Goal: Task Accomplishment & Management: Manage account settings

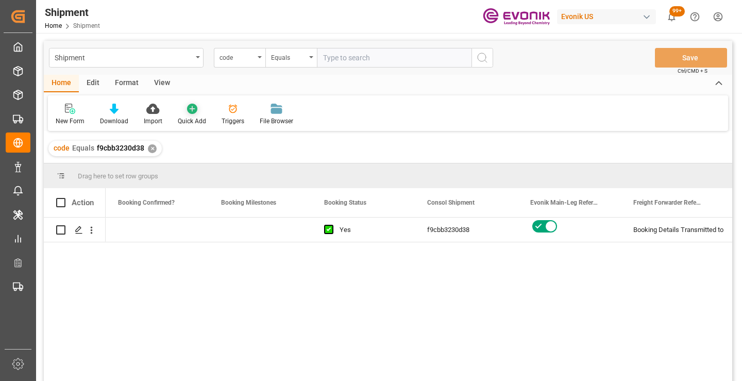
scroll to position [0, 412]
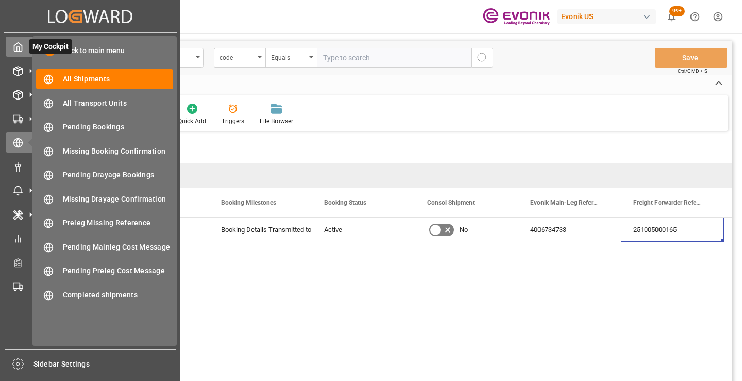
click at [20, 46] on icon at bounding box center [18, 47] width 10 height 10
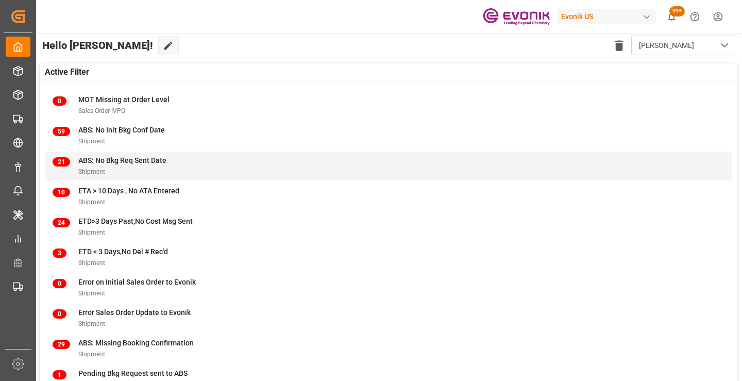
click at [136, 163] on span "ABS: No Bkg Req Sent Date" at bounding box center [122, 160] width 88 height 8
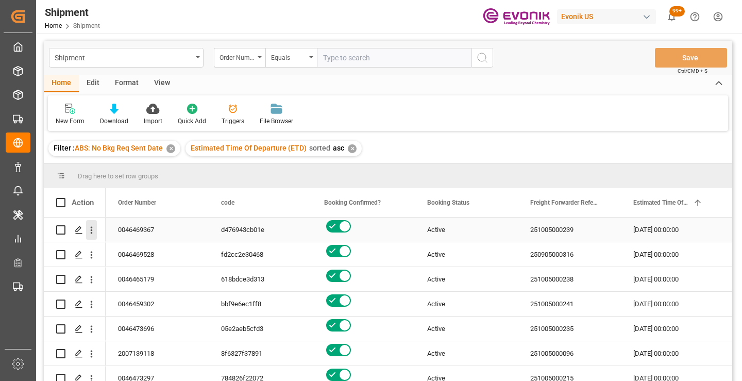
click at [92, 232] on icon "open menu" at bounding box center [91, 230] width 11 height 11
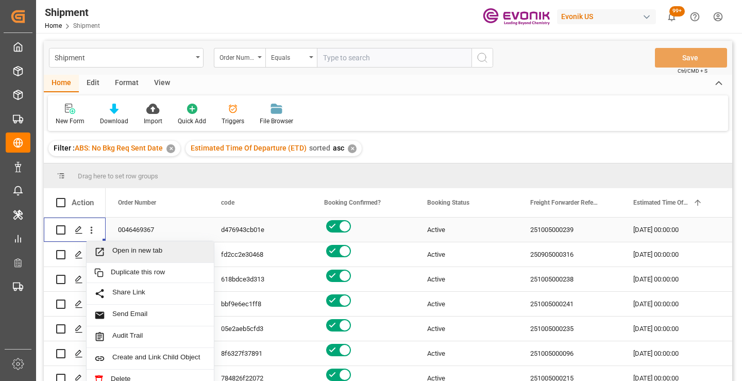
click at [160, 247] on span "Open in new tab" at bounding box center [159, 251] width 94 height 11
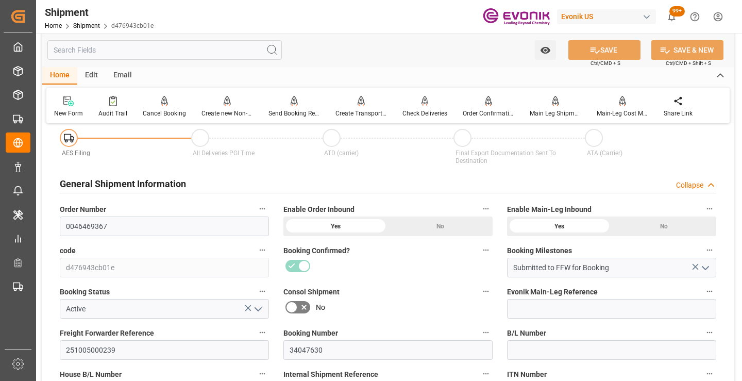
scroll to position [155, 0]
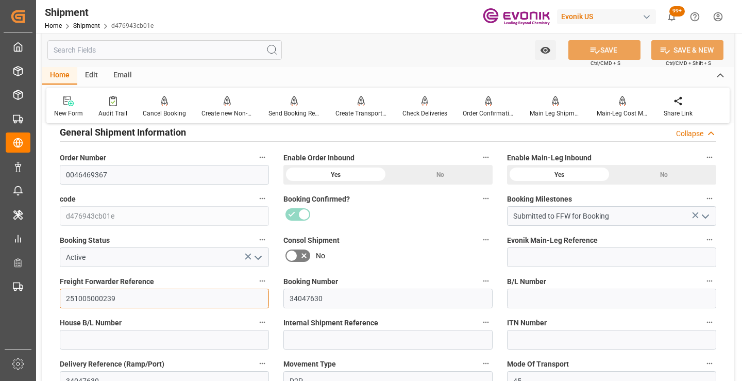
click at [95, 296] on input "251005000239" at bounding box center [164, 299] width 209 height 20
click at [213, 47] on input "text" at bounding box center [164, 50] width 235 height 20
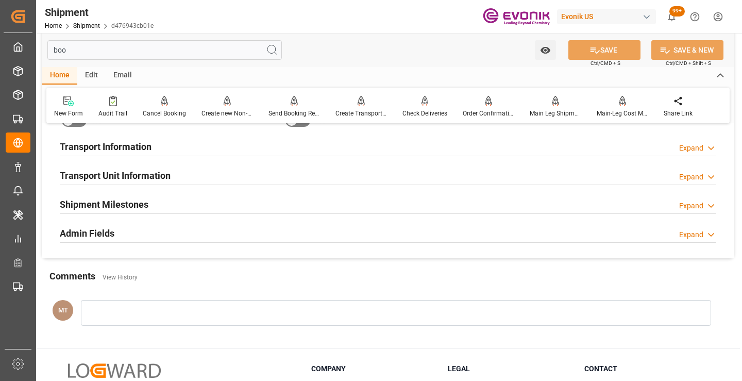
scroll to position [21, 0]
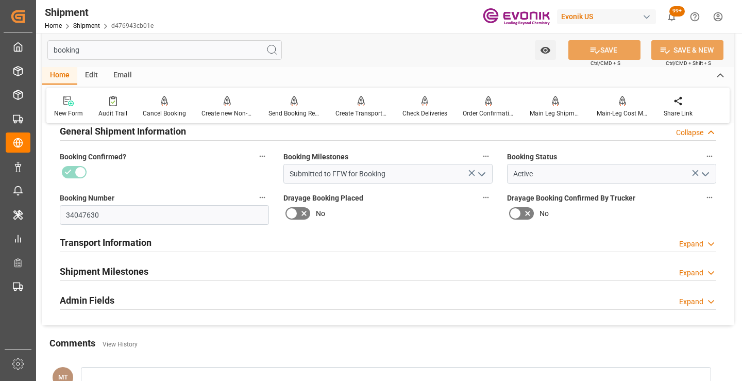
type input "booking"
click at [155, 272] on div "Shipment Milestones Expand" at bounding box center [388, 271] width 657 height 20
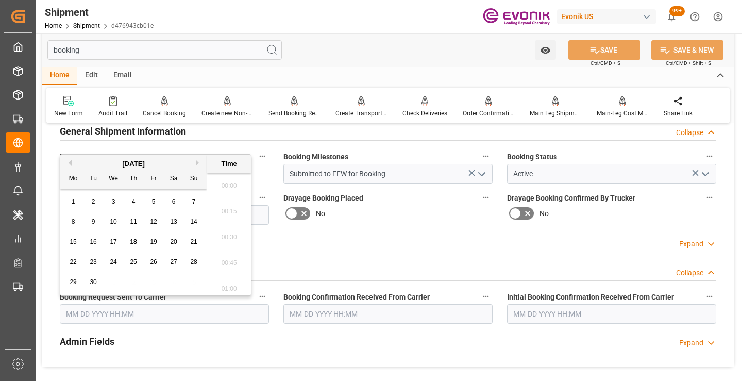
click at [141, 317] on input "text" at bounding box center [164, 314] width 209 height 20
click at [134, 243] on span "18" at bounding box center [133, 241] width 7 height 7
type input "[DATE] 00:00"
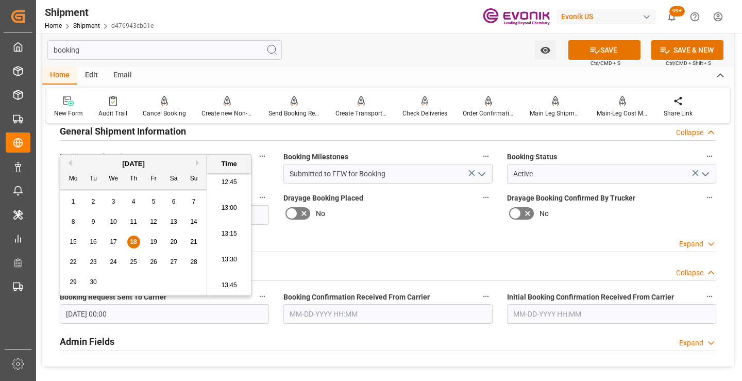
click at [291, 309] on input "text" at bounding box center [388, 314] width 209 height 20
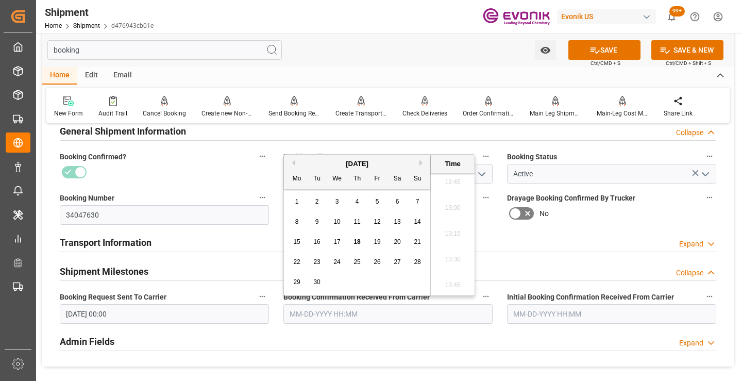
click at [360, 239] on span "18" at bounding box center [357, 241] width 7 height 7
type input "09-18-2025 00:00"
click at [584, 52] on button "SAVE" at bounding box center [605, 50] width 72 height 20
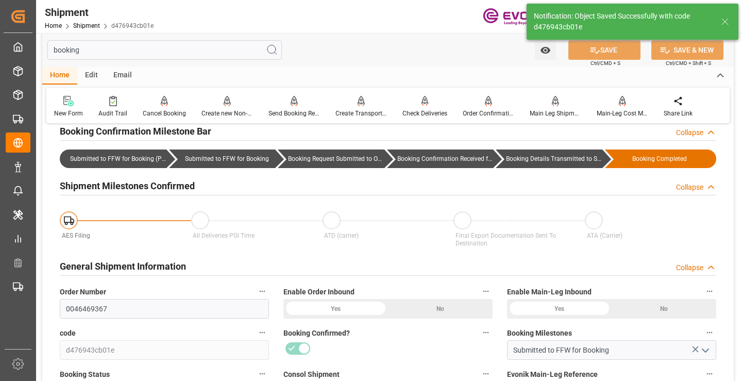
type input "Booking Details Transmitted to SAP"
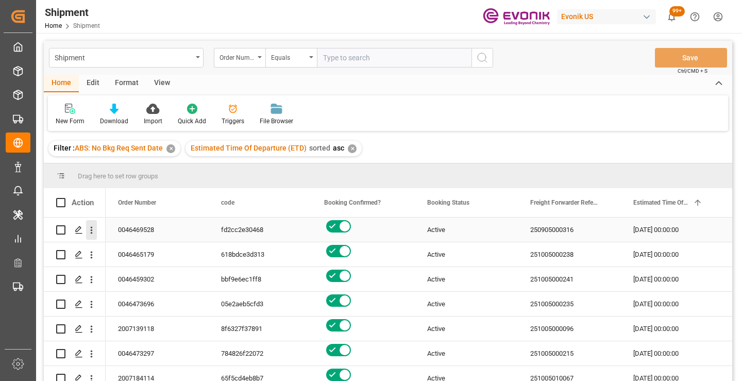
click at [91, 234] on icon "open menu" at bounding box center [91, 230] width 11 height 11
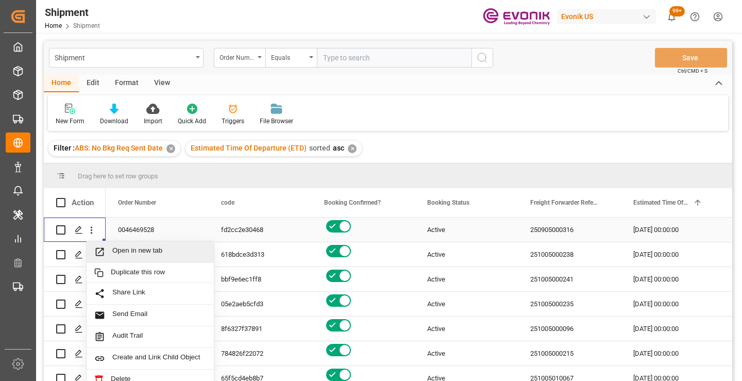
click at [130, 252] on span "Open in new tab" at bounding box center [159, 251] width 94 height 11
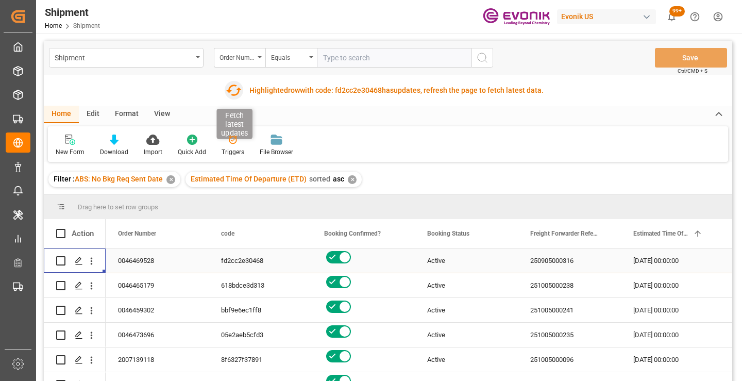
click at [233, 95] on icon "button" at bounding box center [233, 90] width 15 height 11
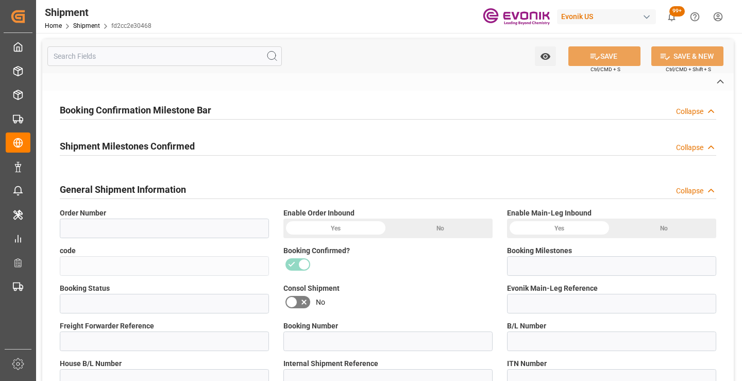
type input "0046469528"
type input "fd2cc2e30468"
type input "Submitted to FFW for Booking"
type input "Active"
type input "250905000316"
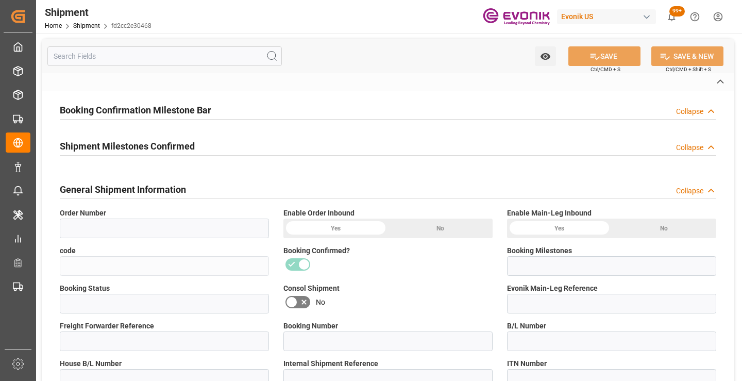
type input "2162384080"
type input "D2P"
type input "45"
type input "FCL"
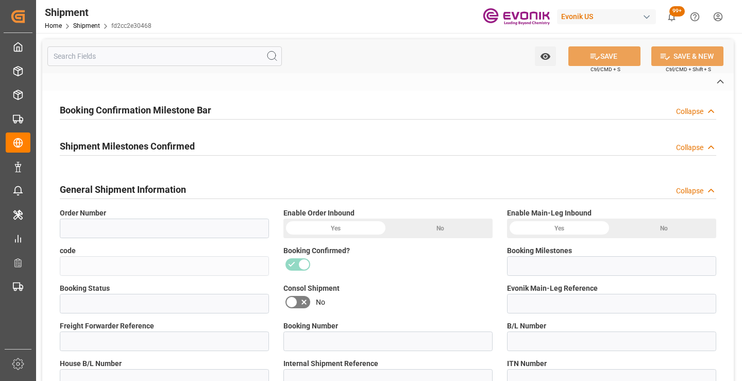
type input "0006"
type input "20GP"
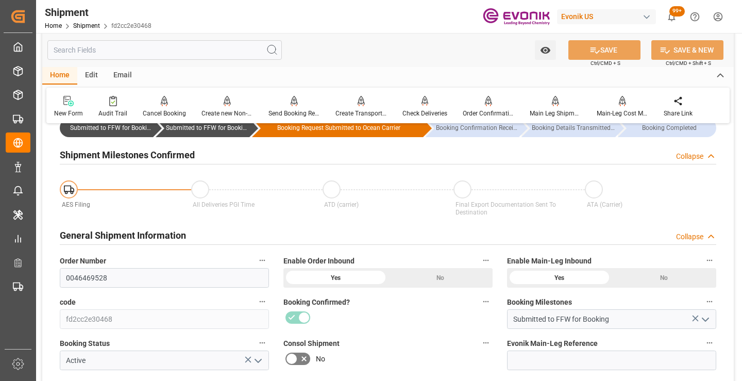
scroll to position [103, 0]
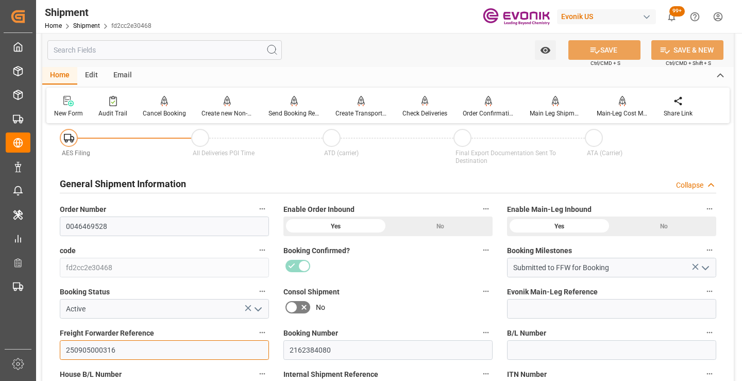
click at [92, 345] on input "250905000316" at bounding box center [164, 350] width 209 height 20
click at [170, 51] on input "text" at bounding box center [164, 50] width 235 height 20
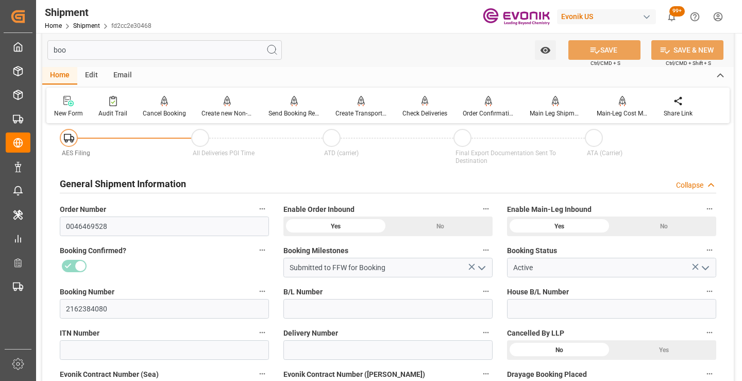
scroll to position [0, 0]
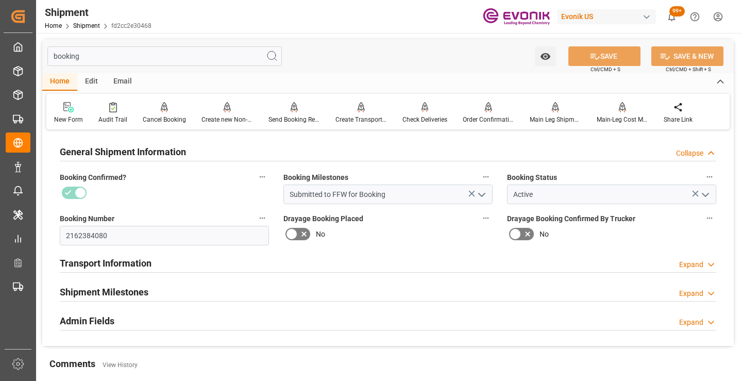
type input "booking"
click at [159, 289] on div "Shipment Milestones Expand" at bounding box center [388, 291] width 657 height 20
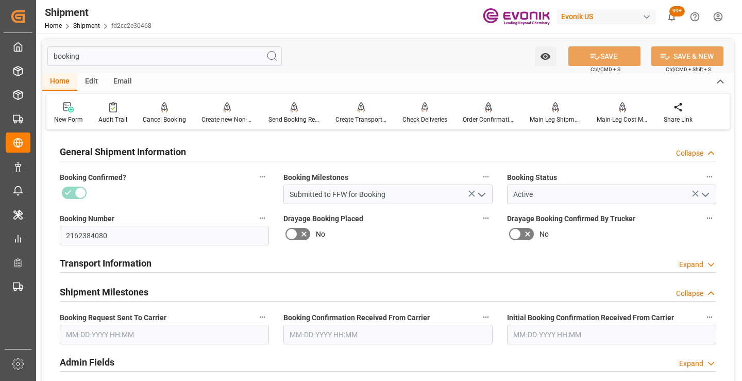
click at [194, 336] on input "text" at bounding box center [164, 335] width 209 height 20
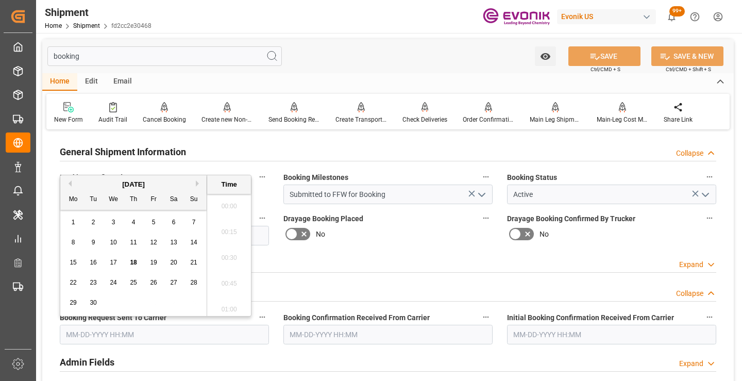
scroll to position [1318, 0]
click at [91, 218] on div "2" at bounding box center [93, 223] width 13 height 12
type input "09-02-2025 00:00"
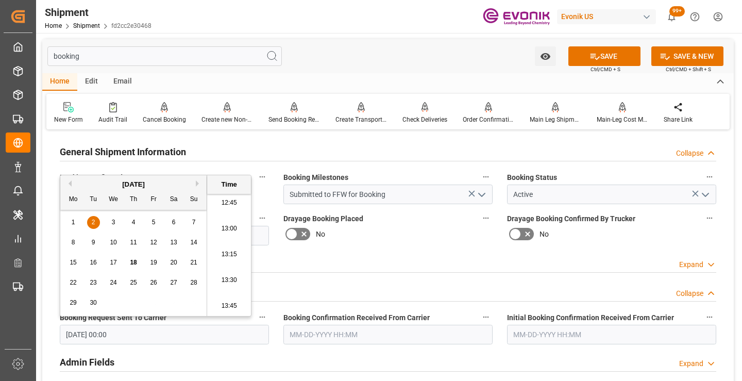
click at [361, 334] on input "text" at bounding box center [388, 335] width 209 height 20
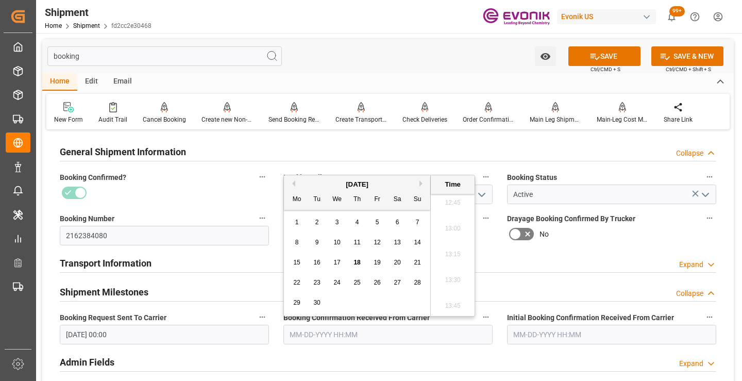
click at [355, 261] on span "18" at bounding box center [357, 262] width 7 height 7
type input "09-18-2025 00:00"
click at [614, 53] on button "SAVE" at bounding box center [605, 56] width 72 height 20
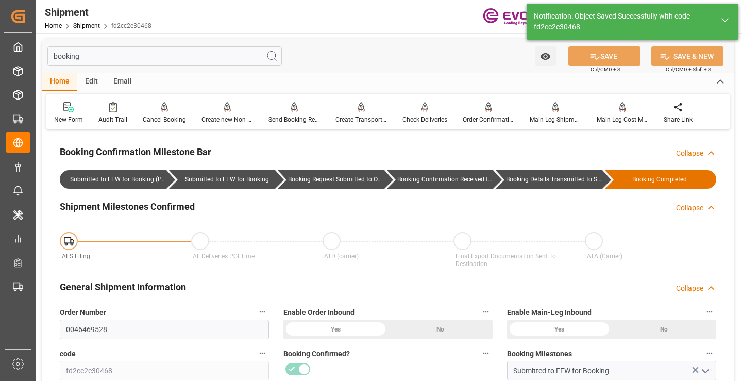
type input "Booking Details Transmitted to SAP"
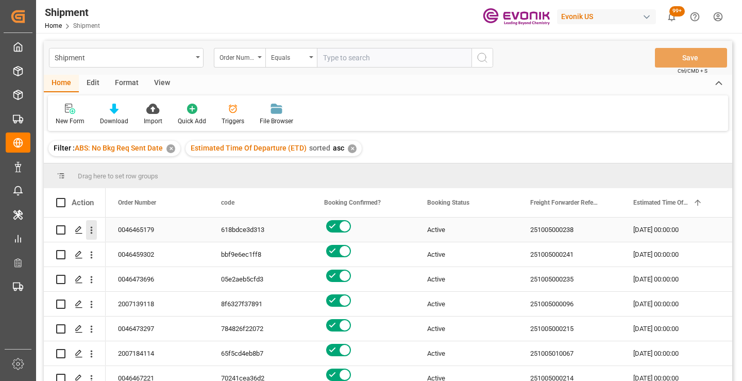
click at [91, 230] on icon "open menu" at bounding box center [92, 230] width 2 height 7
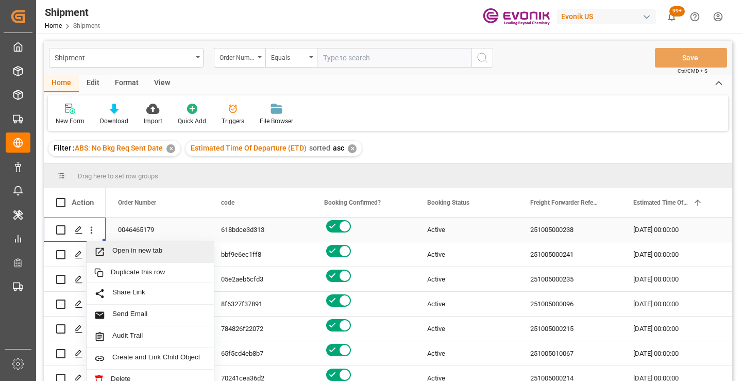
click at [135, 249] on span "Open in new tab" at bounding box center [159, 251] width 94 height 11
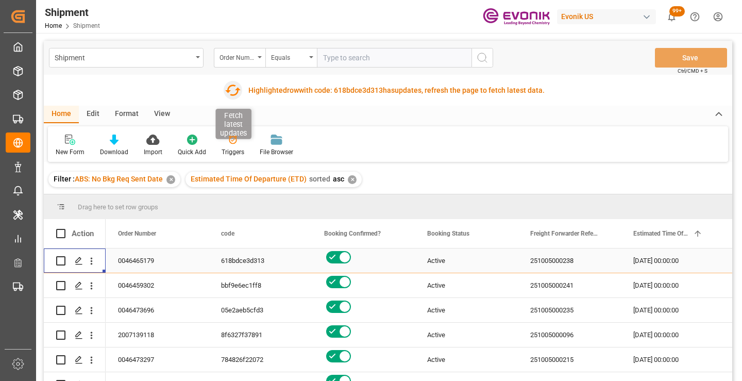
click at [232, 87] on icon "button" at bounding box center [232, 90] width 16 height 16
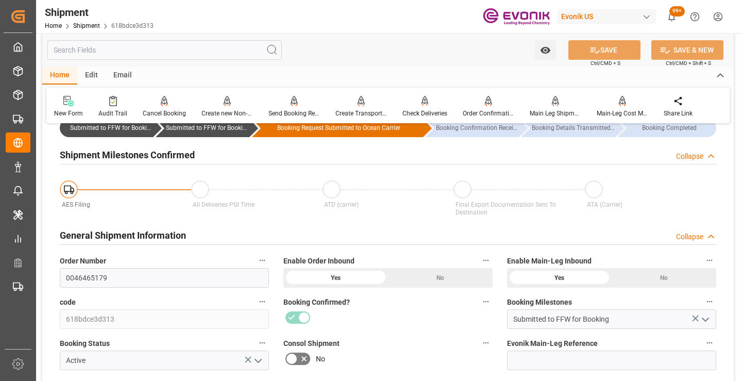
scroll to position [103, 0]
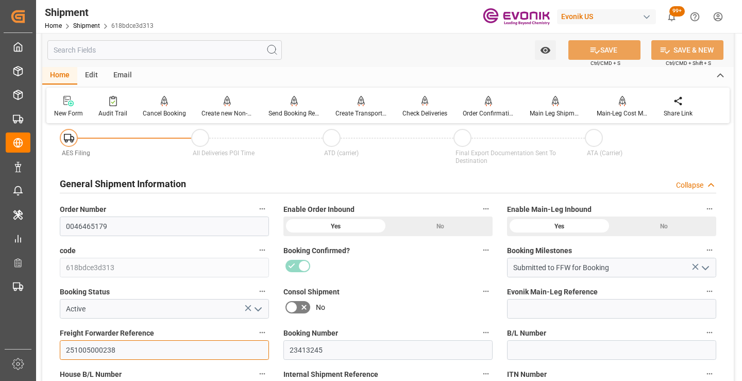
click at [97, 350] on input "251005000238" at bounding box center [164, 350] width 209 height 20
click at [241, 49] on input "text" at bounding box center [164, 50] width 235 height 20
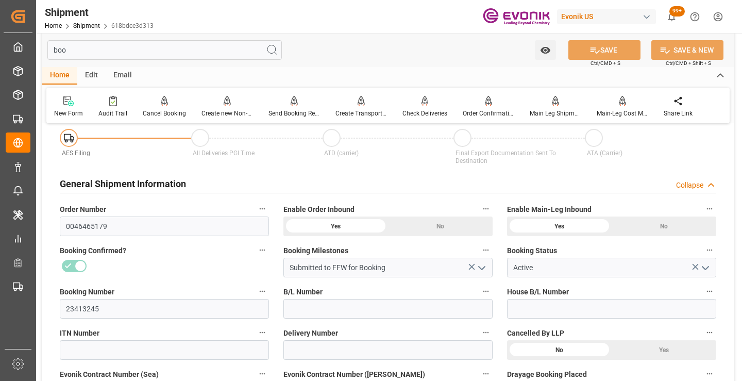
scroll to position [0, 0]
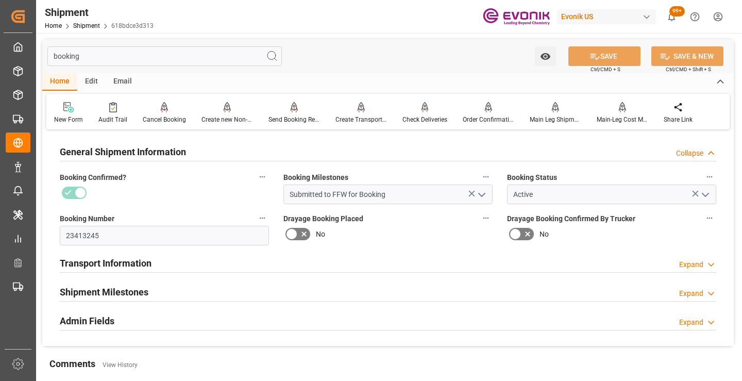
type input "booking"
click at [201, 290] on div "Shipment Milestones Expand" at bounding box center [388, 291] width 657 height 20
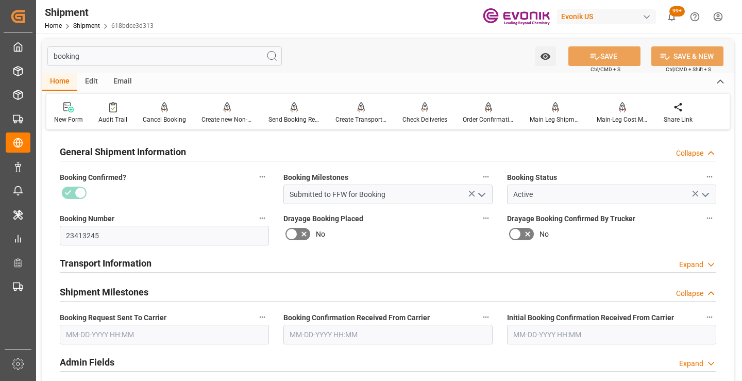
click at [163, 329] on input "text" at bounding box center [164, 335] width 209 height 20
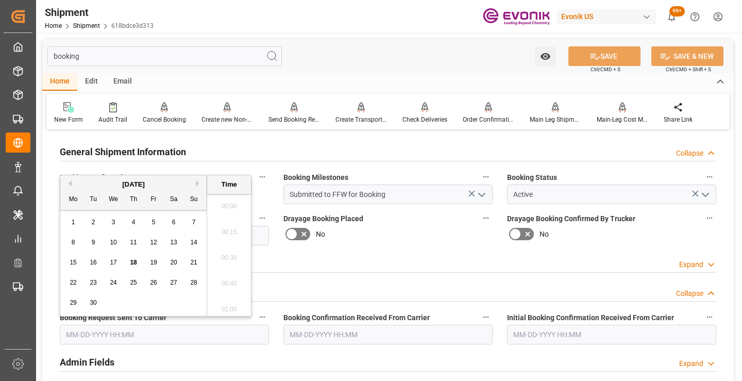
scroll to position [1318, 0]
click at [136, 262] on span "18" at bounding box center [133, 262] width 7 height 7
type input "[DATE] 00:00"
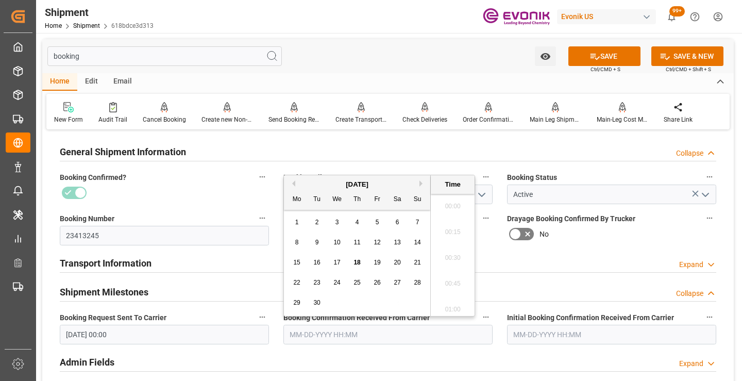
click at [304, 329] on input "text" at bounding box center [388, 335] width 209 height 20
click at [357, 263] on span "18" at bounding box center [357, 262] width 7 height 7
type input "[DATE] 00:00"
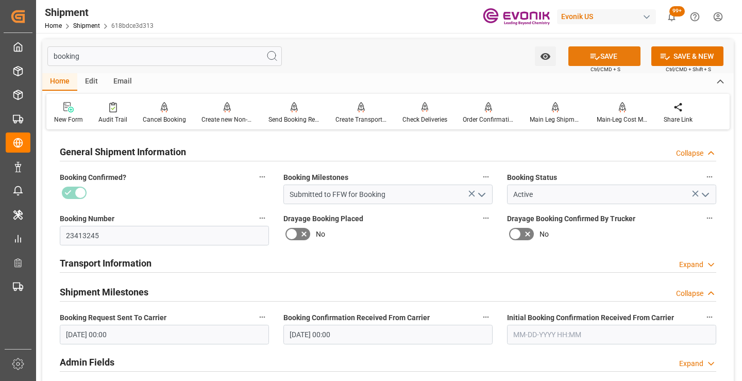
click at [592, 59] on icon at bounding box center [595, 56] width 11 height 11
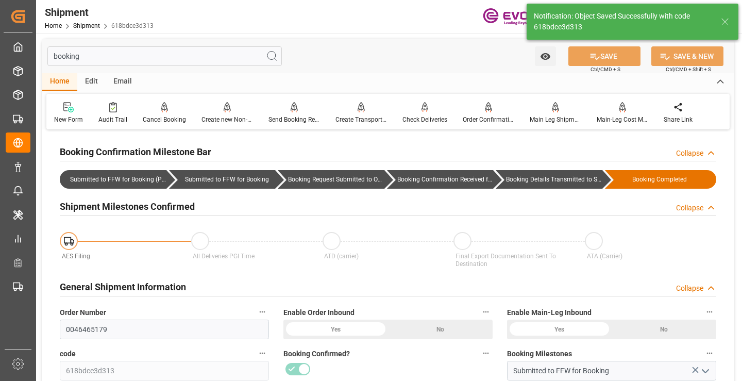
type input "Booking Details Transmitted to SAP"
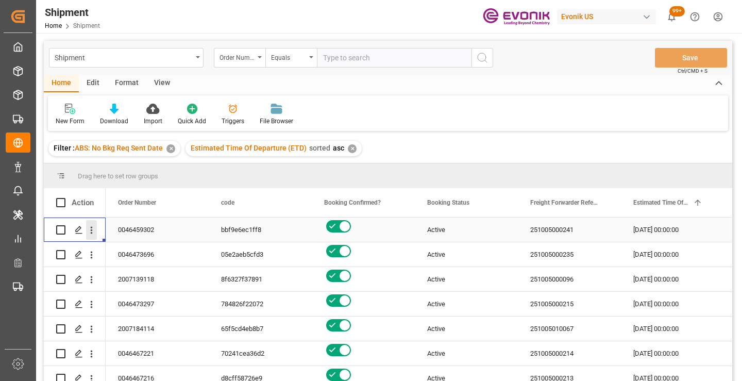
click at [93, 228] on icon "open menu" at bounding box center [91, 230] width 11 height 11
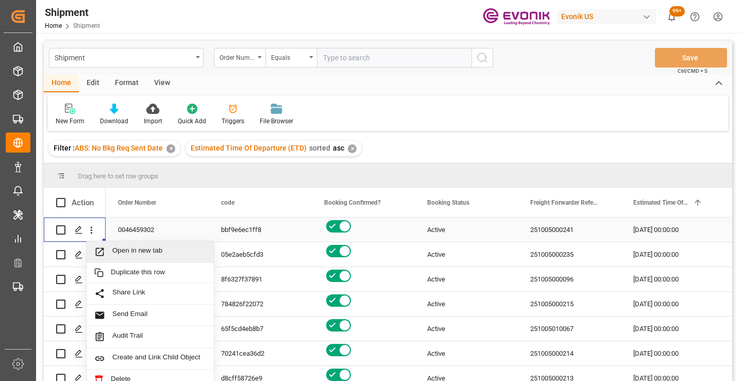
click at [132, 251] on span "Open in new tab" at bounding box center [159, 251] width 94 height 11
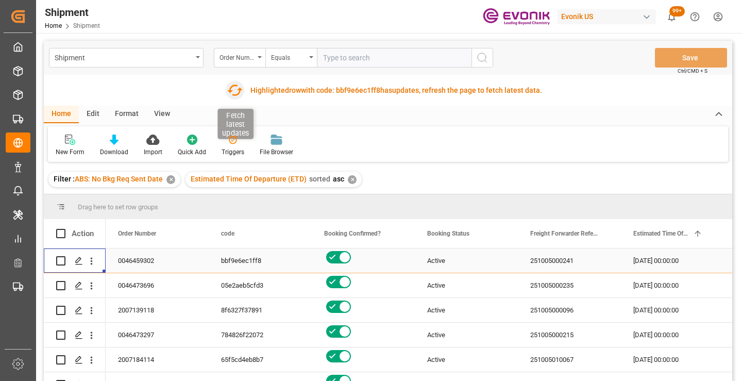
click at [235, 91] on icon "button" at bounding box center [235, 90] width 16 height 16
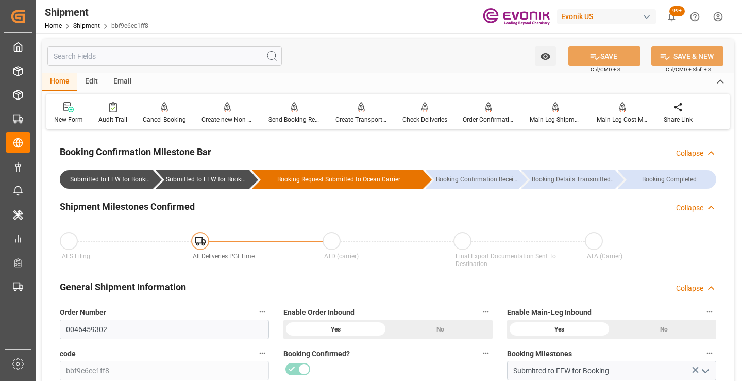
scroll to position [103, 0]
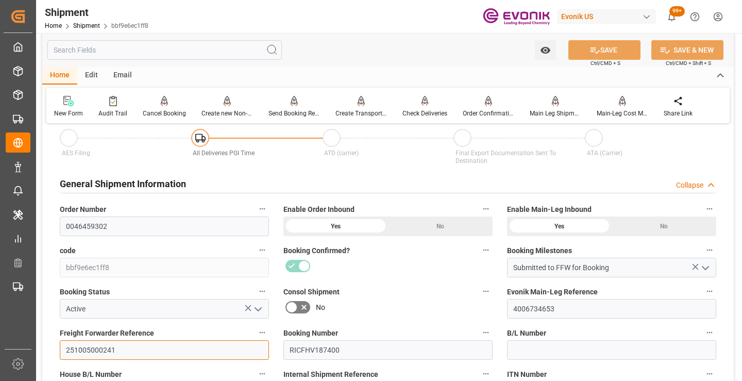
click at [96, 349] on input "251005000241" at bounding box center [164, 350] width 209 height 20
click at [189, 50] on input "text" at bounding box center [164, 50] width 235 height 20
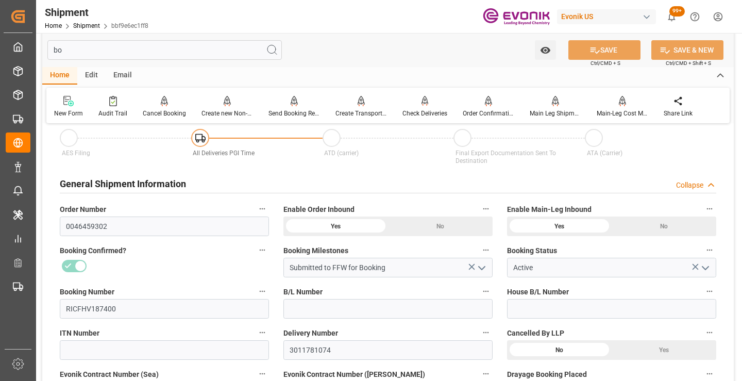
scroll to position [0, 0]
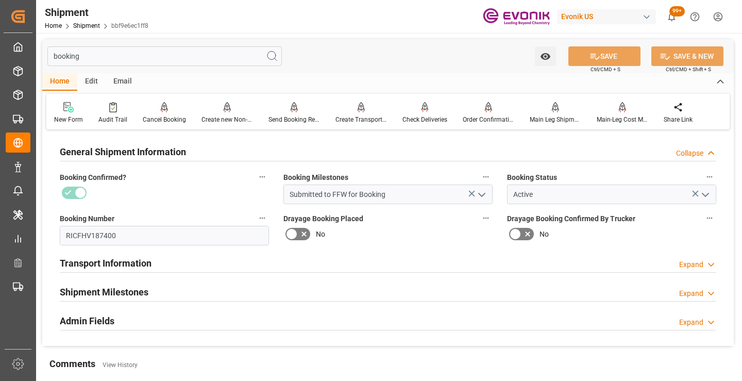
type input "booking"
click at [176, 285] on div "Shipment Milestones Expand" at bounding box center [388, 291] width 657 height 20
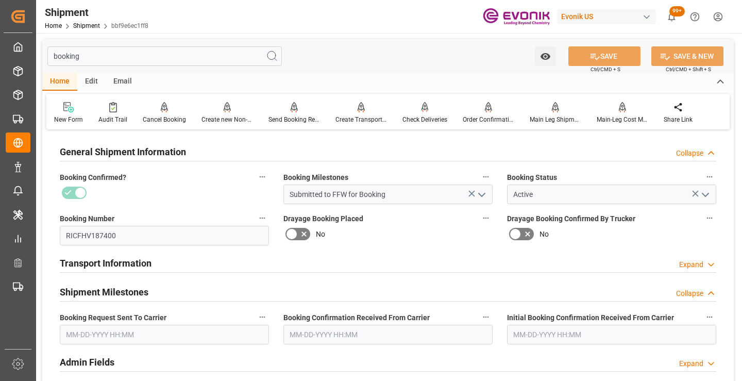
click at [167, 336] on input "text" at bounding box center [164, 335] width 209 height 20
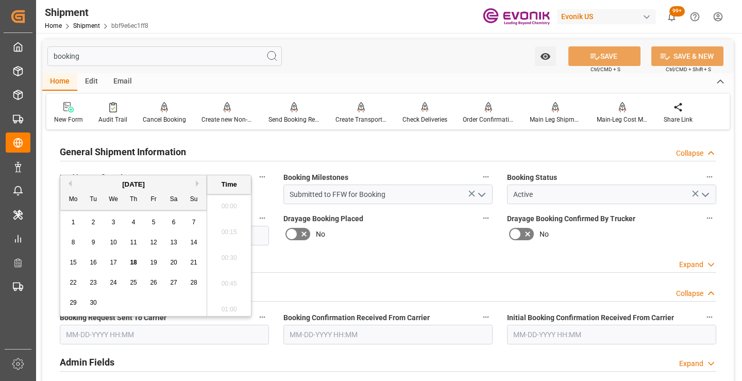
scroll to position [1318, 0]
click at [132, 264] on span "18" at bounding box center [133, 262] width 7 height 7
type input "[DATE] 00:00"
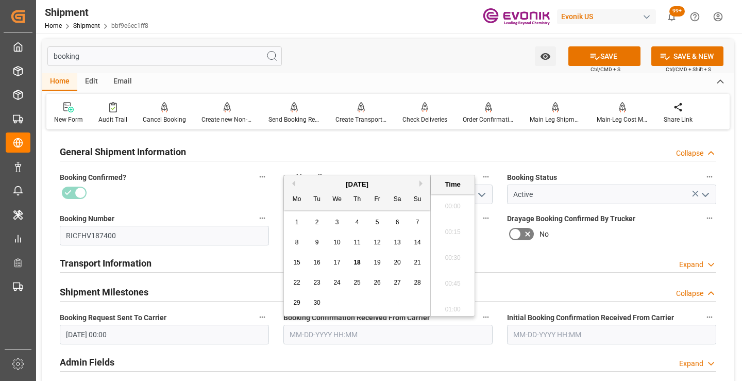
click at [317, 330] on input "text" at bounding box center [388, 335] width 209 height 20
click at [356, 265] on span "18" at bounding box center [357, 262] width 7 height 7
type input "[DATE] 00:00"
click at [590, 55] on icon at bounding box center [595, 56] width 11 height 11
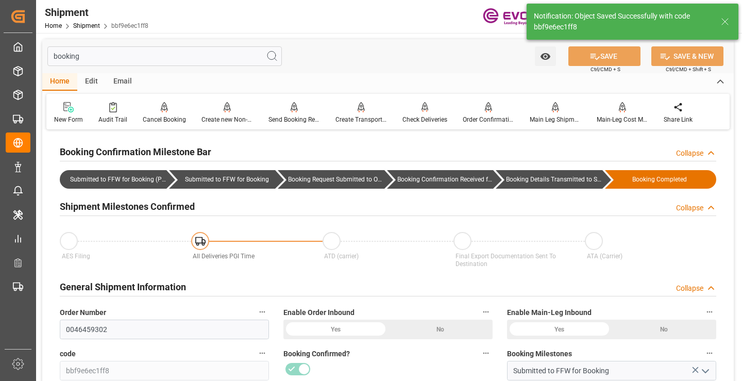
type input "Booking Details Transmitted to SAP"
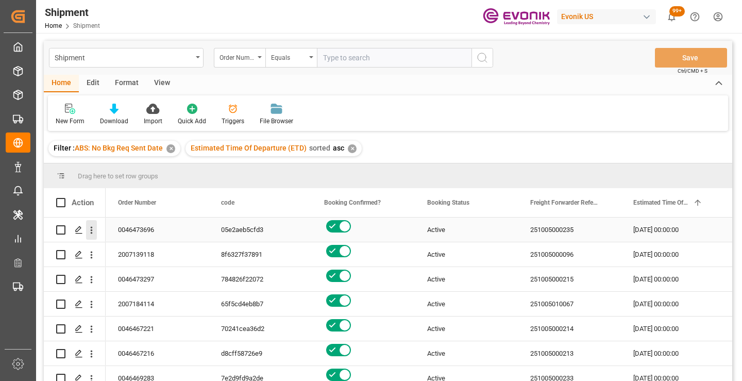
click at [92, 230] on icon "open menu" at bounding box center [92, 230] width 2 height 7
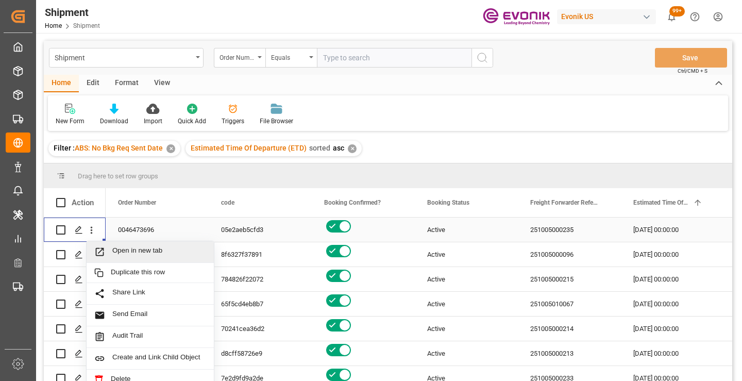
click at [136, 253] on span "Open in new tab" at bounding box center [159, 251] width 94 height 11
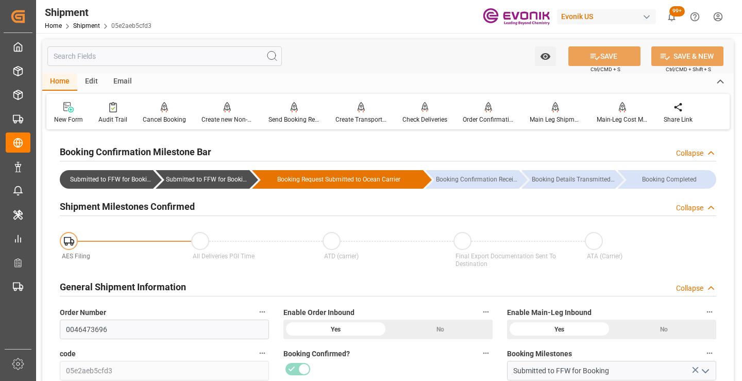
scroll to position [103, 0]
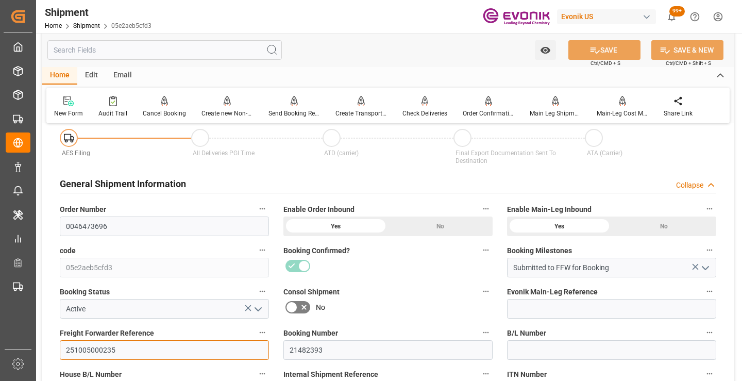
click at [103, 347] on input "251005000235" at bounding box center [164, 350] width 209 height 20
click at [177, 49] on input "text" at bounding box center [164, 50] width 235 height 20
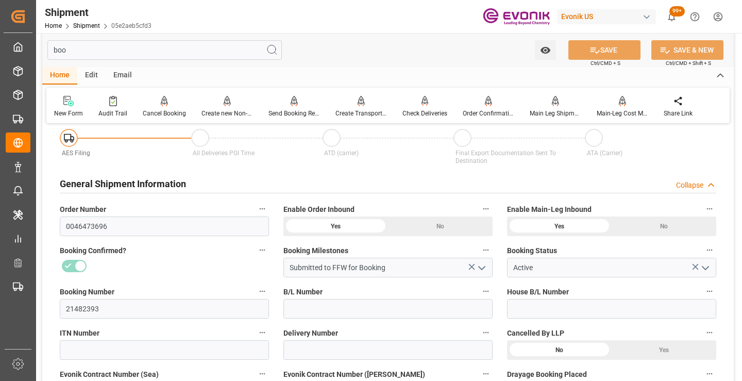
scroll to position [0, 0]
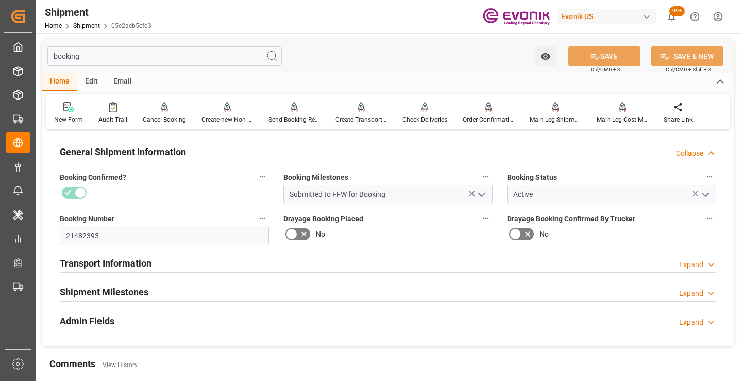
type input "booking"
click at [138, 289] on h2 "Shipment Milestones" at bounding box center [104, 292] width 89 height 14
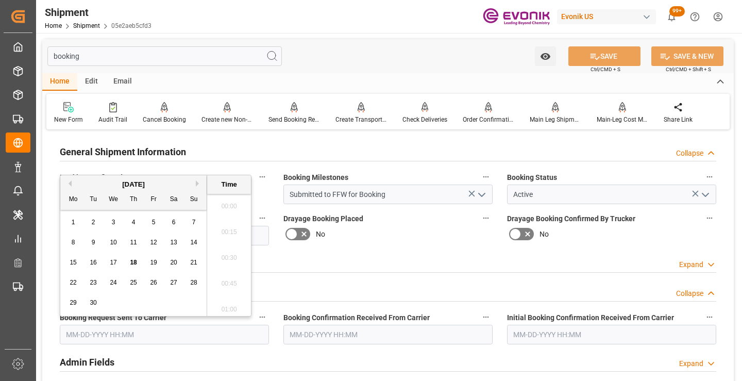
click at [136, 331] on input "text" at bounding box center [164, 335] width 209 height 20
click at [133, 261] on span "18" at bounding box center [133, 262] width 7 height 7
type input "[DATE] 00:00"
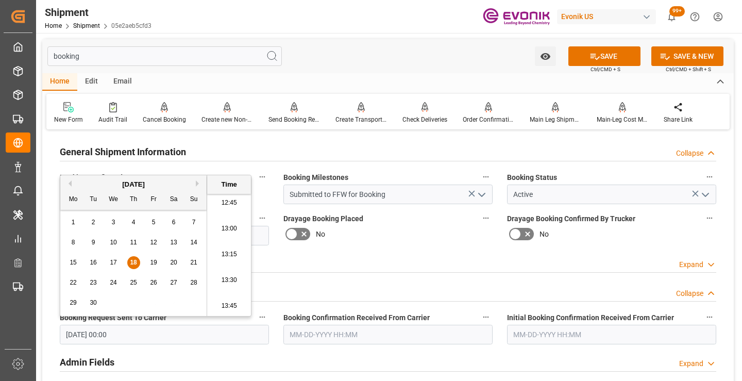
click at [329, 333] on input "text" at bounding box center [388, 335] width 209 height 20
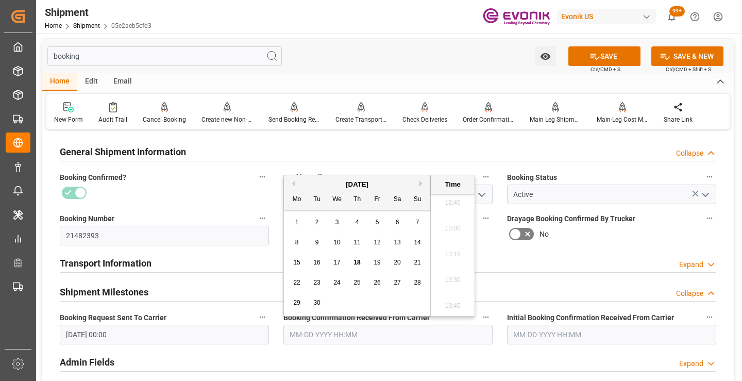
click at [355, 264] on span "18" at bounding box center [357, 262] width 7 height 7
type input "[DATE] 00:00"
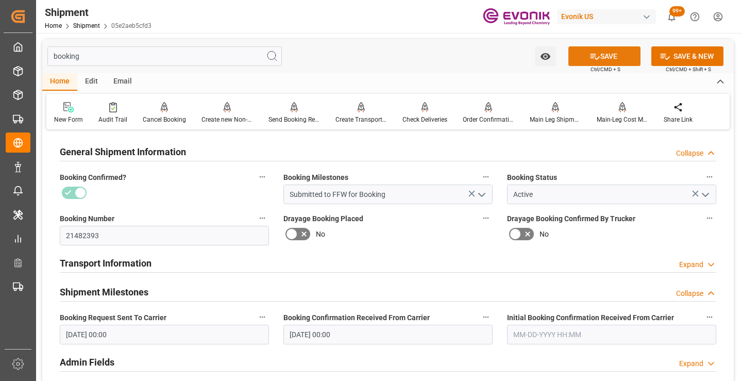
click at [613, 51] on button "SAVE" at bounding box center [605, 56] width 72 height 20
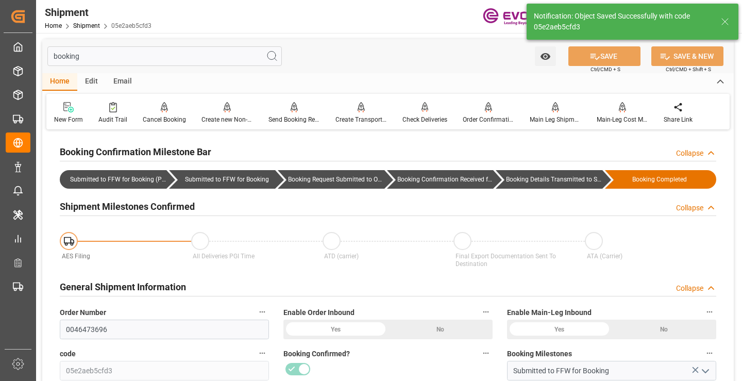
type input "Booking Details Transmitted to SAP"
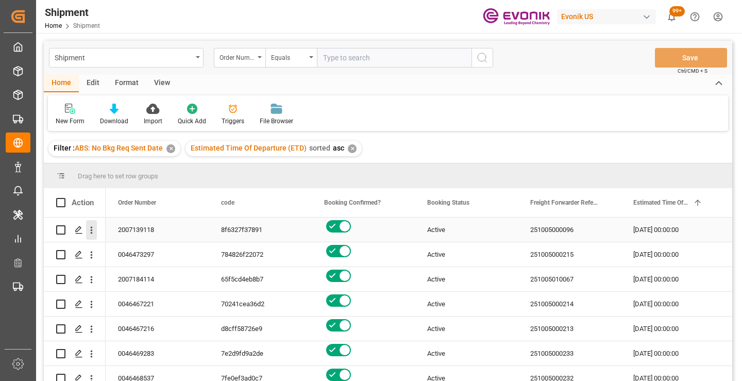
click at [91, 230] on icon "open menu" at bounding box center [92, 230] width 2 height 7
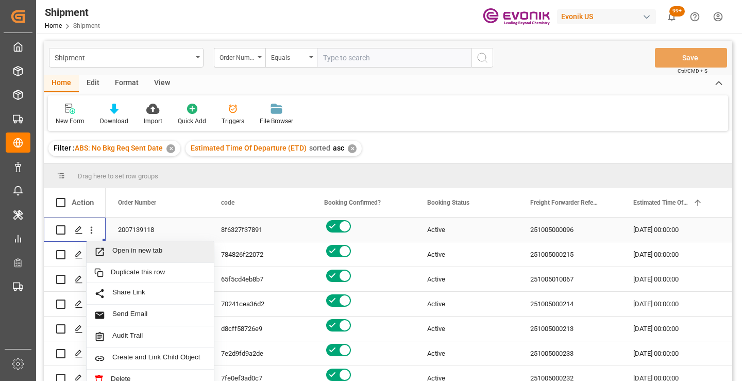
click at [136, 248] on span "Open in new tab" at bounding box center [159, 251] width 94 height 11
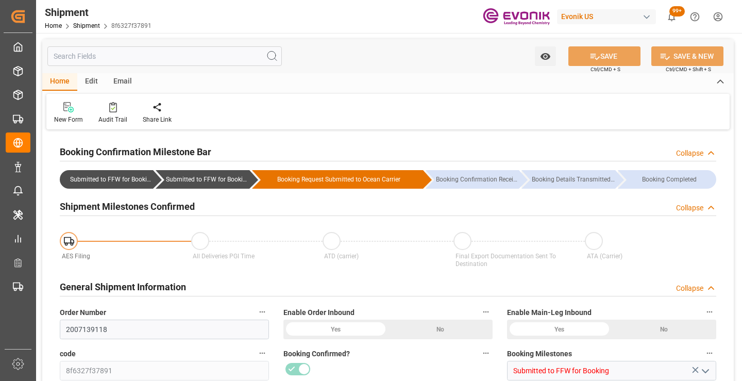
type input "2007139118"
type input "8f6327f37891"
type input "Submitted to FFW for Booking"
type input "Active"
type input "251005000096"
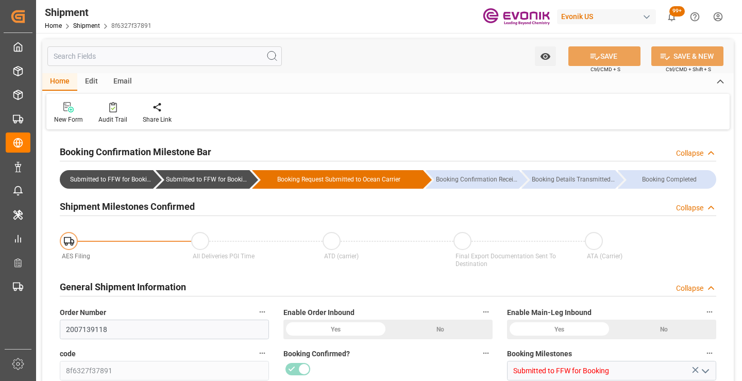
type input "259596597"
type input "D2P"
type input "45"
type input "FCL"
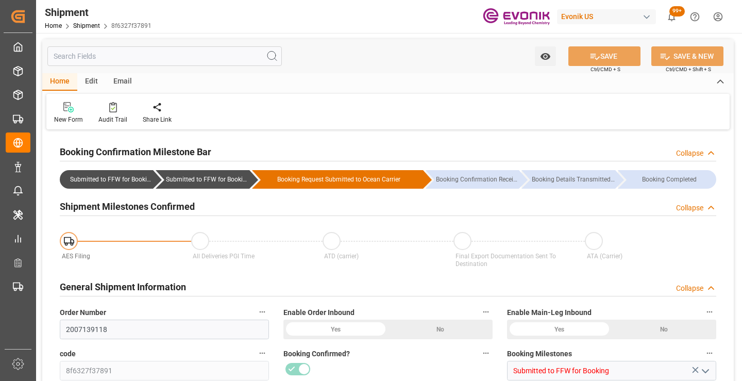
type input "0006"
type input "20GP"
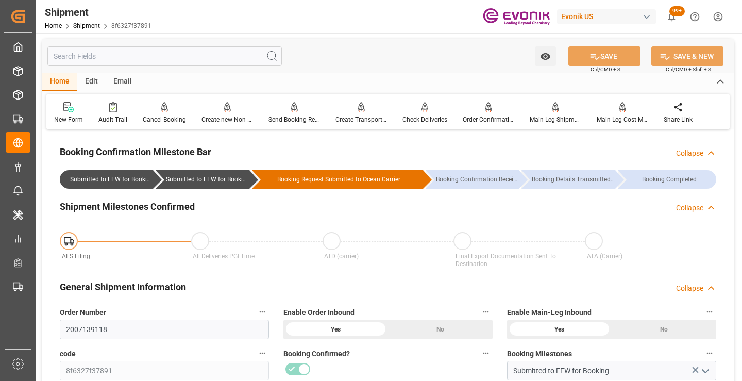
scroll to position [258, 0]
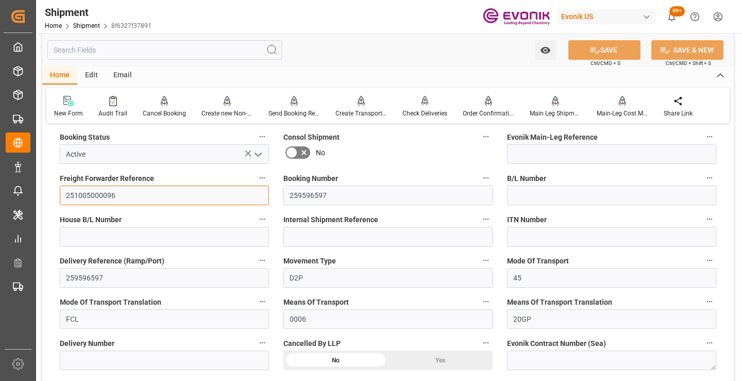
click at [96, 197] on input "251005000096" at bounding box center [164, 196] width 209 height 20
click at [187, 51] on input "text" at bounding box center [164, 50] width 235 height 20
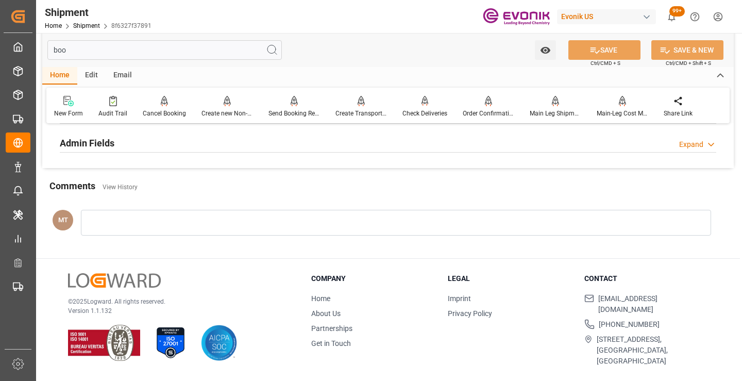
scroll to position [124, 0]
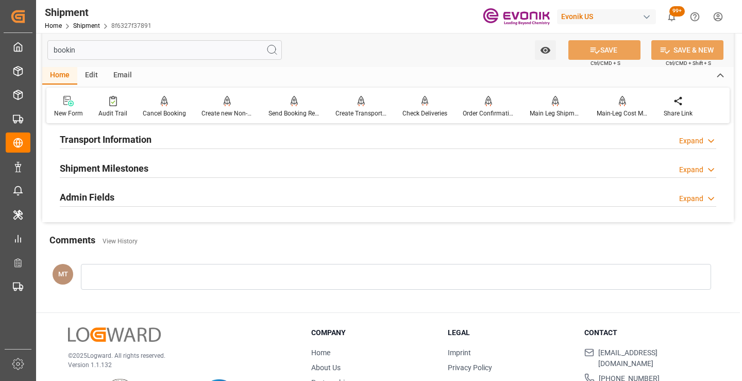
type input "bookin"
click at [164, 167] on div "Shipment Milestones Expand" at bounding box center [388, 168] width 657 height 20
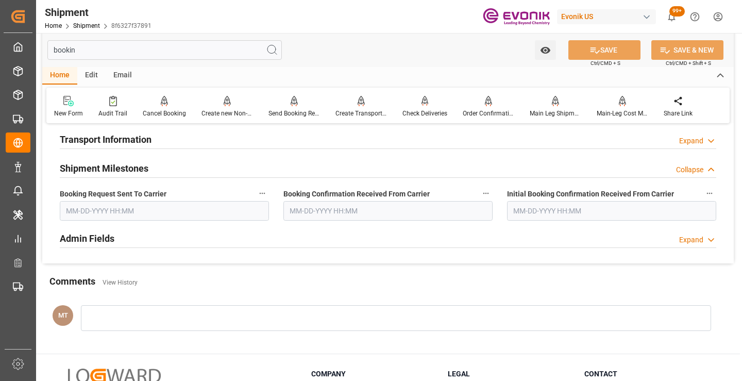
click at [215, 212] on input "text" at bounding box center [164, 211] width 209 height 20
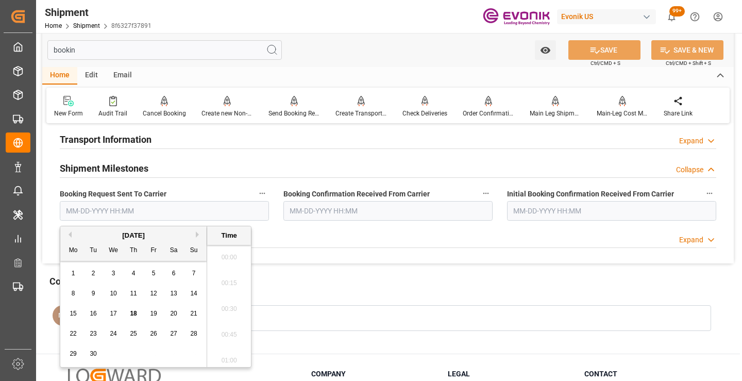
scroll to position [1318, 0]
click at [88, 314] on div "16" at bounding box center [93, 314] width 13 height 12
type input "[DATE] 00:00"
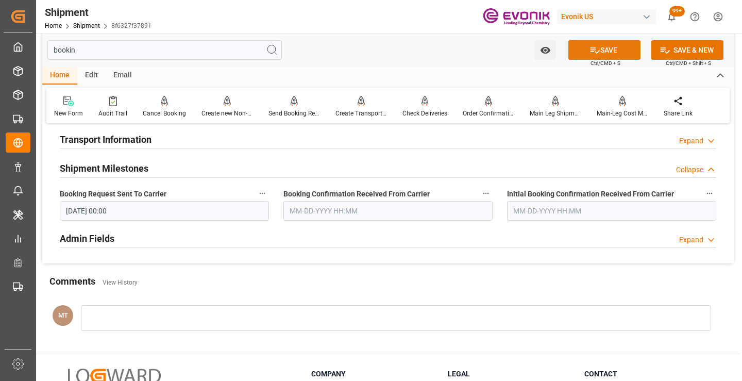
click at [596, 55] on icon at bounding box center [595, 50] width 11 height 11
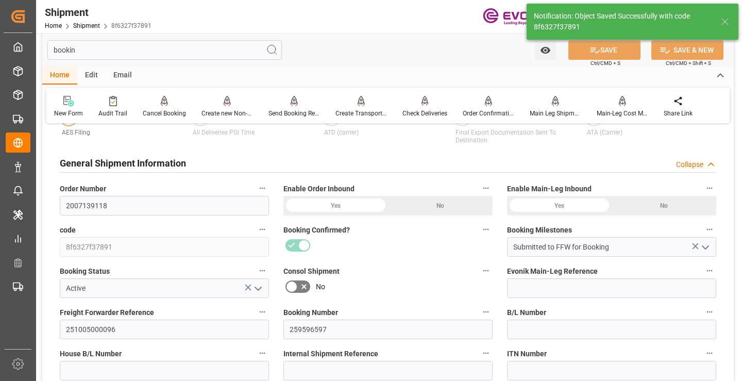
type input "Booking Request Submitted to Ocean Carrier"
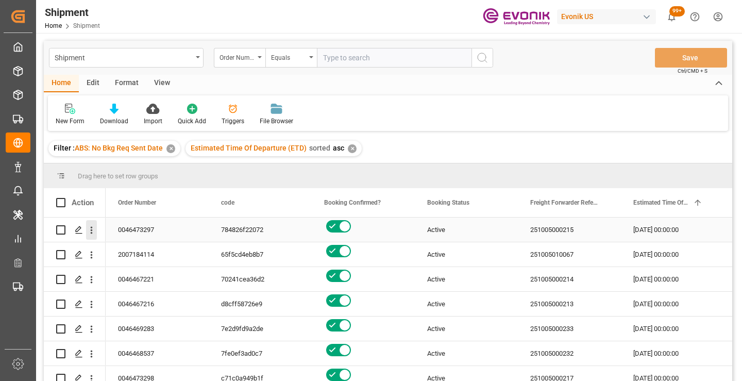
click at [92, 230] on icon "open menu" at bounding box center [92, 230] width 2 height 7
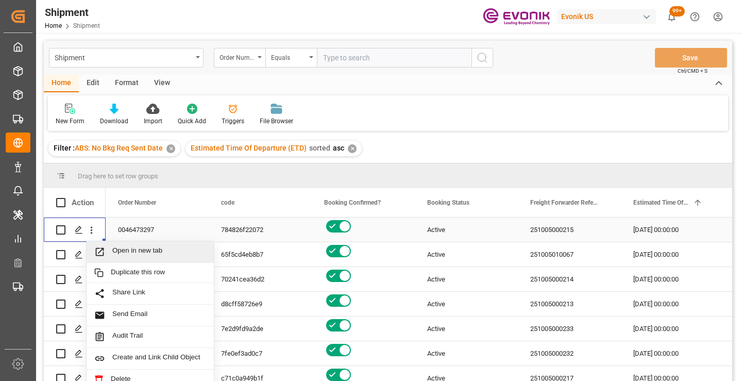
click at [121, 249] on span "Open in new tab" at bounding box center [159, 251] width 94 height 11
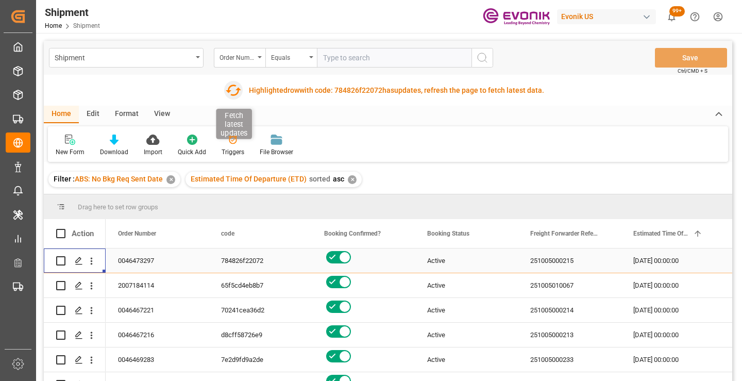
click at [231, 86] on icon "button" at bounding box center [233, 90] width 15 height 11
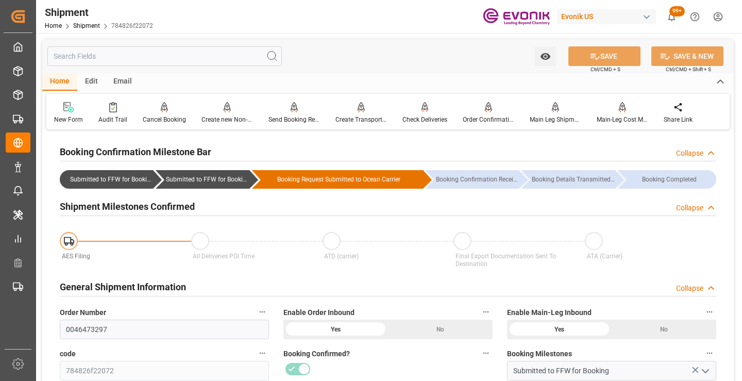
scroll to position [103, 0]
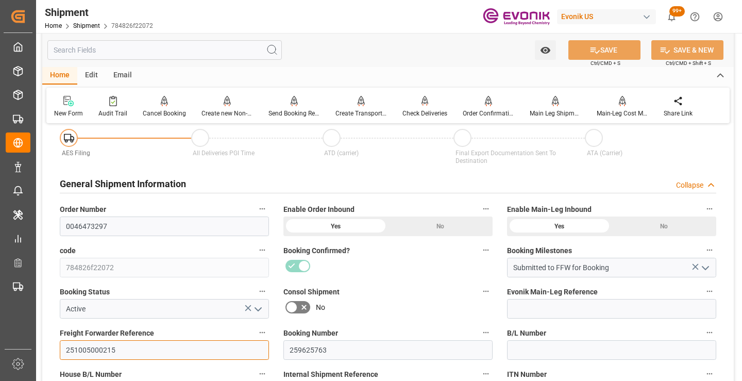
click at [98, 346] on input "251005000215" at bounding box center [164, 350] width 209 height 20
click at [201, 51] on input "text" at bounding box center [164, 50] width 235 height 20
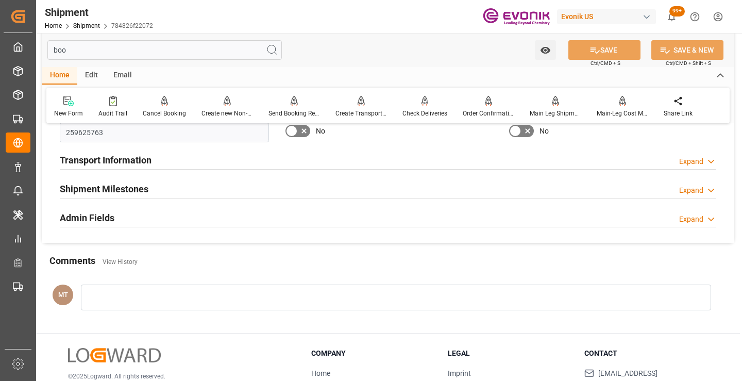
scroll to position [0, 0]
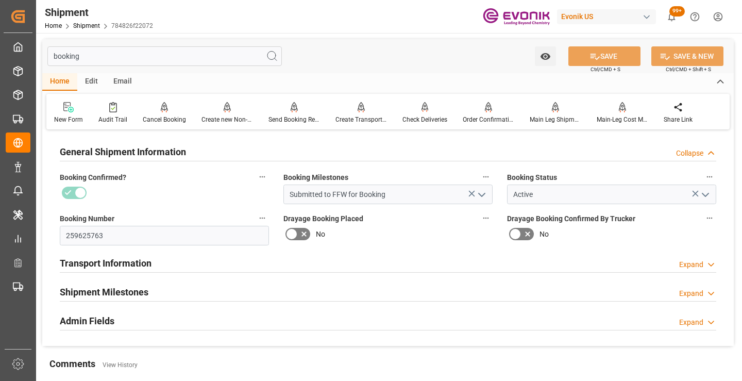
type input "booking"
click at [136, 292] on h2 "Shipment Milestones" at bounding box center [104, 292] width 89 height 14
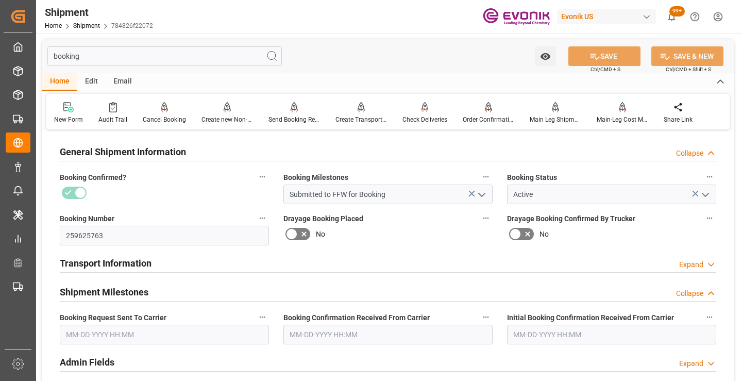
click at [143, 334] on input "text" at bounding box center [164, 335] width 209 height 20
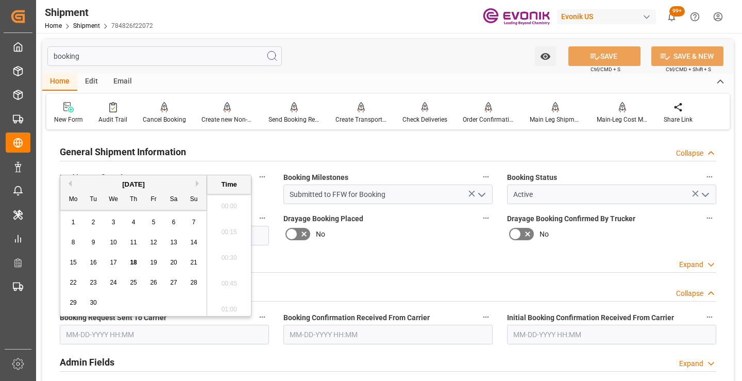
scroll to position [1318, 0]
click at [110, 263] on span "17" at bounding box center [113, 262] width 7 height 7
type input "09-17-2025 00:00"
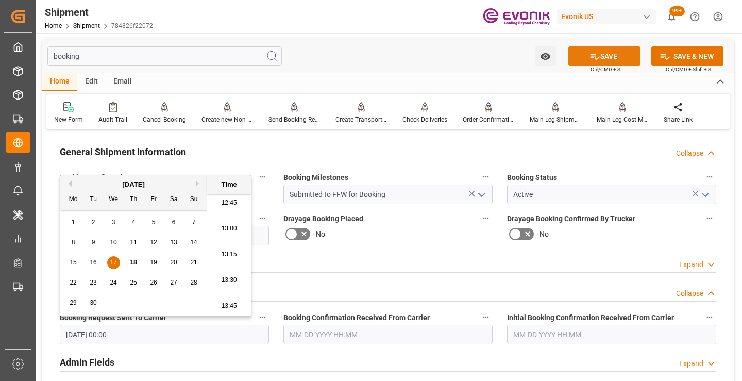
click at [601, 61] on button "SAVE" at bounding box center [605, 56] width 72 height 20
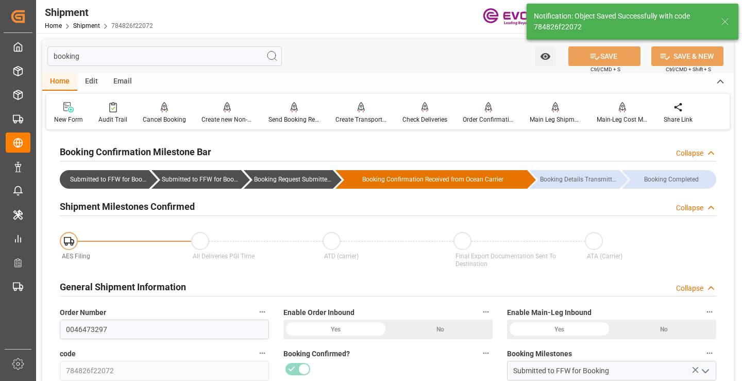
type input "Booking Request Submitted to Ocean Carrier"
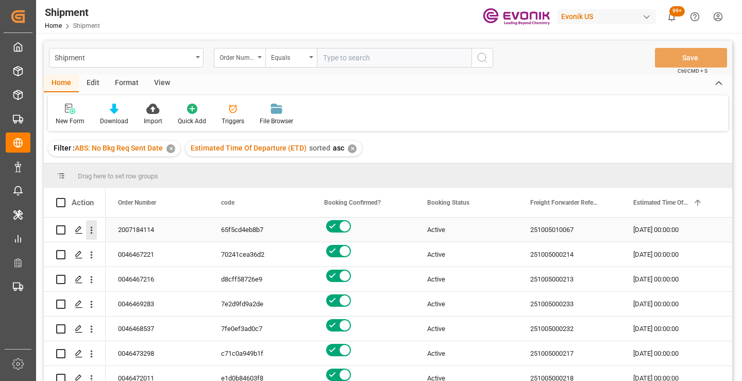
click at [92, 229] on icon "open menu" at bounding box center [91, 230] width 11 height 11
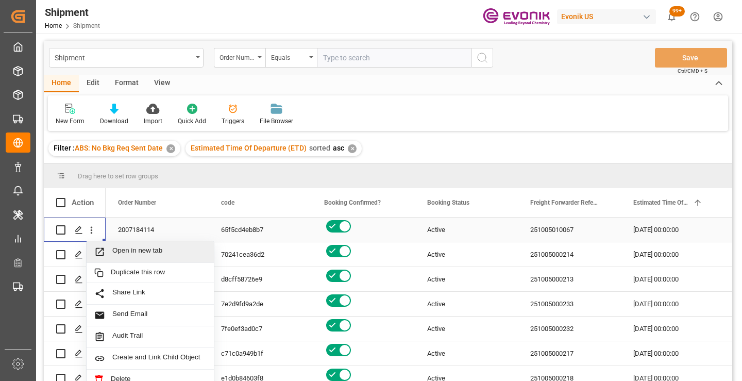
click at [129, 247] on span "Open in new tab" at bounding box center [159, 251] width 94 height 11
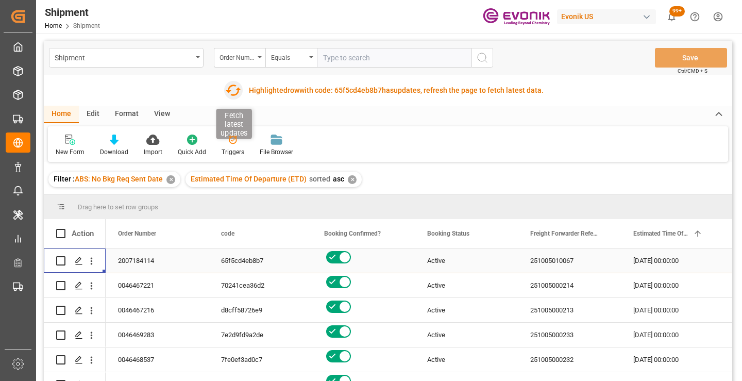
click at [231, 96] on icon "button" at bounding box center [233, 90] width 16 height 16
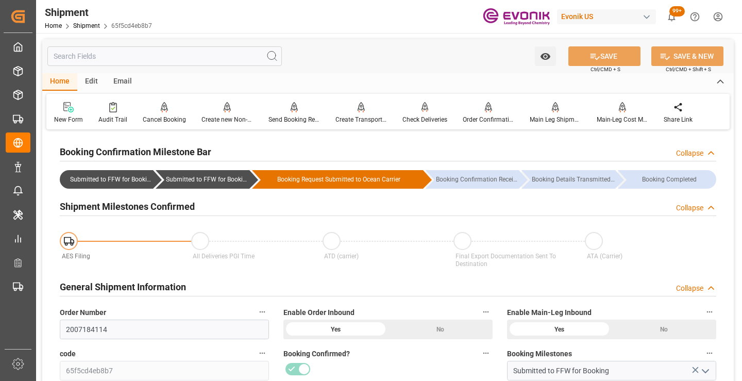
scroll to position [103, 0]
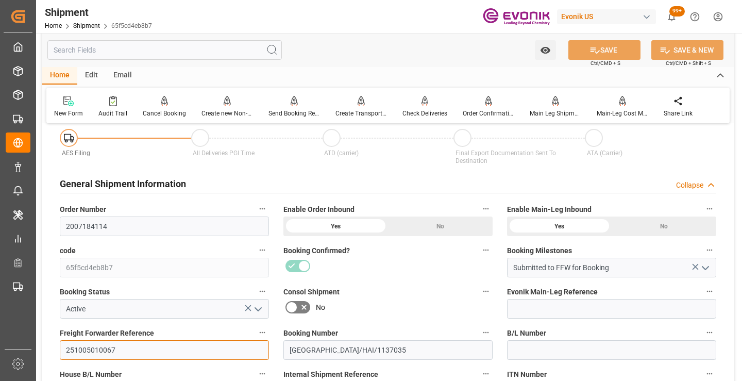
click at [101, 351] on input "251005010067" at bounding box center [164, 350] width 209 height 20
click at [173, 53] on input "text" at bounding box center [164, 50] width 235 height 20
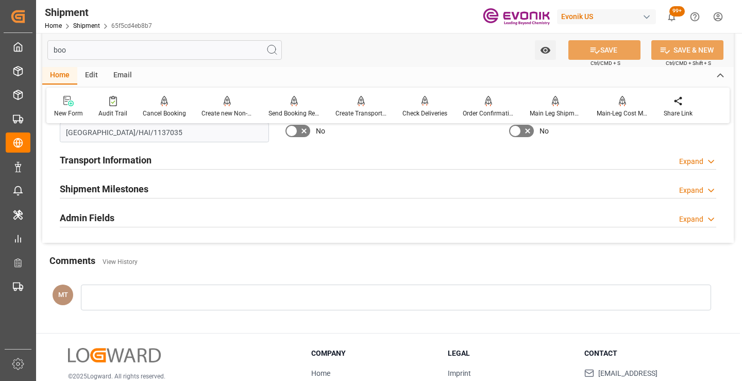
scroll to position [0, 0]
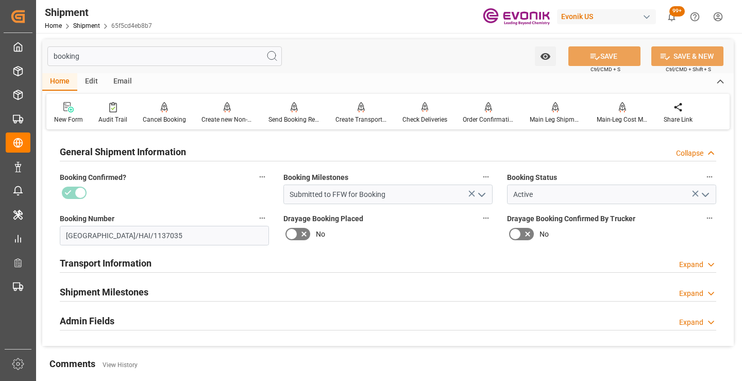
type input "booking"
click at [137, 288] on h2 "Shipment Milestones" at bounding box center [104, 292] width 89 height 14
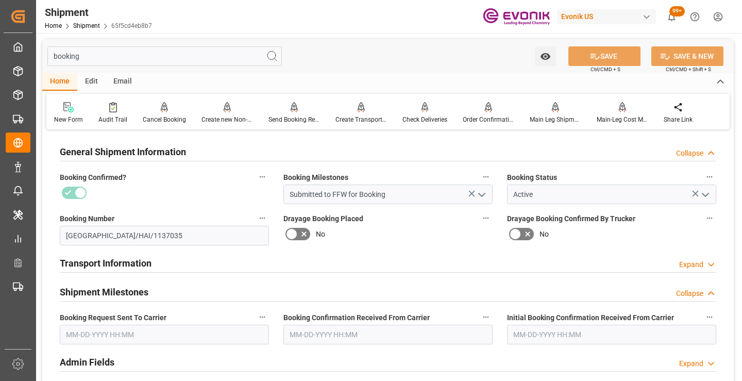
click at [202, 331] on input "text" at bounding box center [164, 335] width 209 height 20
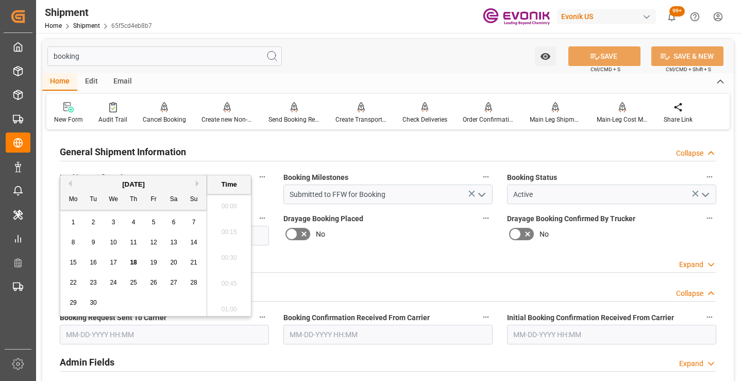
scroll to position [1344, 0]
click at [95, 262] on span "16" at bounding box center [93, 262] width 7 height 7
type input "09-16-2025 00:00"
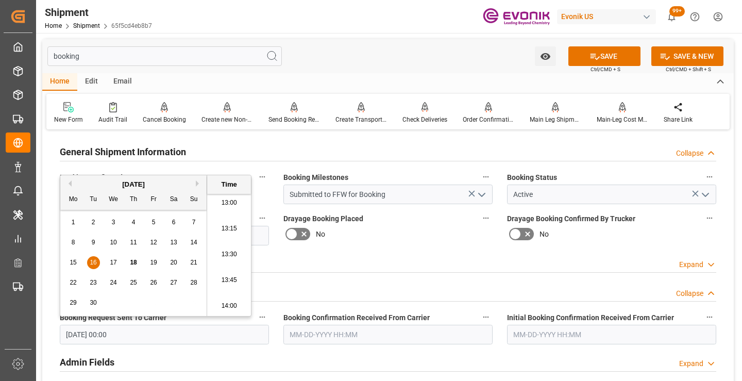
click at [369, 331] on input "text" at bounding box center [388, 335] width 209 height 20
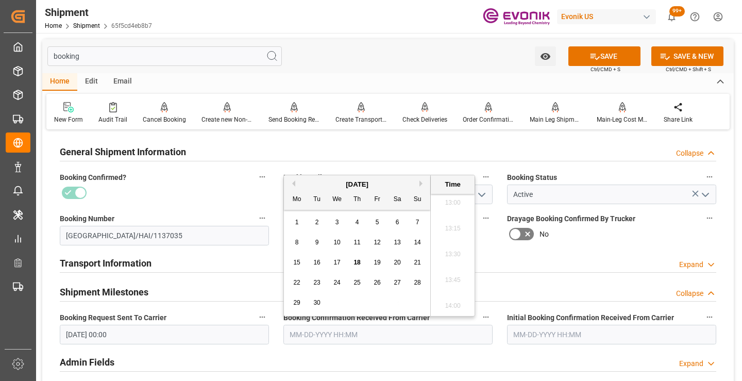
click at [360, 265] on span "18" at bounding box center [357, 262] width 7 height 7
type input "09-18-2025 00:00"
click at [594, 59] on icon at bounding box center [595, 57] width 9 height 6
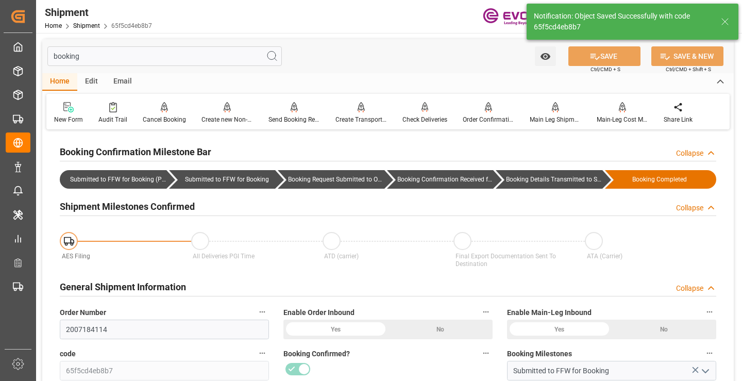
type input "Booking Details Transmitted to SAP"
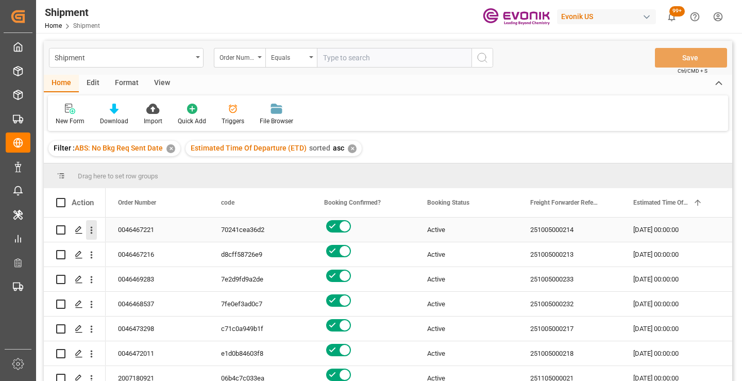
click at [92, 235] on icon "open menu" at bounding box center [91, 230] width 11 height 11
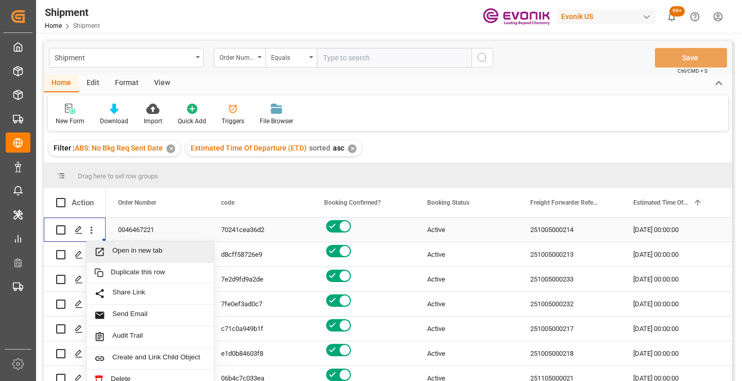
click at [134, 252] on span "Open in new tab" at bounding box center [159, 251] width 94 height 11
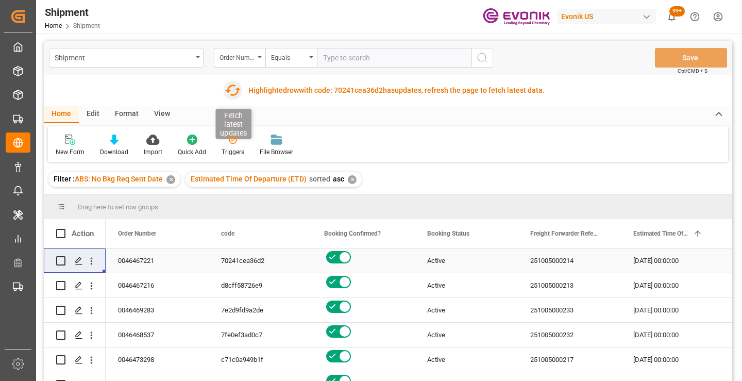
click at [232, 90] on icon "button" at bounding box center [232, 90] width 16 height 16
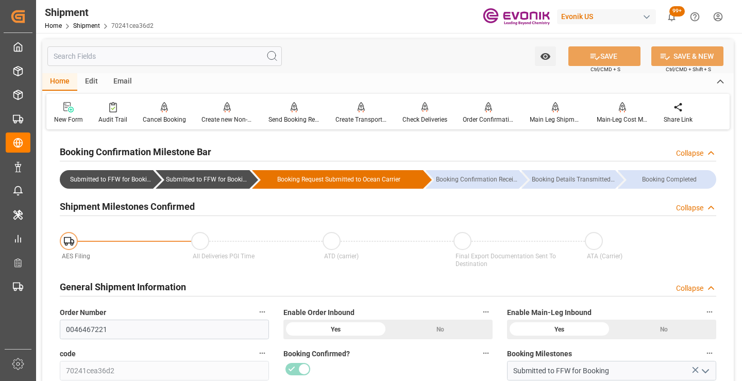
scroll to position [206, 0]
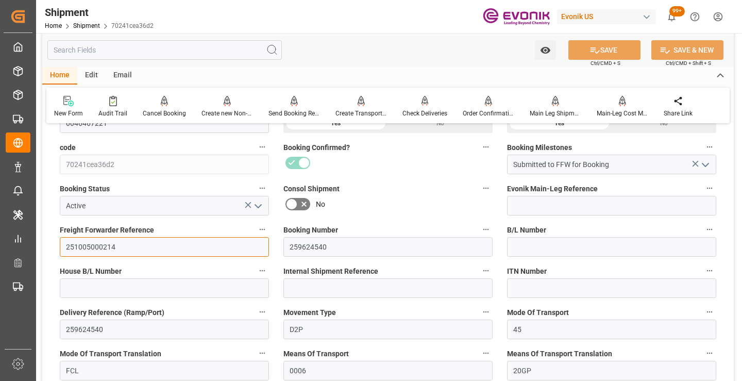
click at [95, 249] on input "251005000214" at bounding box center [164, 247] width 209 height 20
click at [178, 52] on input "text" at bounding box center [164, 50] width 235 height 20
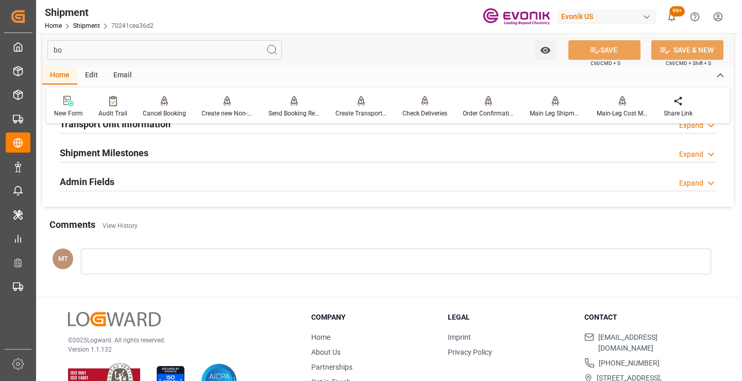
scroll to position [72, 0]
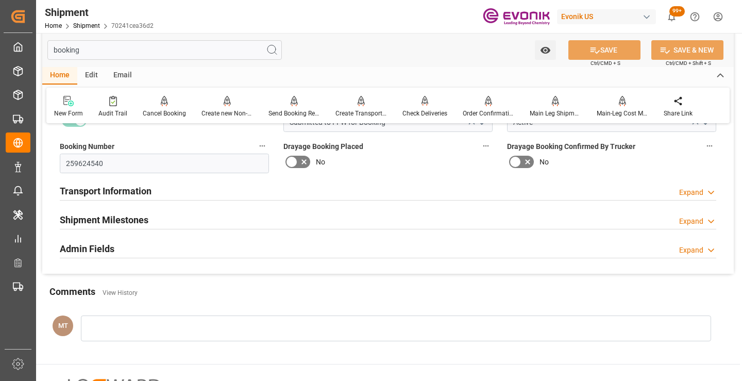
type input "booking"
click at [169, 222] on div "Shipment Milestones Expand" at bounding box center [388, 219] width 657 height 20
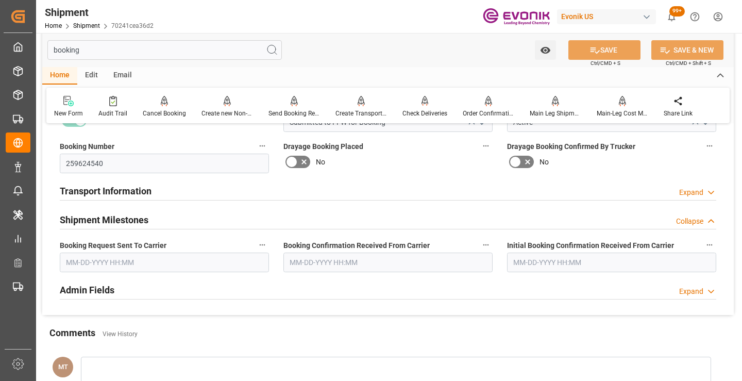
click at [168, 267] on input "text" at bounding box center [164, 263] width 209 height 20
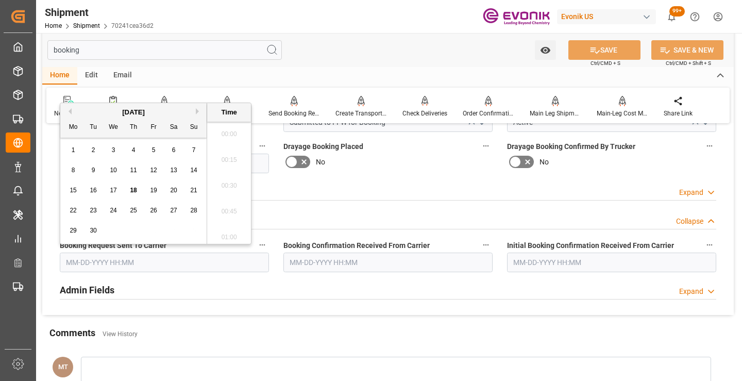
scroll to position [1344, 0]
click at [112, 190] on span "17" at bounding box center [113, 190] width 7 height 7
type input "09-17-2025 00:00"
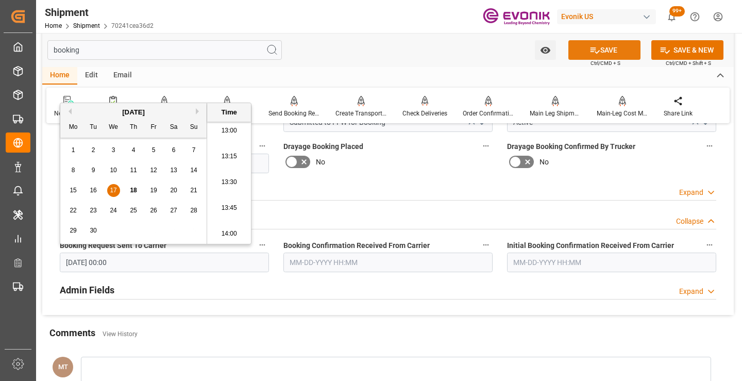
click at [606, 51] on button "SAVE" at bounding box center [605, 50] width 72 height 20
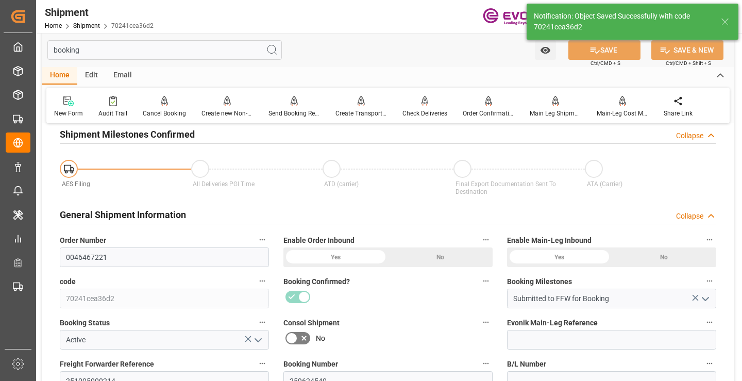
type input "Booking Request Submitted to Ocean Carrier"
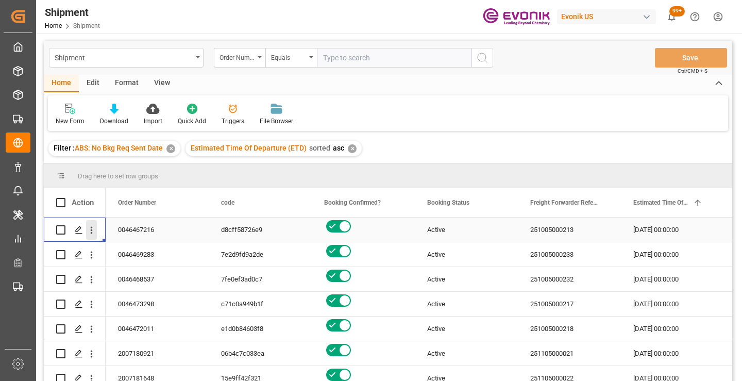
click at [90, 230] on icon "open menu" at bounding box center [91, 230] width 11 height 11
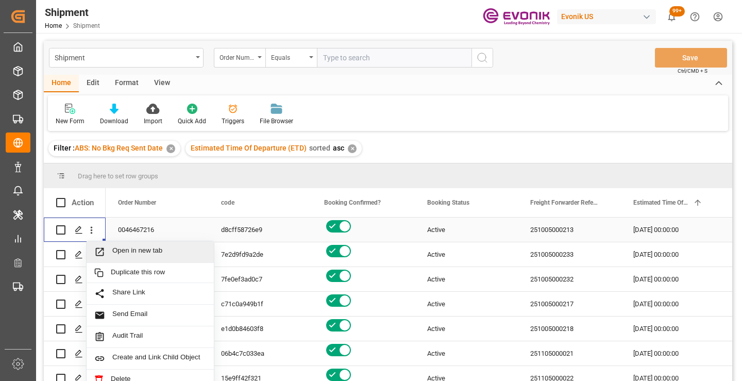
click at [137, 250] on span "Open in new tab" at bounding box center [159, 251] width 94 height 11
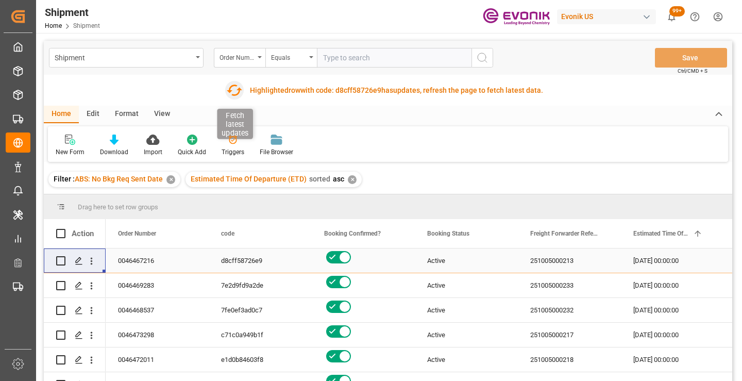
click at [232, 92] on icon "button" at bounding box center [234, 90] width 16 height 16
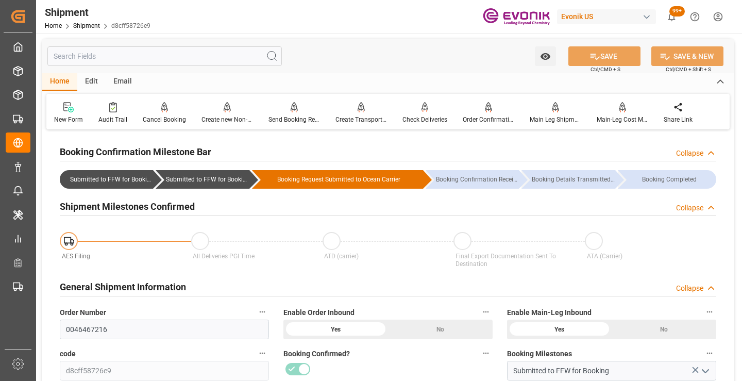
scroll to position [103, 0]
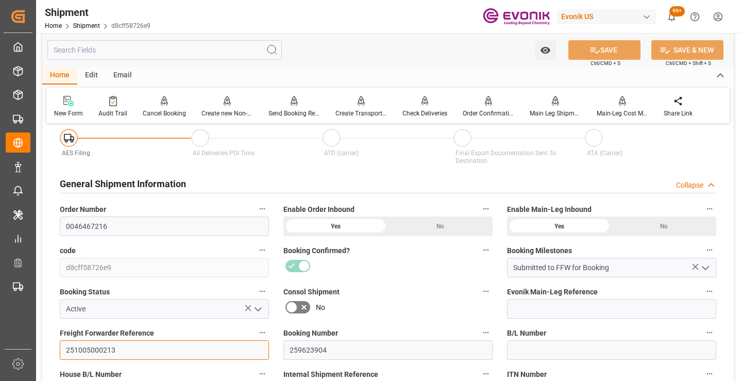
click at [98, 349] on input "251005000213" at bounding box center [164, 350] width 209 height 20
click at [99, 350] on input "251005000213" at bounding box center [164, 350] width 209 height 20
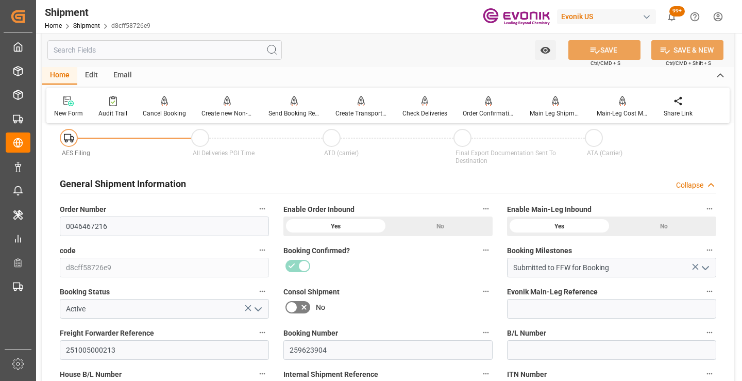
click at [188, 51] on input "text" at bounding box center [164, 50] width 235 height 20
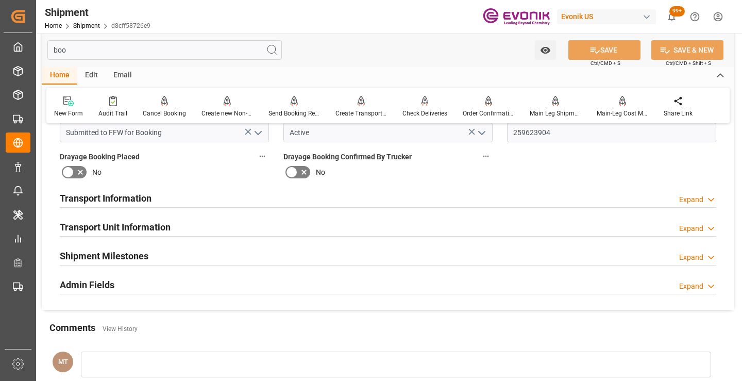
scroll to position [0, 0]
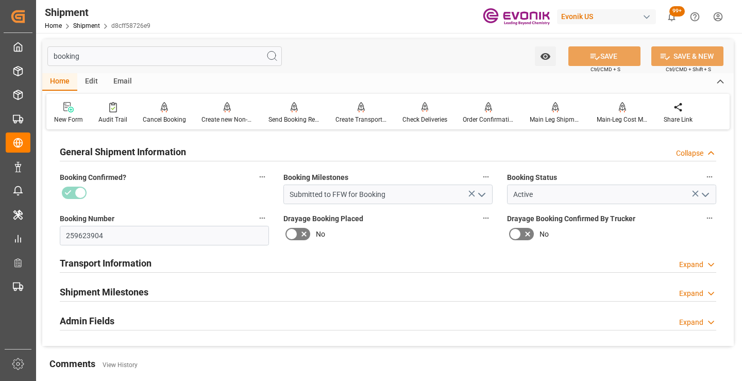
type input "booking"
click at [137, 290] on h2 "Shipment Milestones" at bounding box center [104, 292] width 89 height 14
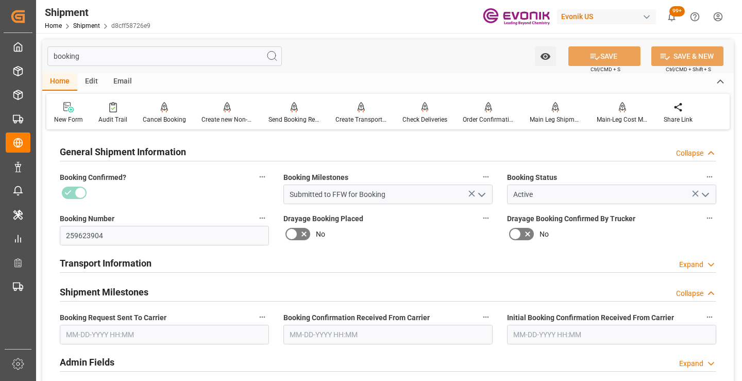
click at [145, 336] on input "text" at bounding box center [164, 335] width 209 height 20
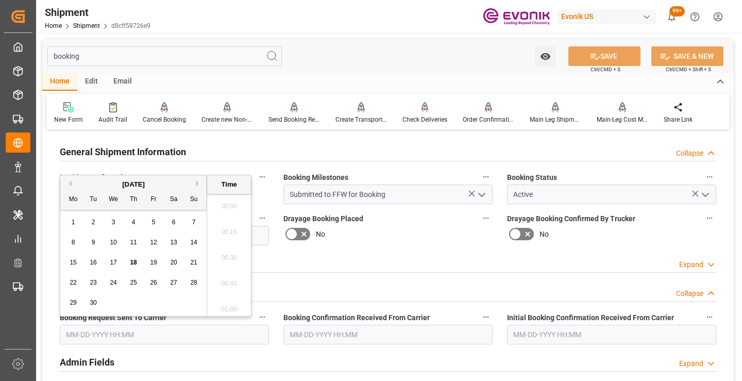
scroll to position [1344, 0]
click at [113, 264] on span "17" at bounding box center [113, 262] width 7 height 7
type input "[DATE] 00:00"
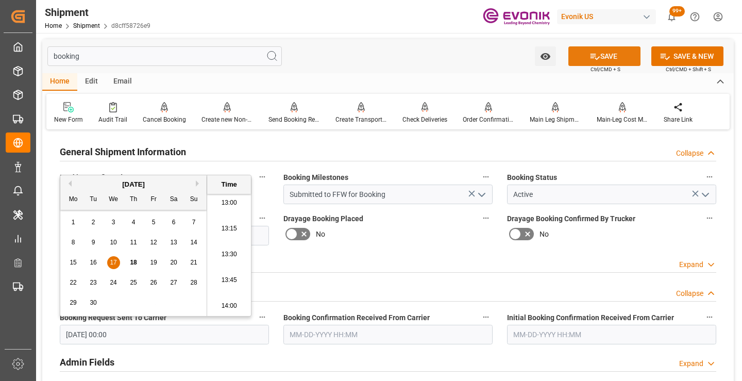
click at [599, 55] on button "SAVE" at bounding box center [605, 56] width 72 height 20
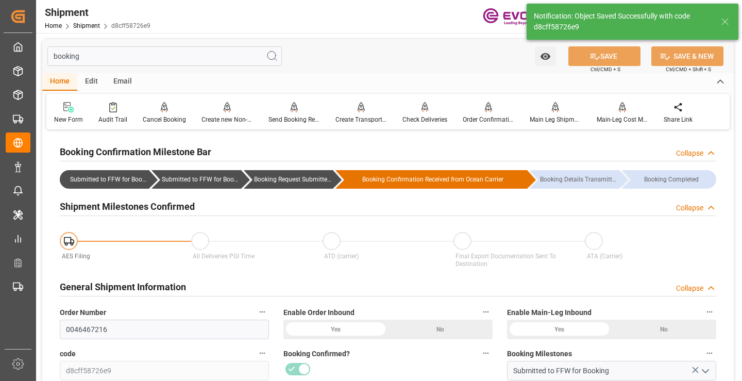
type input "Booking Request Submitted to Ocean Carrier"
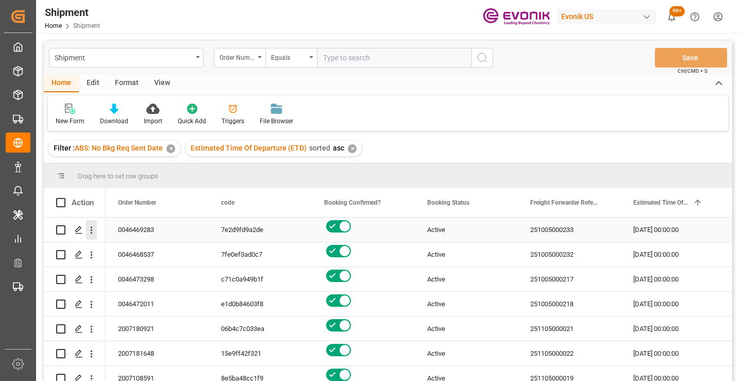
click at [91, 229] on icon "open menu" at bounding box center [91, 230] width 11 height 11
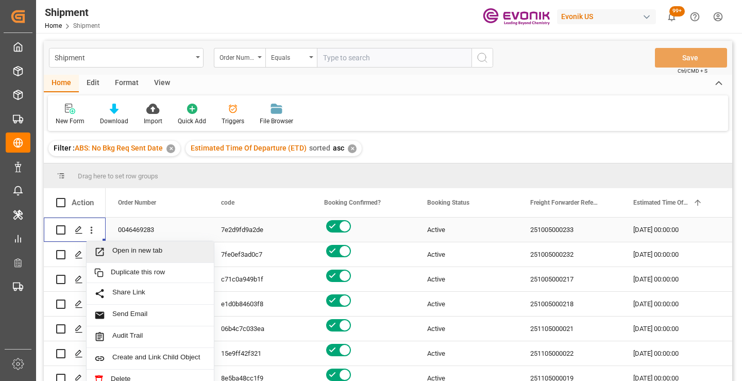
click at [147, 253] on span "Open in new tab" at bounding box center [159, 251] width 94 height 11
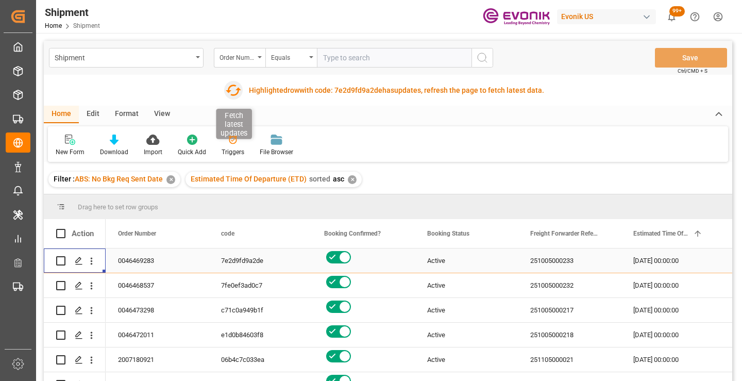
click at [235, 89] on icon "button" at bounding box center [233, 90] width 16 height 16
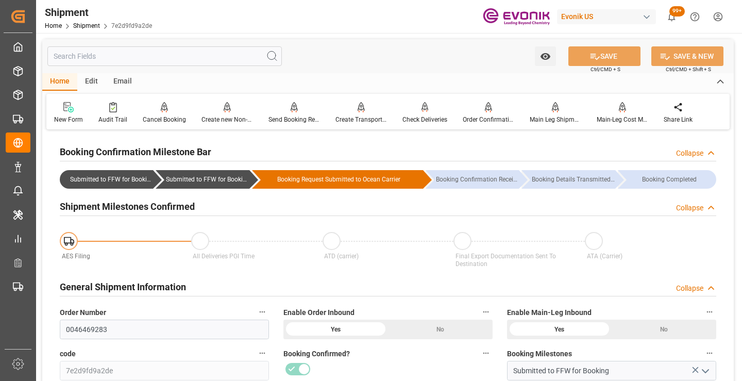
scroll to position [103, 0]
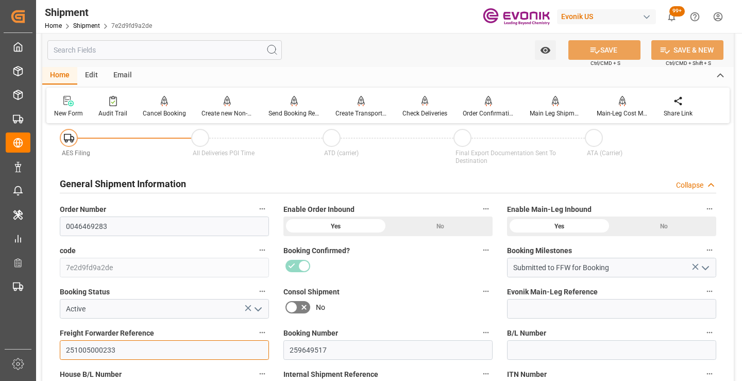
click at [104, 348] on input "251005000233" at bounding box center [164, 350] width 209 height 20
click at [197, 50] on input "text" at bounding box center [164, 50] width 235 height 20
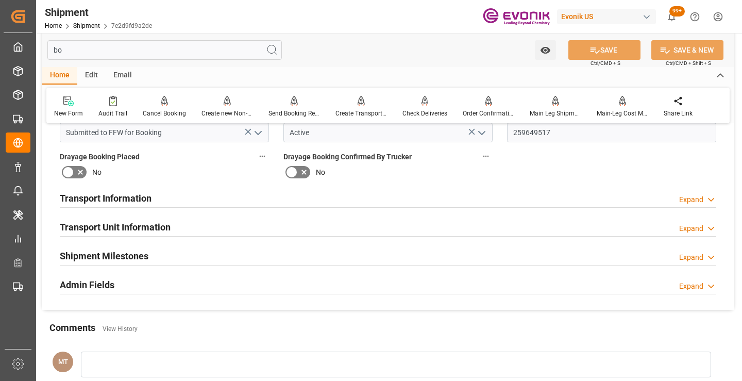
scroll to position [0, 0]
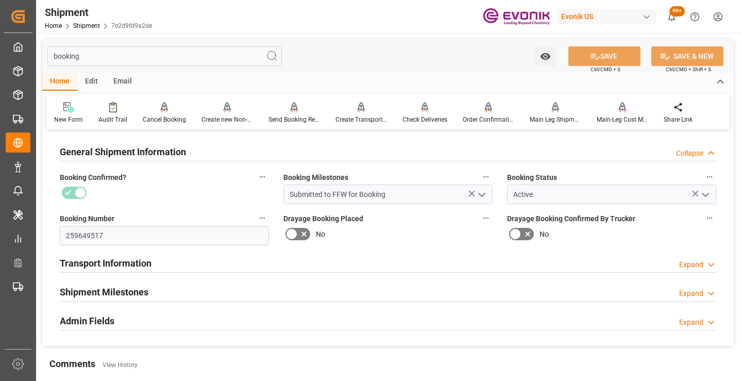
type input "booking"
click at [158, 293] on div "Shipment Milestones Expand" at bounding box center [388, 291] width 657 height 20
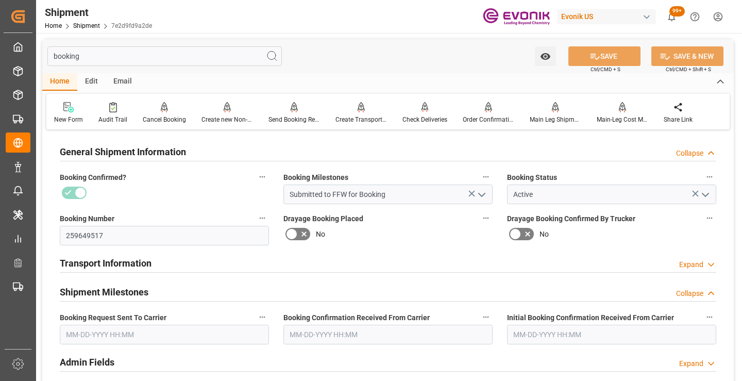
click at [145, 329] on input "text" at bounding box center [164, 335] width 209 height 20
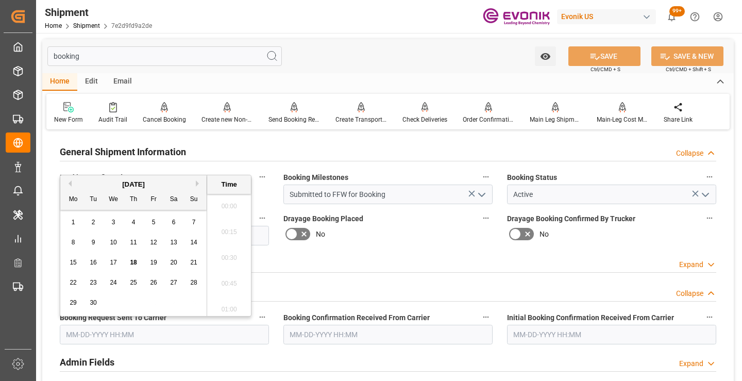
scroll to position [1344, 0]
click at [114, 265] on span "17" at bounding box center [113, 262] width 7 height 7
type input "09-17-2025 00:00"
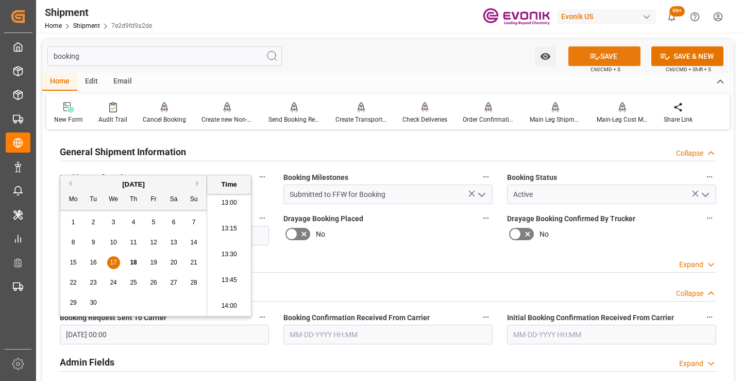
click at [581, 55] on button "SAVE" at bounding box center [605, 56] width 72 height 20
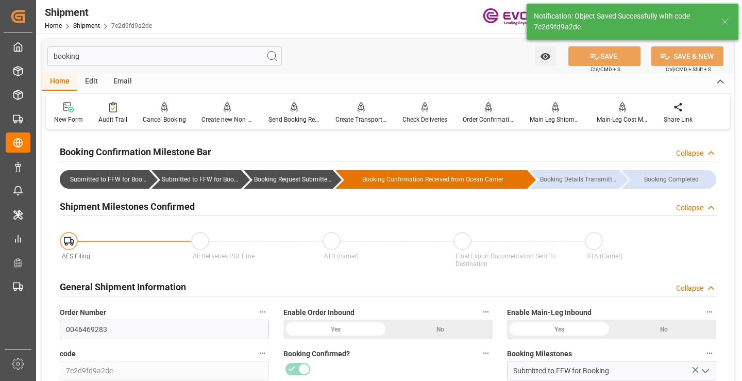
type input "Booking Request Submitted to Ocean Carrier"
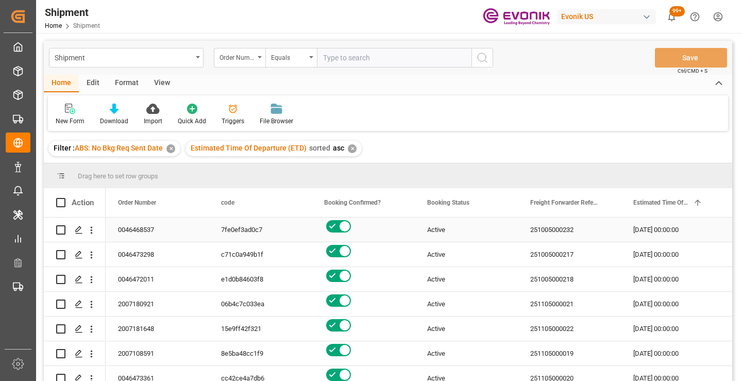
click at [91, 230] on icon "open menu" at bounding box center [92, 230] width 2 height 7
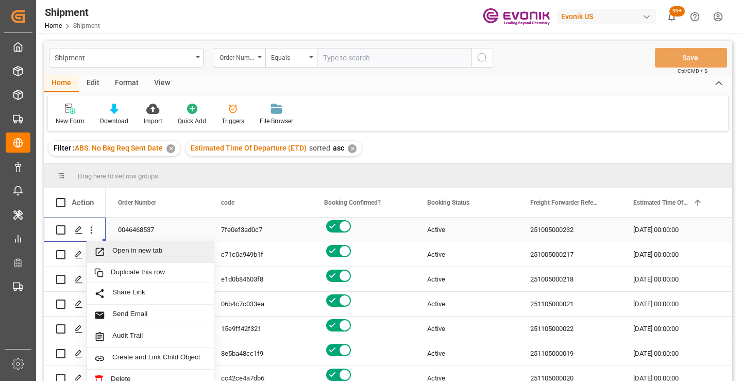
click at [119, 253] on span "Open in new tab" at bounding box center [159, 251] width 94 height 11
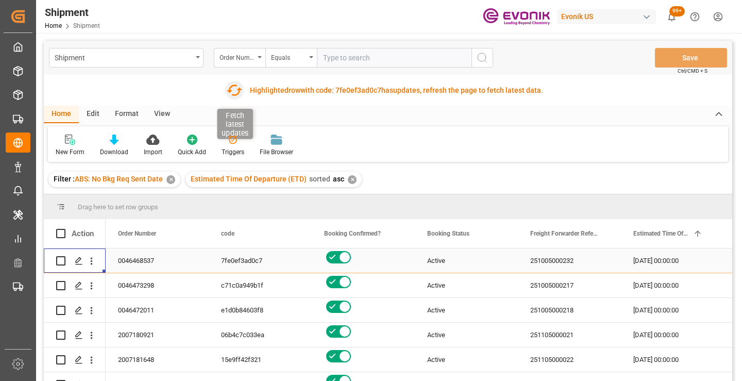
click at [234, 93] on icon "button" at bounding box center [234, 90] width 16 height 16
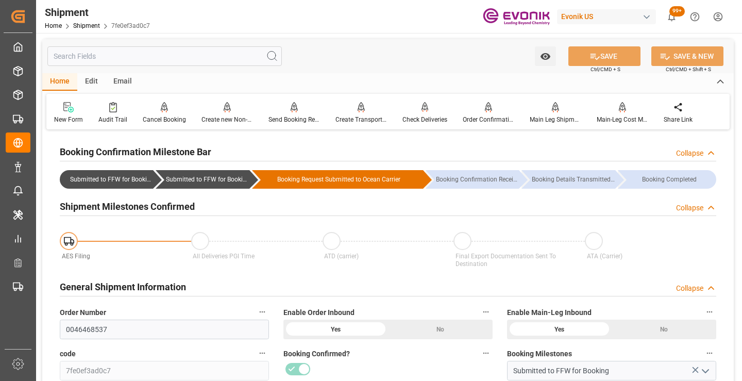
scroll to position [103, 0]
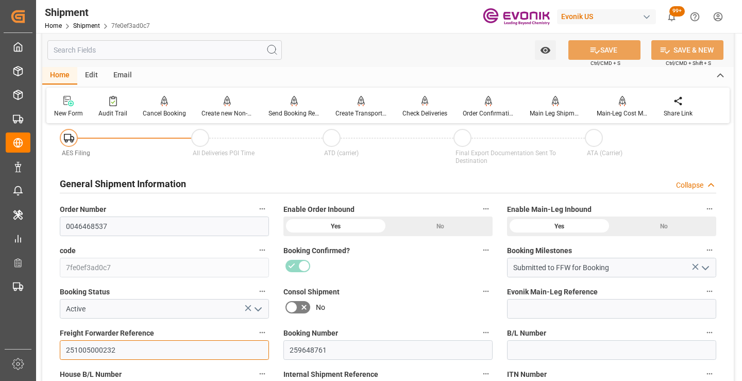
click at [96, 351] on input "251005000232" at bounding box center [164, 350] width 209 height 20
click at [212, 46] on input "text" at bounding box center [164, 50] width 235 height 20
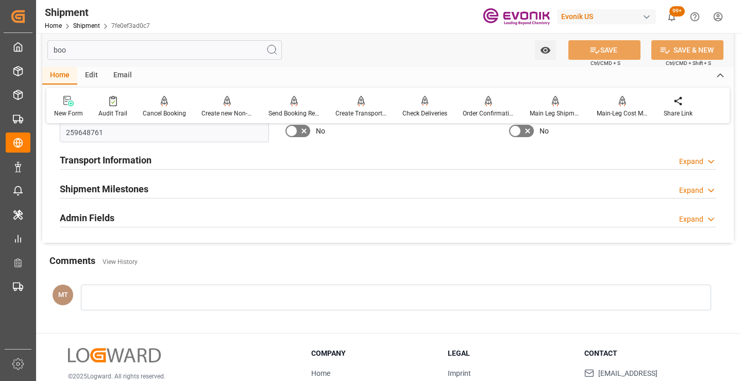
scroll to position [0, 0]
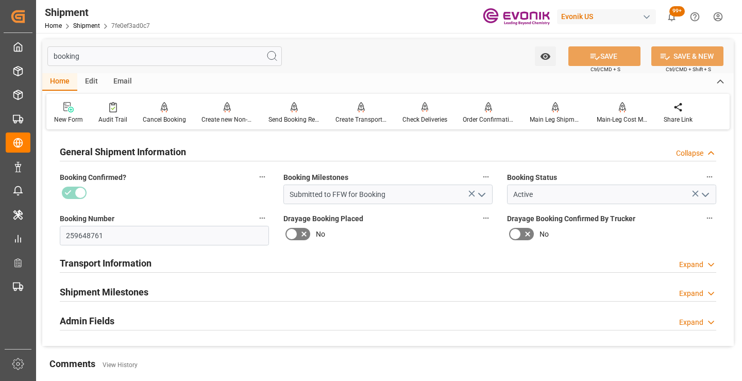
type input "booking"
click at [151, 295] on div "Shipment Milestones Expand" at bounding box center [388, 291] width 657 height 20
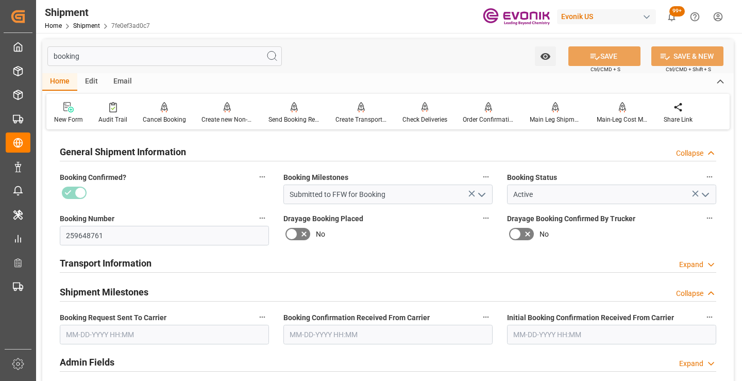
click at [130, 329] on input "text" at bounding box center [164, 335] width 209 height 20
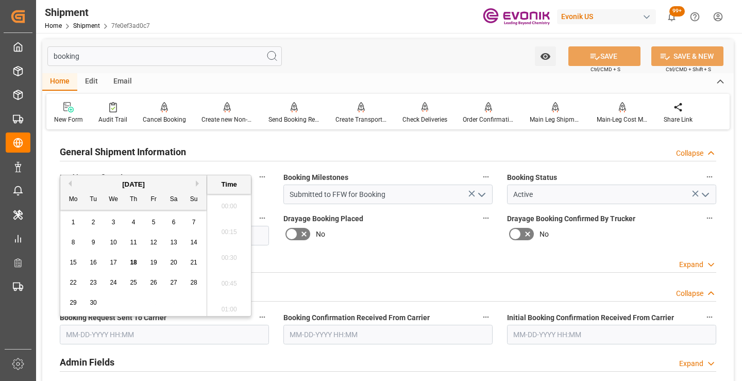
scroll to position [1344, 0]
click at [112, 263] on span "17" at bounding box center [113, 262] width 7 height 7
type input "09-17-2025 00:00"
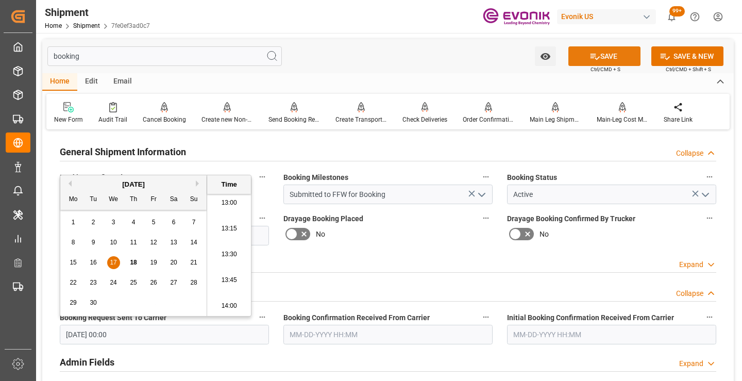
click at [580, 57] on button "SAVE" at bounding box center [605, 56] width 72 height 20
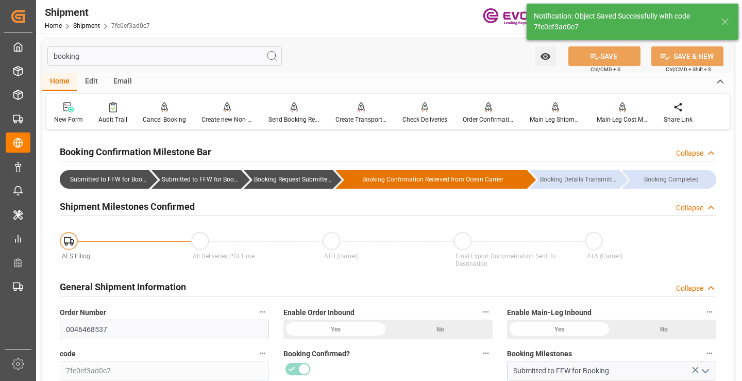
type input "Booking Request Submitted to Ocean Carrier"
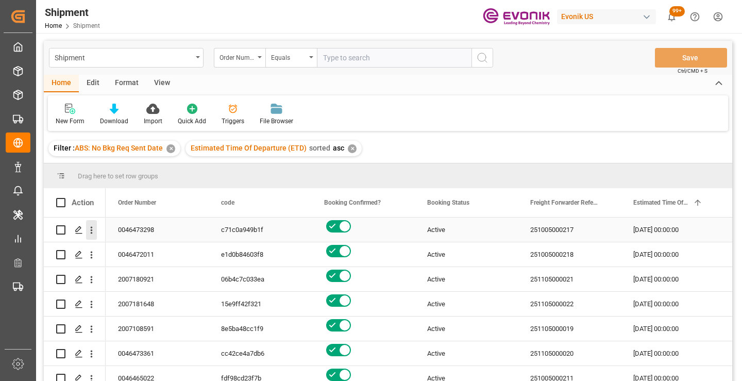
click at [90, 229] on icon "open menu" at bounding box center [91, 230] width 11 height 11
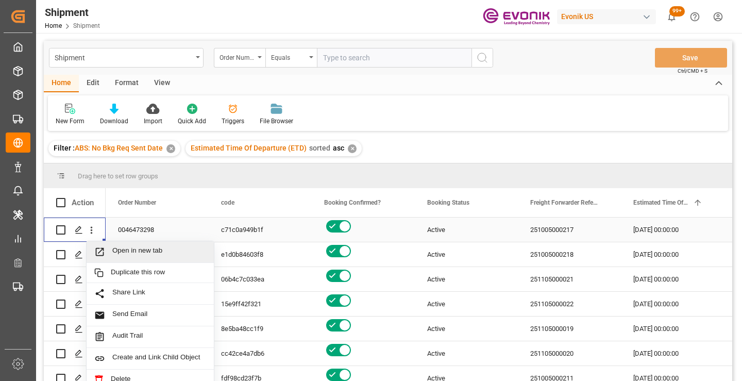
click at [121, 248] on span "Open in new tab" at bounding box center [159, 251] width 94 height 11
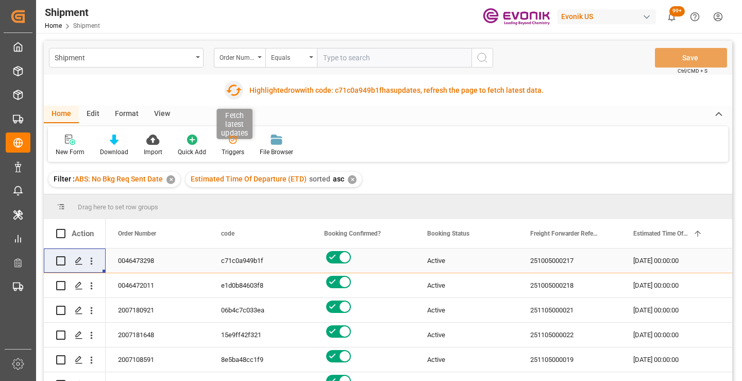
click at [237, 86] on icon "button" at bounding box center [233, 90] width 16 height 16
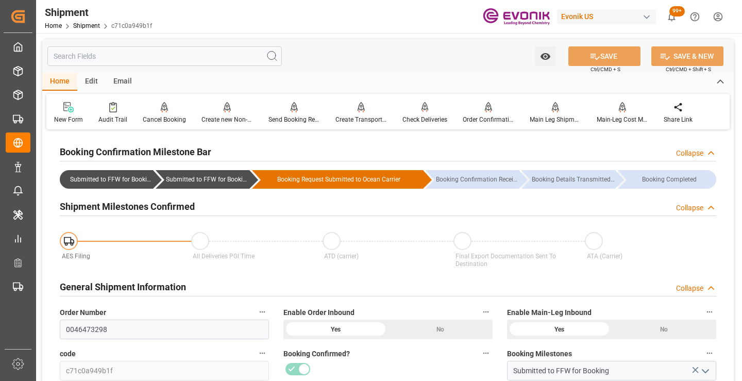
scroll to position [155, 0]
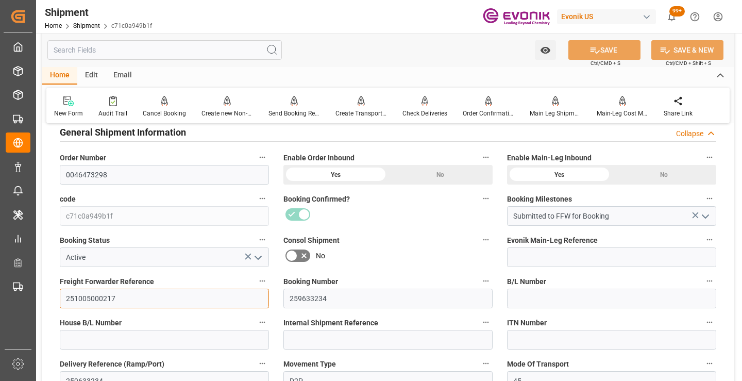
click at [96, 298] on input "251005000217" at bounding box center [164, 299] width 209 height 20
click at [219, 54] on input "text" at bounding box center [164, 50] width 235 height 20
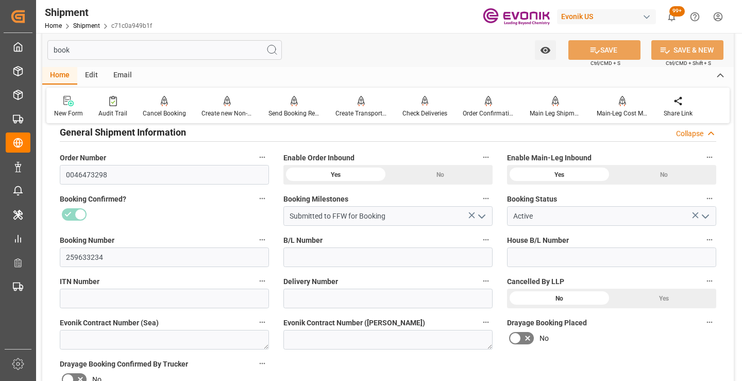
scroll to position [21, 0]
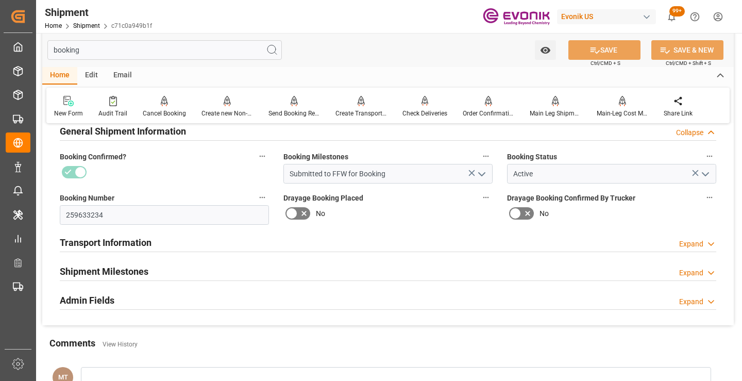
type input "booking"
click at [149, 270] on div "Shipment Milestones Expand" at bounding box center [388, 271] width 657 height 20
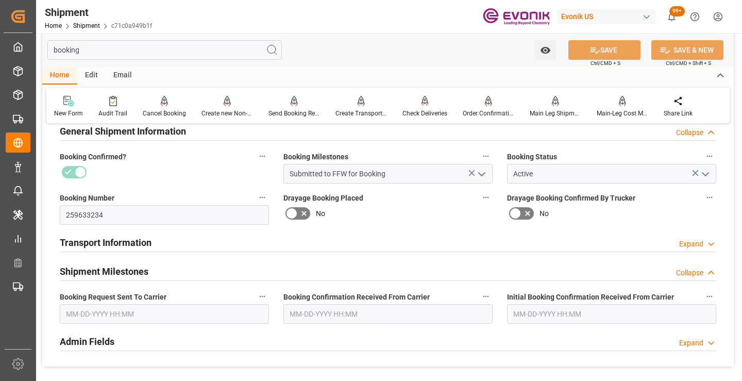
click at [151, 311] on input "text" at bounding box center [164, 314] width 209 height 20
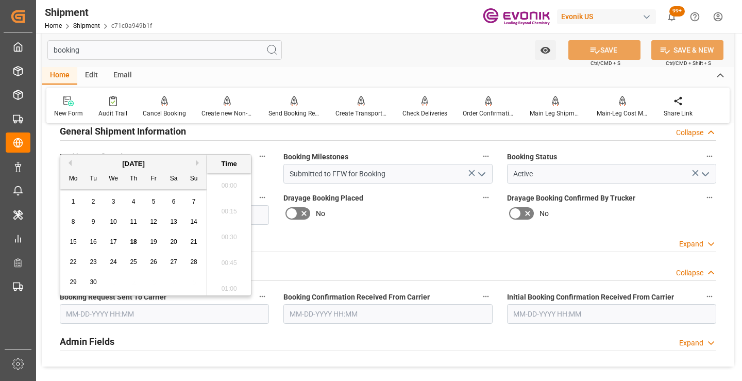
scroll to position [1344, 0]
drag, startPoint x: 112, startPoint y: 242, endPoint x: 142, endPoint y: 235, distance: 31.3
click at [112, 242] on span "17" at bounding box center [113, 241] width 7 height 7
type input "[DATE] 00:00"
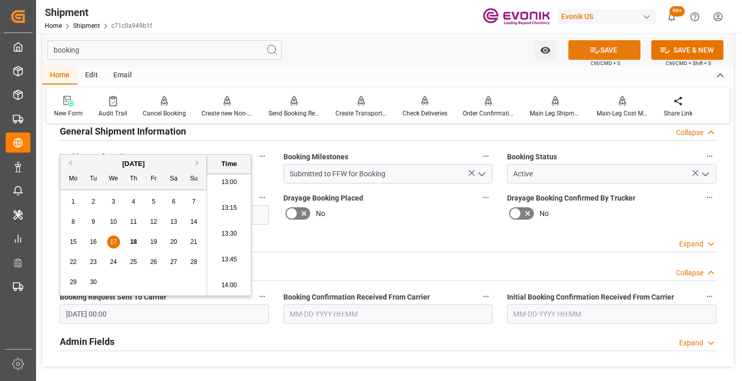
click at [596, 55] on icon at bounding box center [595, 50] width 11 height 11
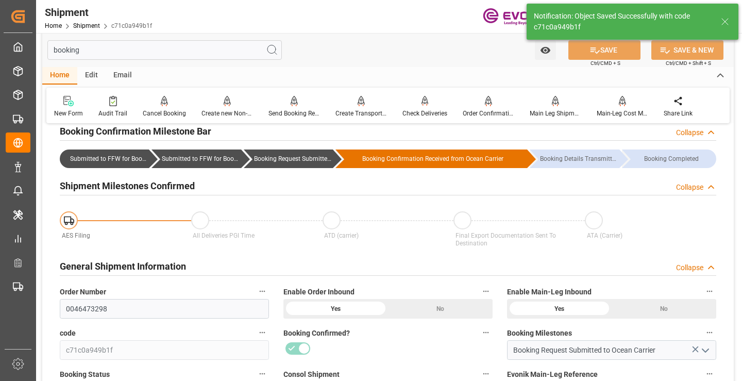
type input "Booking Request Submitted to Ocean Carrier"
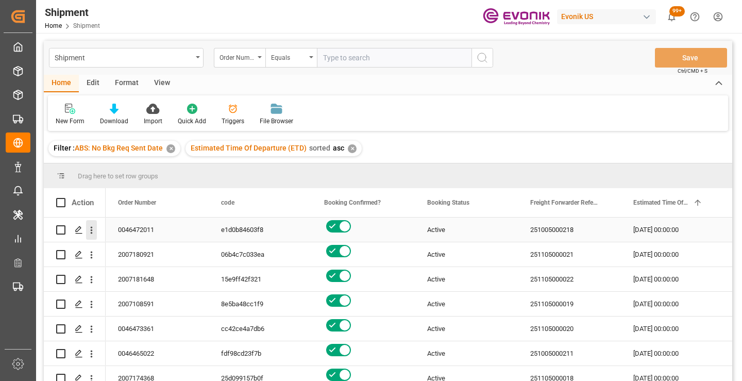
click at [89, 228] on icon "open menu" at bounding box center [91, 230] width 11 height 11
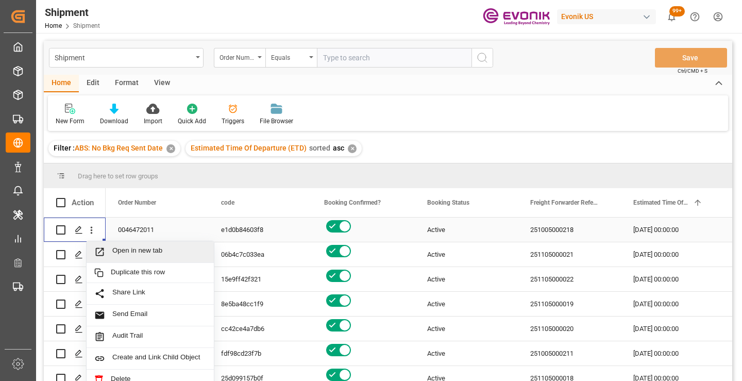
click at [137, 254] on span "Open in new tab" at bounding box center [159, 251] width 94 height 11
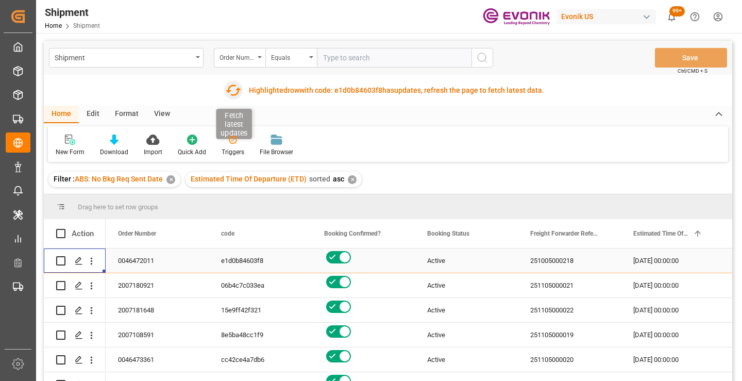
click at [231, 95] on icon "button" at bounding box center [233, 90] width 15 height 11
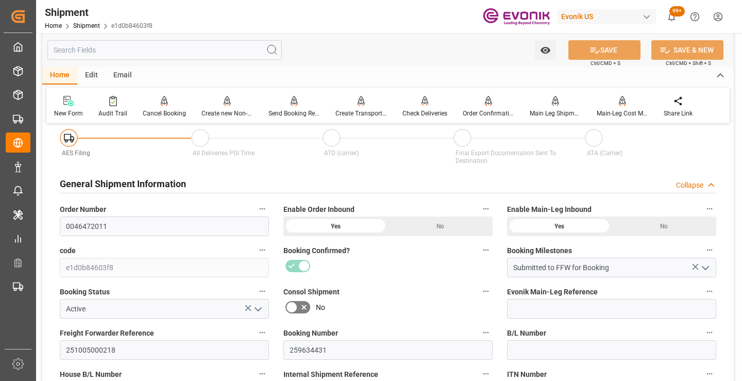
scroll to position [155, 0]
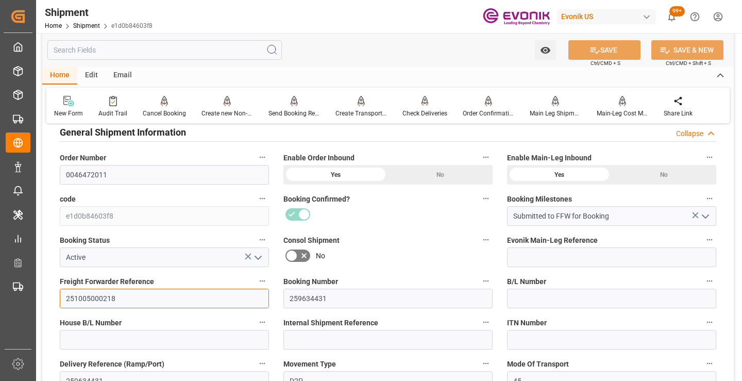
click at [103, 300] on input "251005000218" at bounding box center [164, 299] width 209 height 20
click at [195, 54] on input "text" at bounding box center [164, 50] width 235 height 20
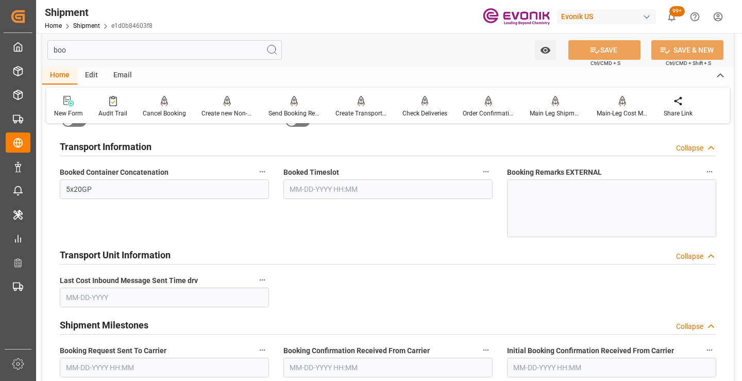
scroll to position [21, 0]
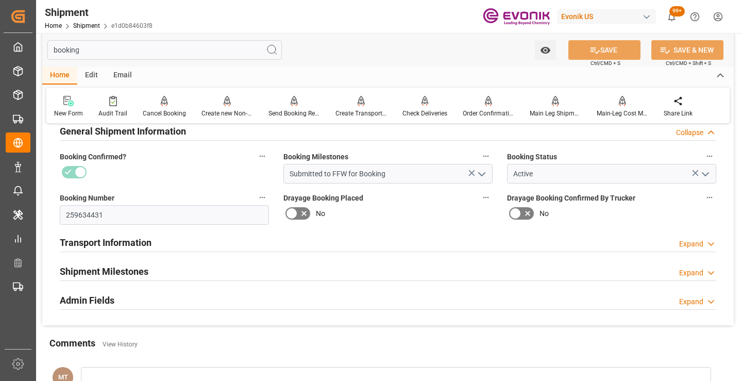
type input "booking"
click at [178, 277] on div "Shipment Milestones Expand" at bounding box center [388, 271] width 657 height 20
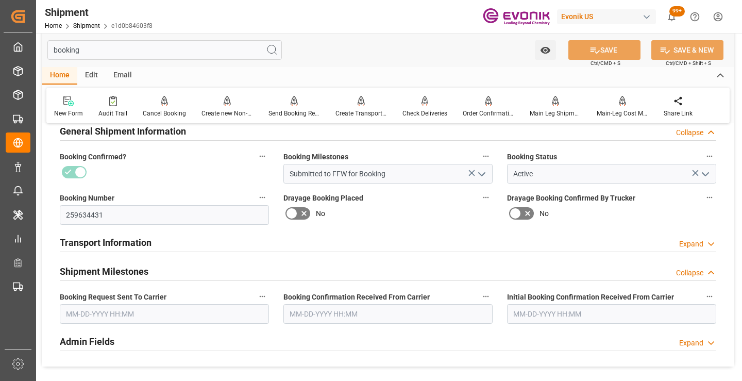
click at [141, 305] on input "text" at bounding box center [164, 314] width 209 height 20
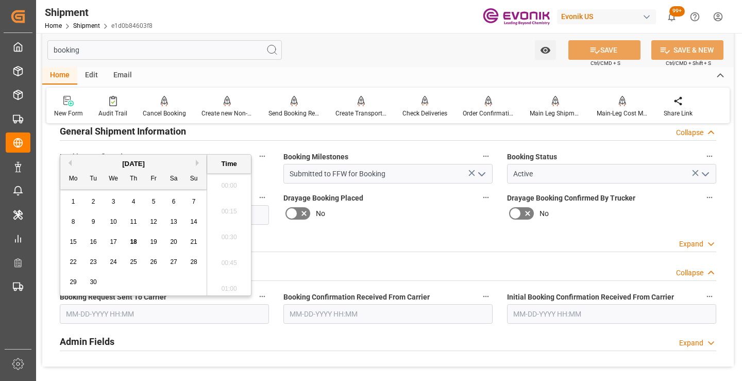
scroll to position [1344, 0]
click at [112, 239] on span "17" at bounding box center [113, 241] width 7 height 7
type input "09-17-2025 00:00"
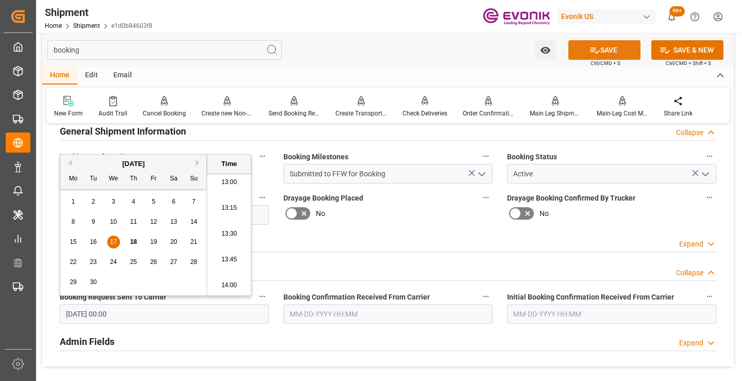
click at [609, 47] on button "SAVE" at bounding box center [605, 50] width 72 height 20
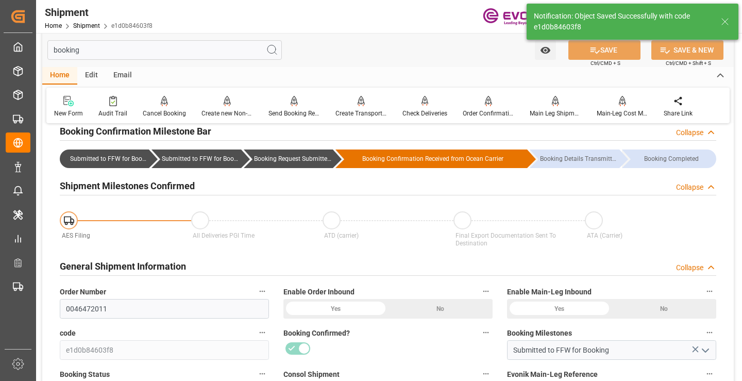
type input "Booking Request Submitted to Ocean Carrier"
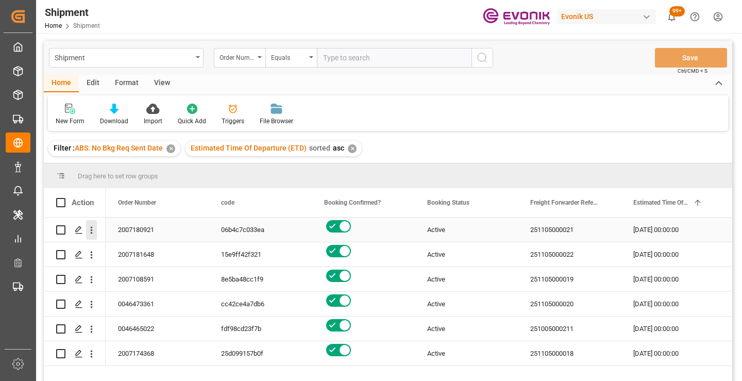
click at [89, 231] on icon "open menu" at bounding box center [91, 230] width 11 height 11
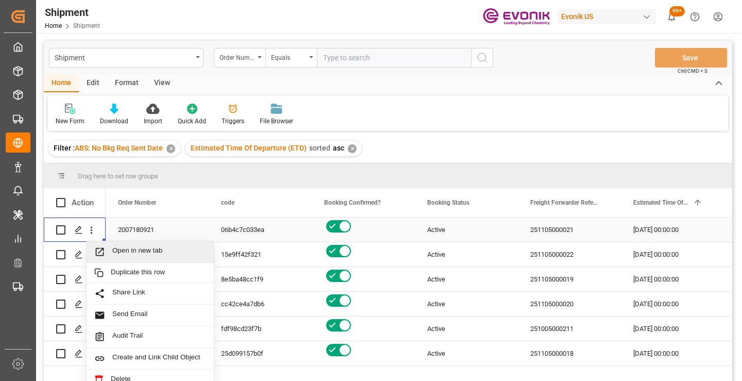
click at [143, 244] on div "Open in new tab" at bounding box center [150, 252] width 127 height 22
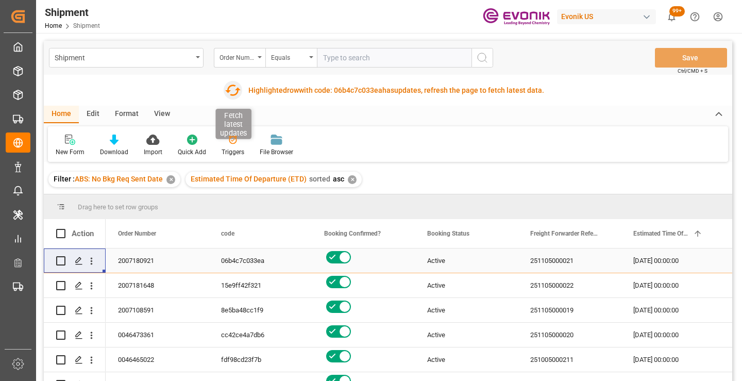
click at [231, 89] on icon "button" at bounding box center [233, 90] width 16 height 16
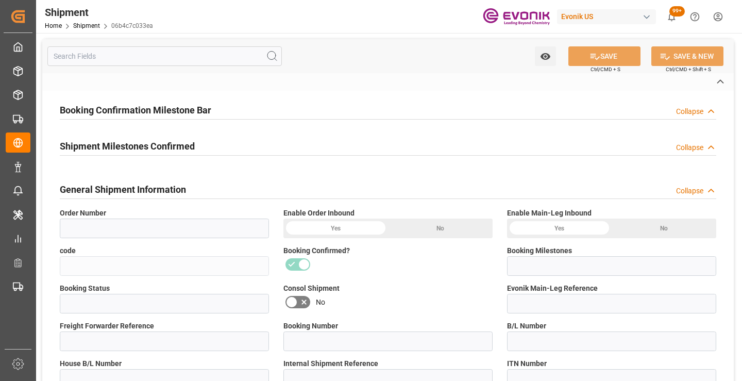
type input "2007180921"
type input "06b4c7c033ea"
type input "Submitted to FFW for Booking"
type input "Active"
type input "251105000021"
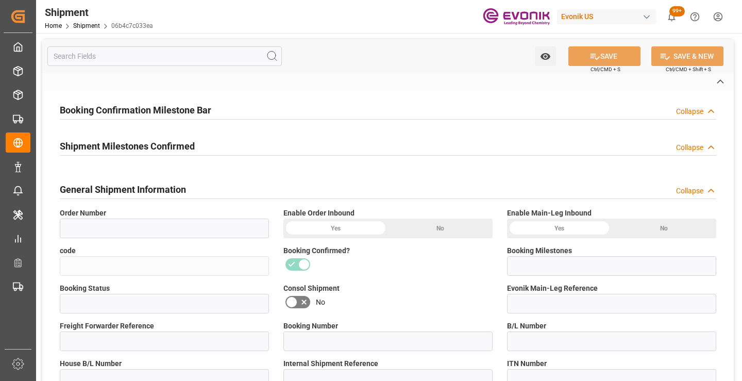
type input "259687542"
type input "P2P"
type input "45"
type input "FCL"
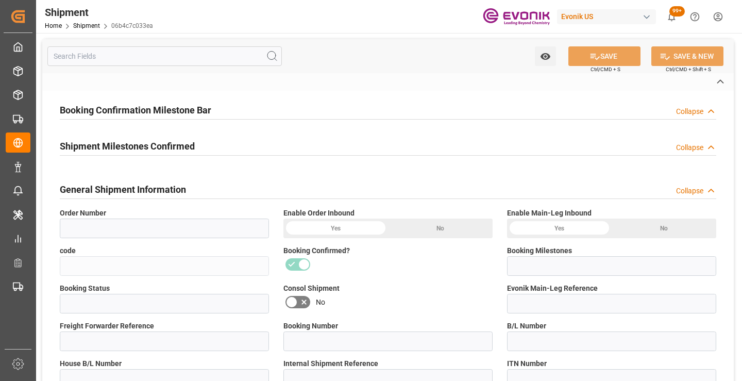
type input "0006"
type input "20GP"
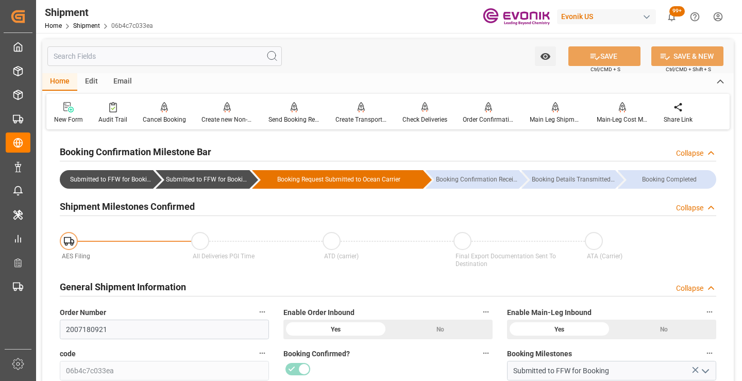
scroll to position [103, 0]
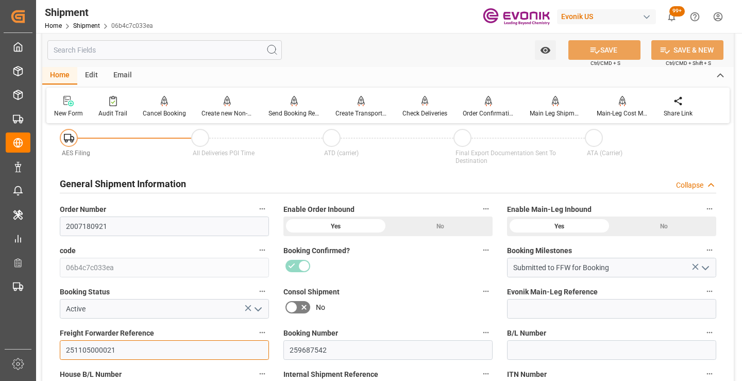
click at [101, 347] on input "251105000021" at bounding box center [164, 350] width 209 height 20
click at [200, 53] on input "text" at bounding box center [164, 50] width 235 height 20
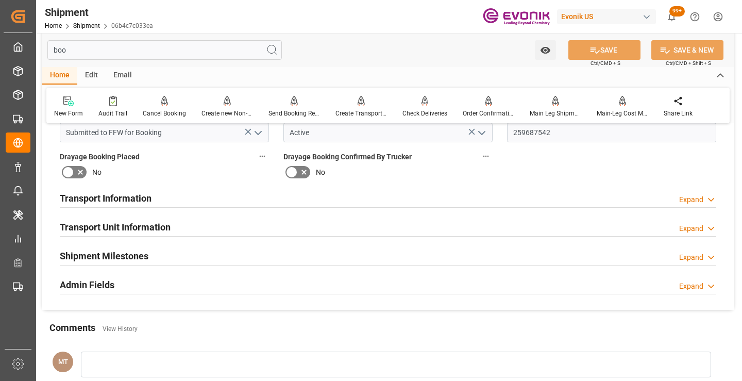
scroll to position [0, 0]
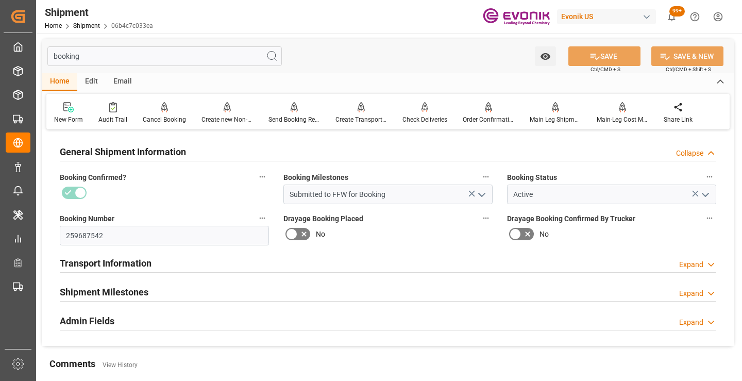
type input "booking"
click at [127, 291] on h2 "Shipment Milestones" at bounding box center [104, 292] width 89 height 14
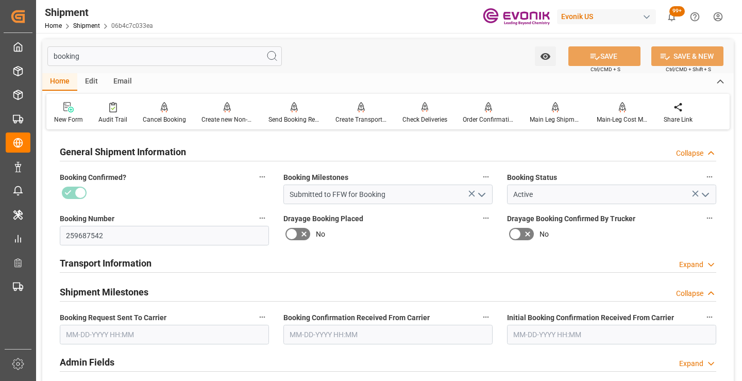
click at [151, 323] on span "Booking Request Sent To Carrier" at bounding box center [113, 317] width 107 height 11
click at [256, 323] on button "Booking Request Sent To Carrier" at bounding box center [262, 316] width 13 height 13
click at [156, 332] on div at bounding box center [371, 190] width 742 height 381
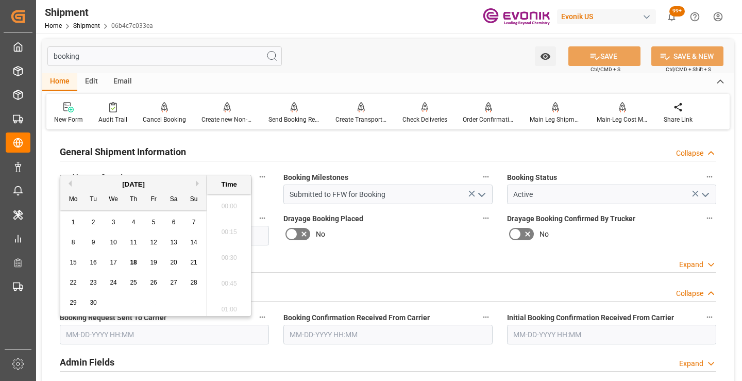
click at [136, 336] on input "text" at bounding box center [164, 335] width 209 height 20
click at [135, 262] on span "18" at bounding box center [133, 262] width 7 height 7
type input "[DATE] 00:00"
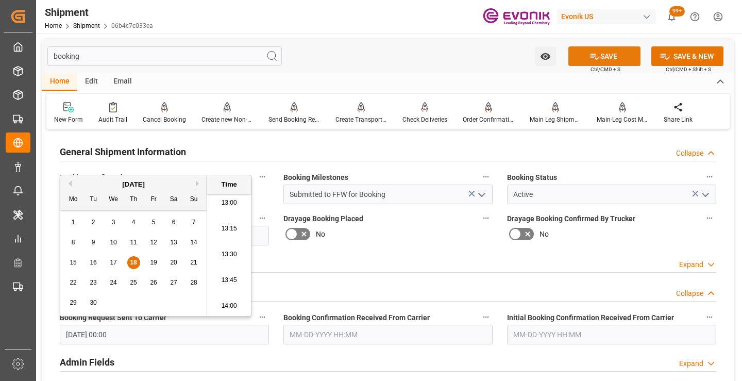
click at [575, 54] on button "SAVE" at bounding box center [605, 56] width 72 height 20
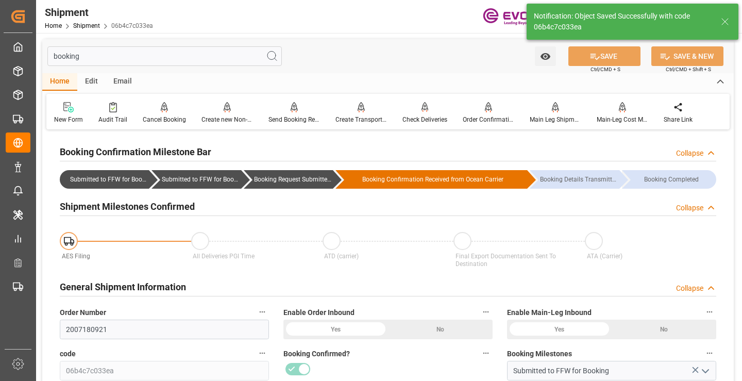
type input "Booking Request Submitted to Ocean Carrier"
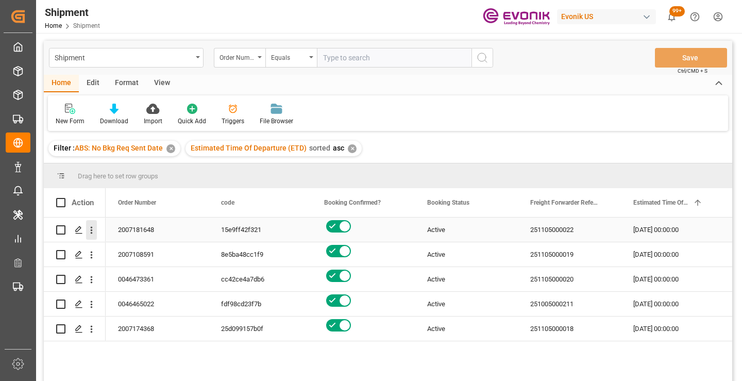
click at [91, 229] on icon "open menu" at bounding box center [91, 230] width 11 height 11
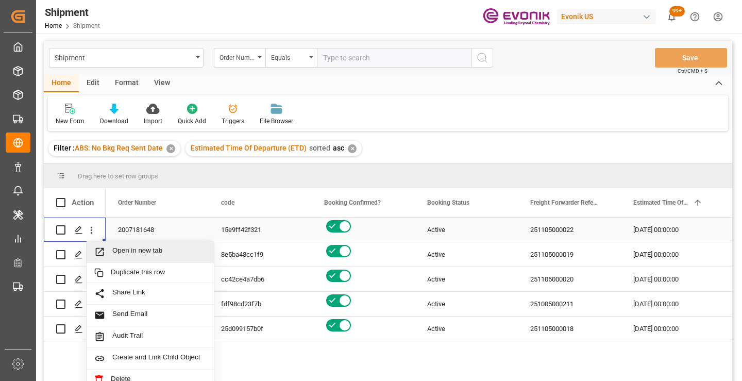
click at [111, 250] on span "Press SPACE to select this row." at bounding box center [103, 251] width 18 height 11
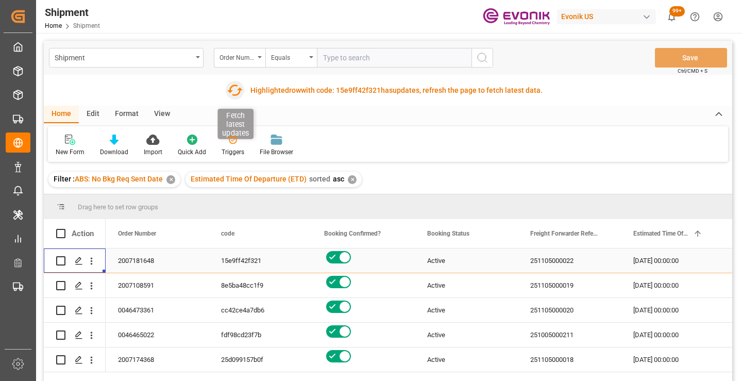
click at [235, 91] on icon "button" at bounding box center [234, 90] width 16 height 16
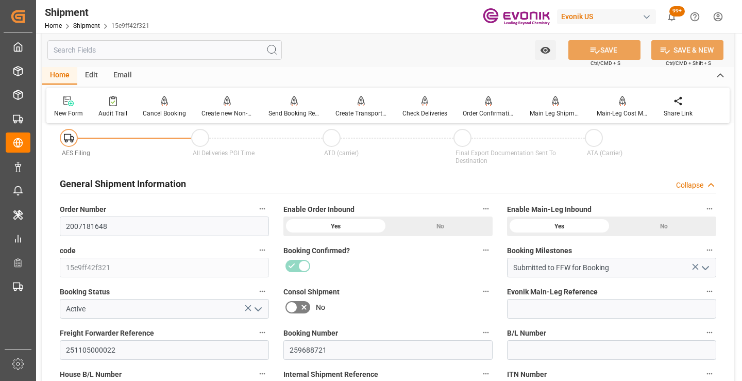
scroll to position [155, 0]
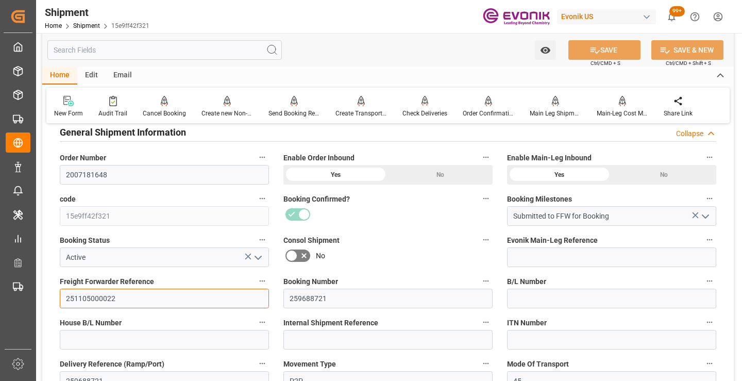
click at [97, 297] on input "251105000022" at bounding box center [164, 299] width 209 height 20
click at [197, 52] on input "text" at bounding box center [164, 50] width 235 height 20
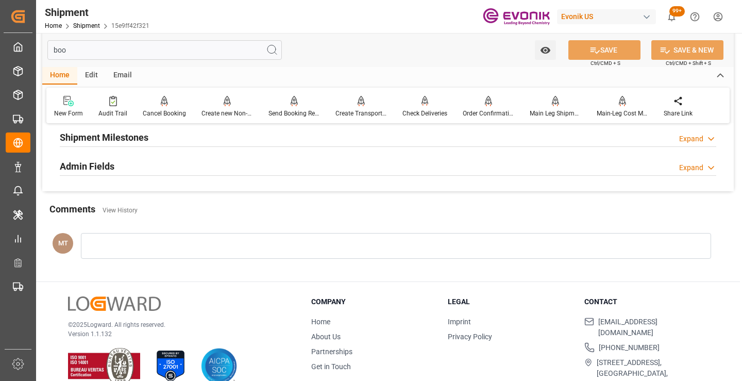
scroll to position [21, 0]
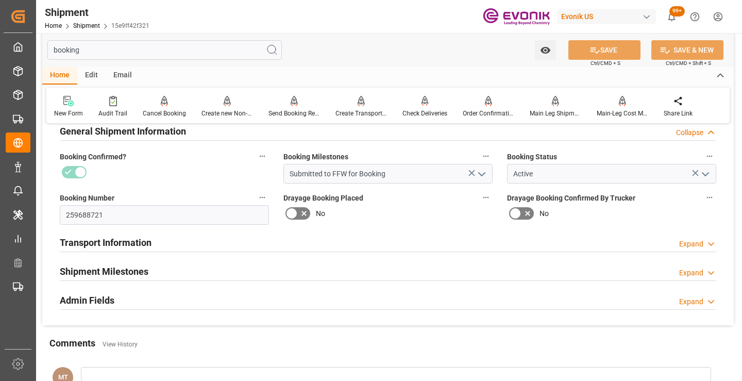
type input "booking"
click at [167, 268] on div "Shipment Milestones Expand" at bounding box center [388, 271] width 657 height 20
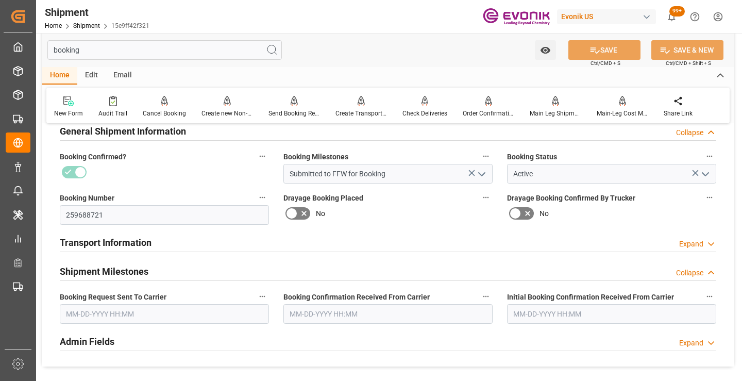
click at [170, 312] on input "text" at bounding box center [164, 314] width 209 height 20
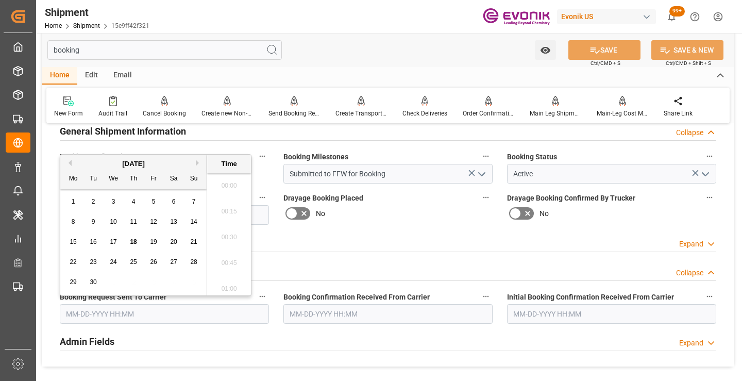
scroll to position [1344, 0]
click at [133, 239] on span "18" at bounding box center [133, 241] width 7 height 7
type input "09-18-2025 00:00"
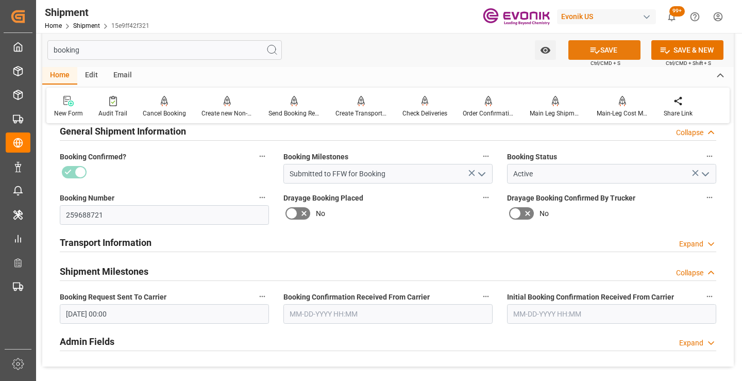
click at [609, 50] on button "SAVE" at bounding box center [605, 50] width 72 height 20
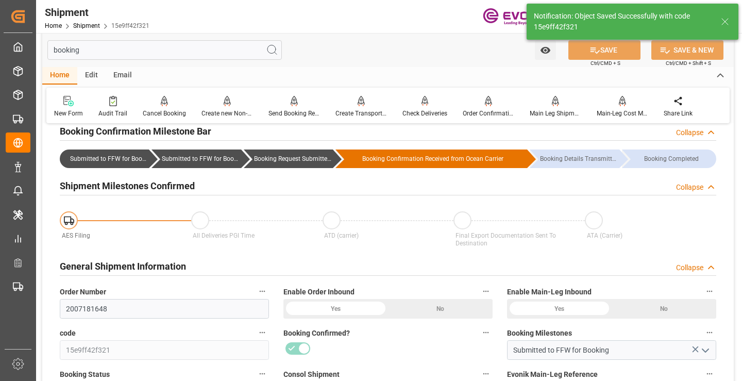
type input "Booking Request Submitted to Ocean Carrier"
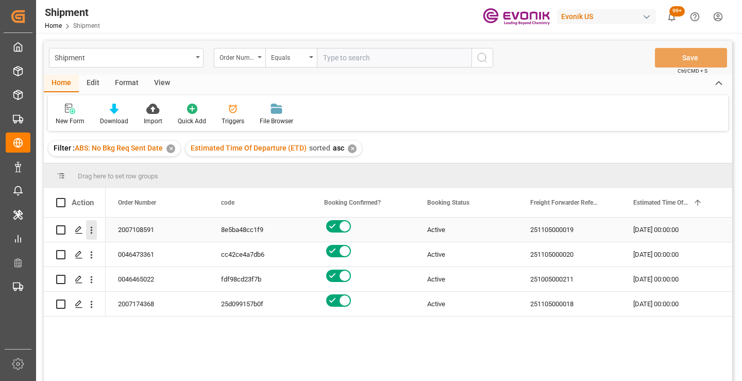
click at [92, 227] on icon "open menu" at bounding box center [92, 230] width 2 height 7
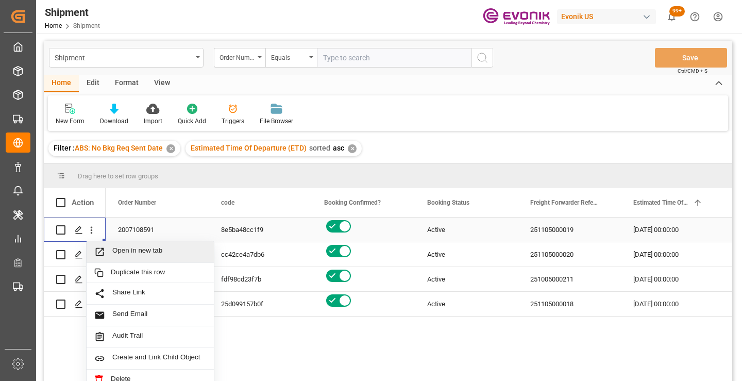
click at [146, 252] on span "Open in new tab" at bounding box center [159, 251] width 94 height 11
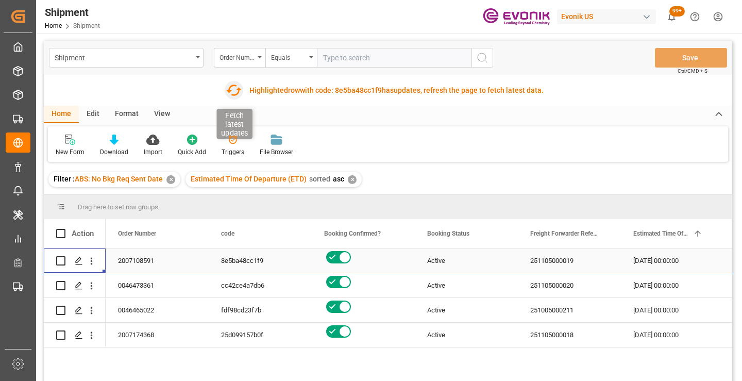
click at [231, 91] on icon "button" at bounding box center [233, 90] width 16 height 16
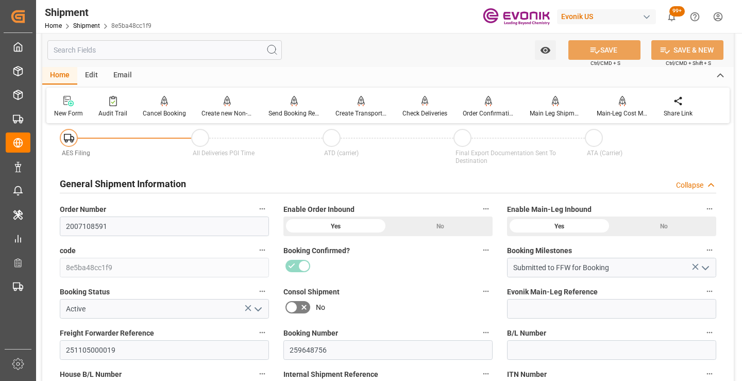
scroll to position [155, 0]
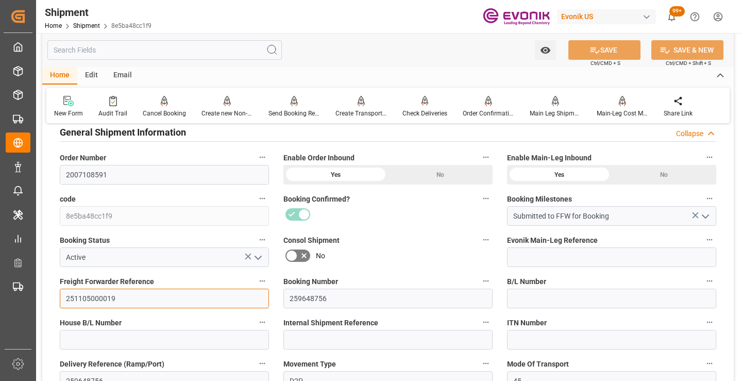
click at [95, 299] on input "251105000019" at bounding box center [164, 299] width 209 height 20
click at [207, 48] on input "text" at bounding box center [164, 50] width 235 height 20
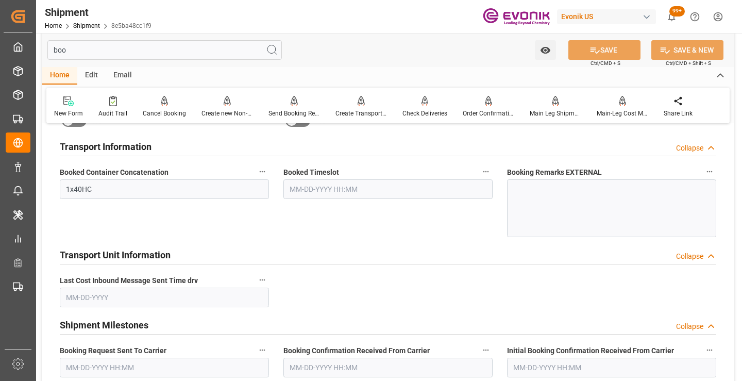
scroll to position [21, 0]
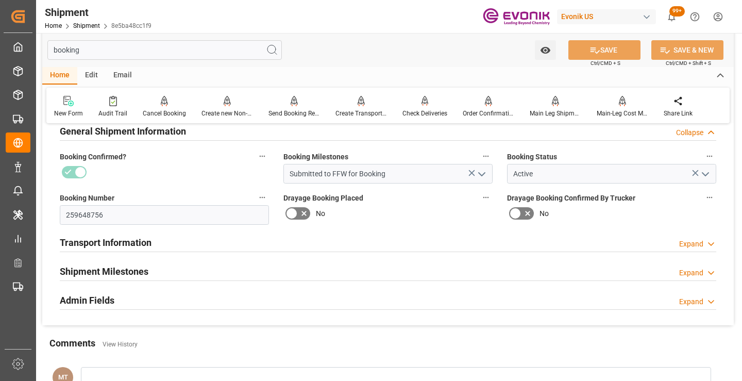
type input "booking"
click at [179, 276] on div "Shipment Milestones Expand" at bounding box center [388, 271] width 657 height 20
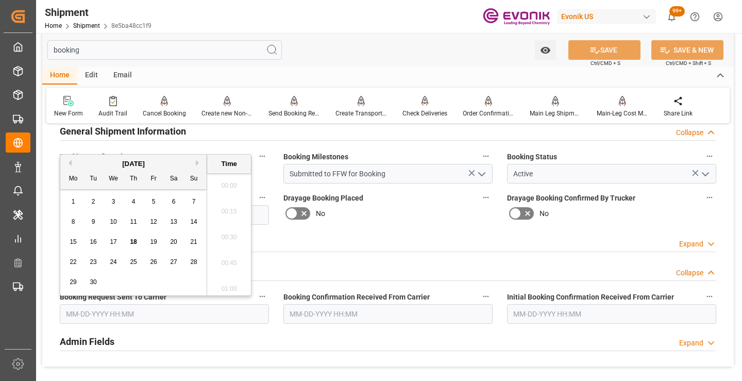
click at [168, 317] on input "text" at bounding box center [164, 314] width 209 height 20
click at [110, 245] on span "17" at bounding box center [113, 241] width 7 height 7
type input "[DATE] 00:00"
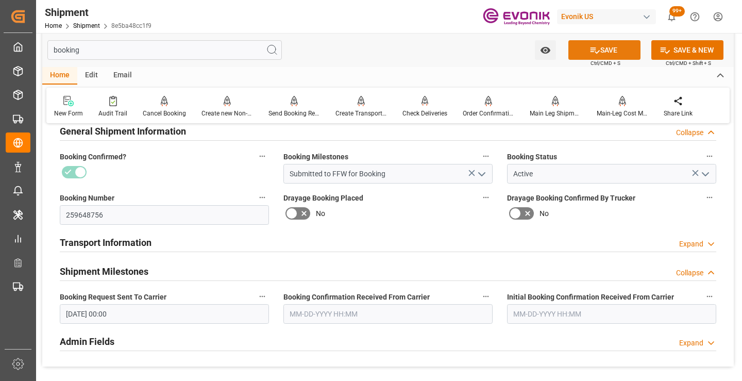
click at [586, 52] on button "SAVE" at bounding box center [605, 50] width 72 height 20
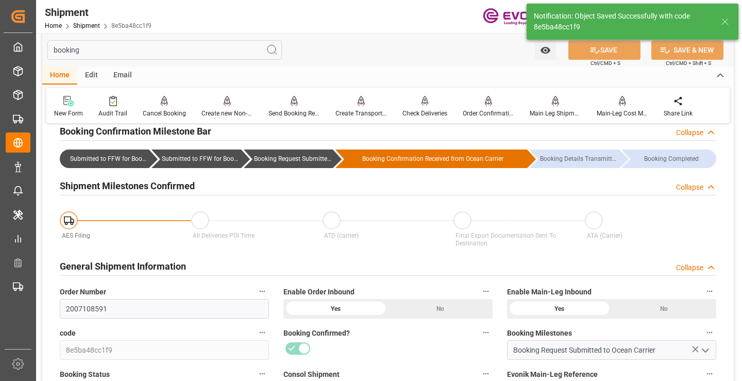
type input "Booking Request Submitted to Ocean Carrier"
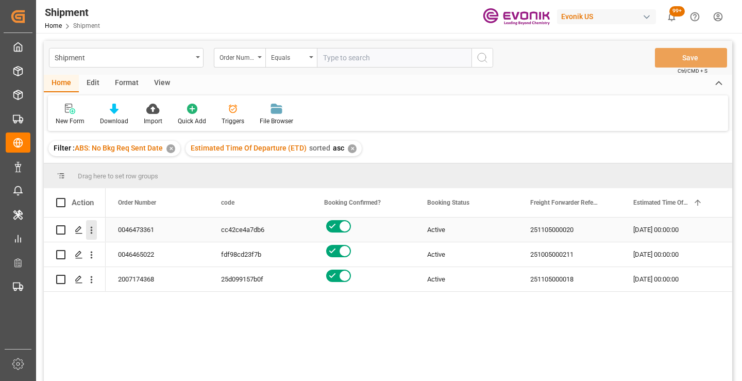
click at [92, 229] on icon "open menu" at bounding box center [91, 230] width 11 height 11
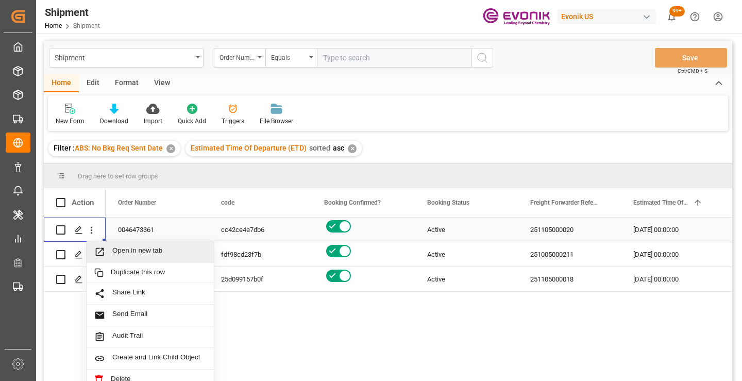
click at [145, 251] on span "Open in new tab" at bounding box center [159, 251] width 94 height 11
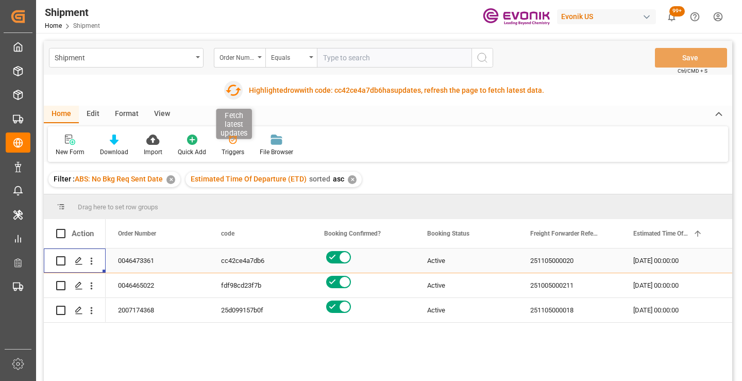
click at [234, 87] on icon "button" at bounding box center [233, 90] width 16 height 16
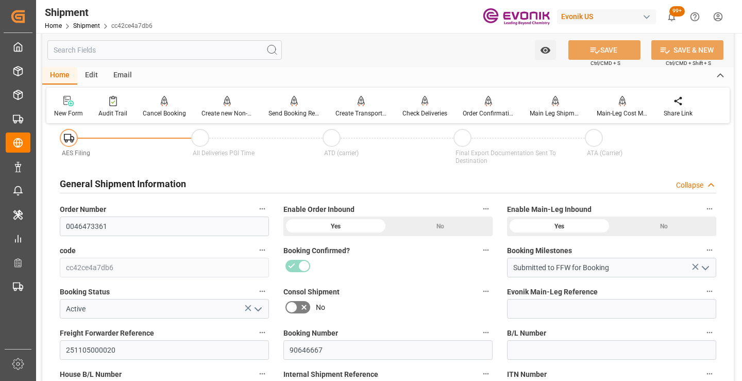
scroll to position [155, 0]
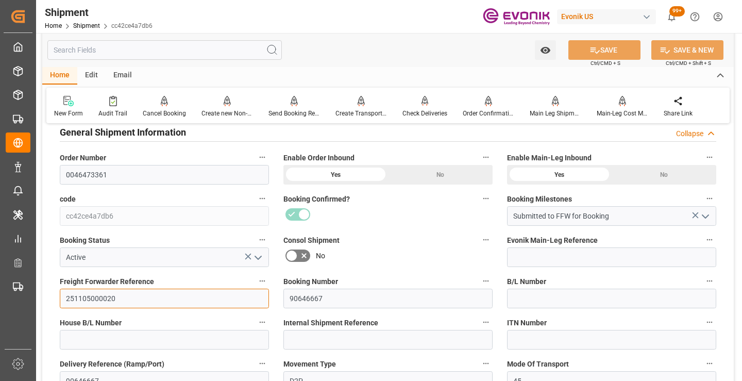
click at [95, 295] on input "251105000020" at bounding box center [164, 299] width 209 height 20
click at [187, 48] on input "text" at bounding box center [164, 50] width 235 height 20
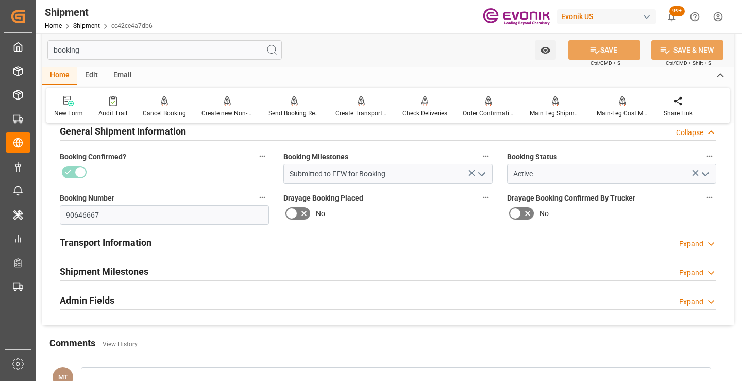
type input "booking"
click at [125, 275] on h2 "Shipment Milestones" at bounding box center [104, 271] width 89 height 14
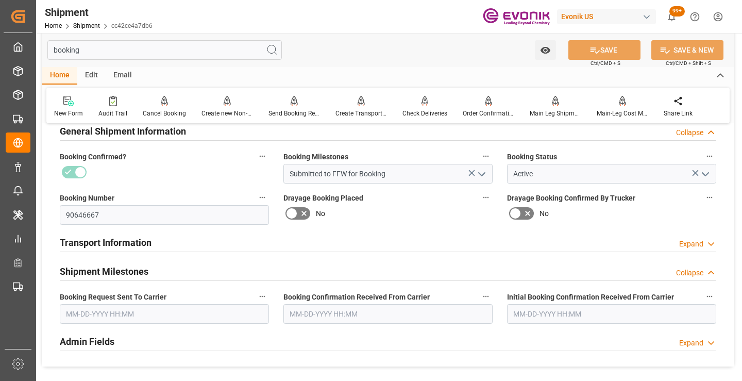
click at [154, 314] on input "text" at bounding box center [164, 314] width 209 height 20
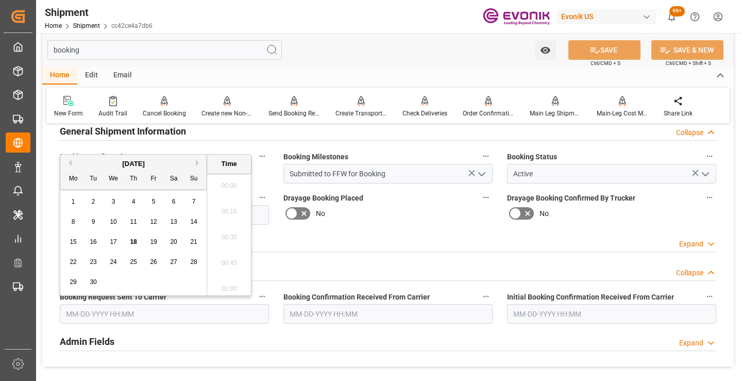
scroll to position [1344, 0]
click at [113, 240] on span "17" at bounding box center [113, 241] width 7 height 7
type input "09-17-2025 00:00"
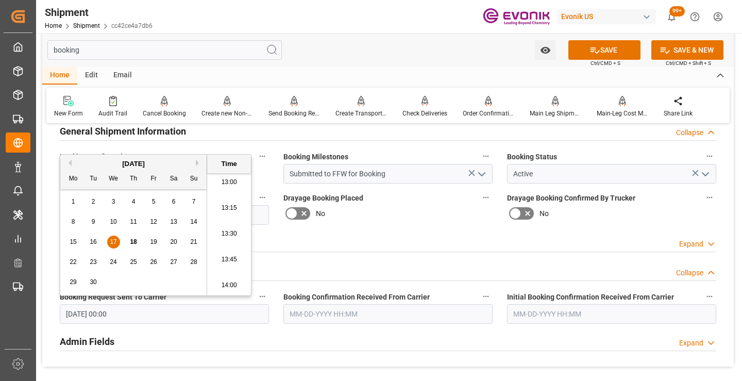
click at [327, 313] on input "text" at bounding box center [388, 314] width 209 height 20
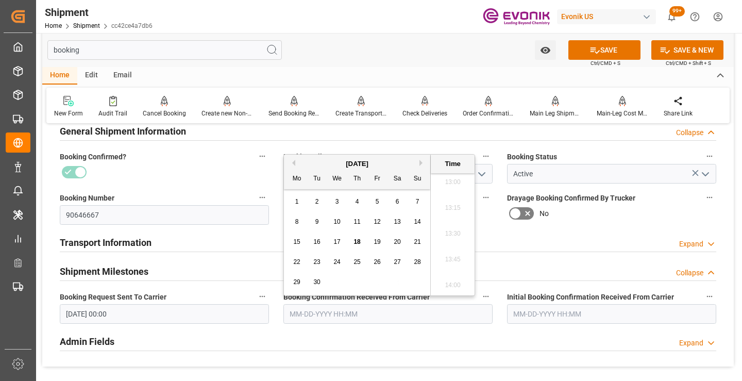
click at [337, 241] on span "17" at bounding box center [337, 241] width 7 height 7
type input "09-17-2025 00:00"
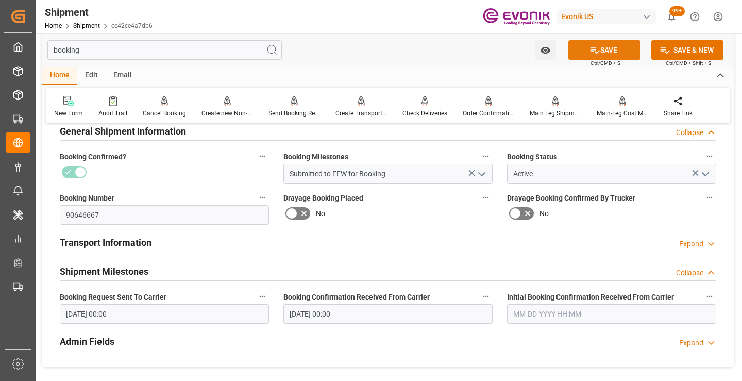
click at [594, 46] on icon at bounding box center [595, 50] width 11 height 11
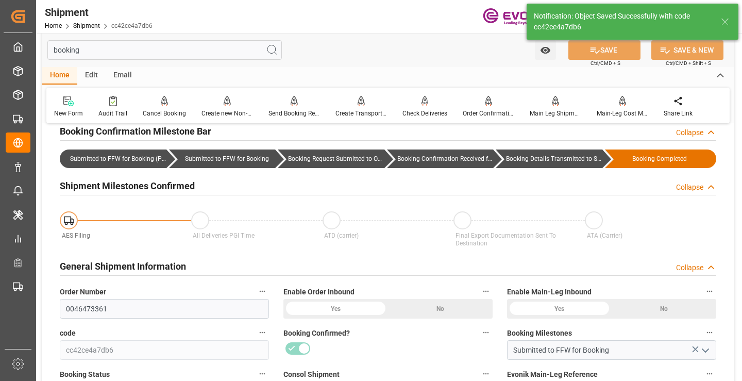
type input "Booking Details Transmitted to SAP"
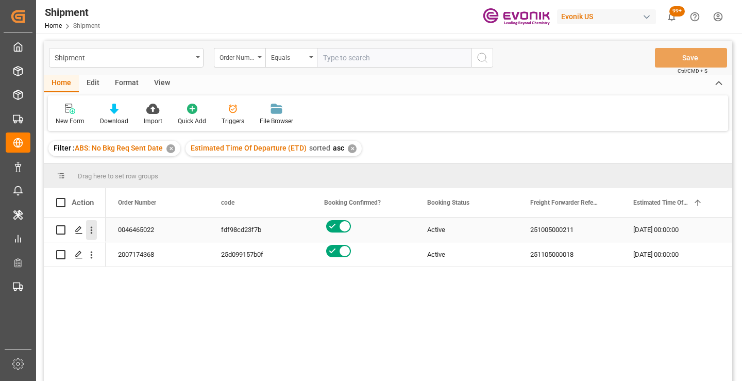
click at [96, 230] on icon "open menu" at bounding box center [91, 230] width 11 height 11
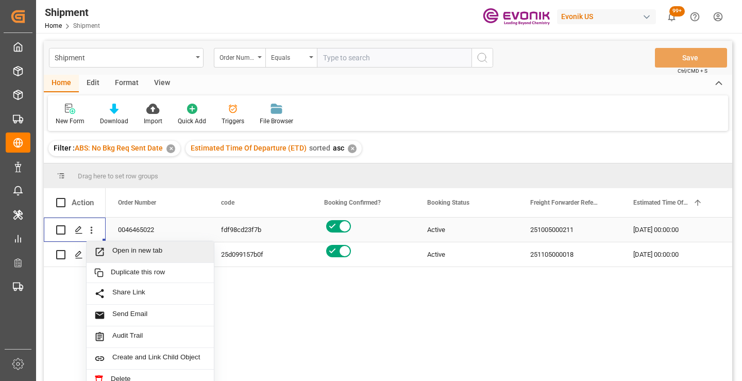
click at [153, 251] on span "Open in new tab" at bounding box center [159, 251] width 94 height 11
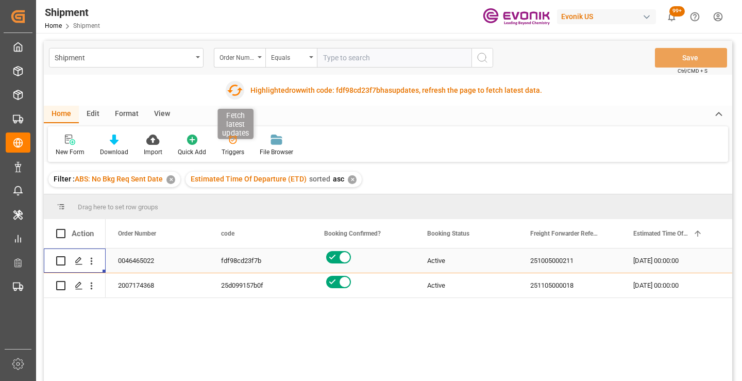
click at [236, 96] on icon "button" at bounding box center [235, 90] width 16 height 16
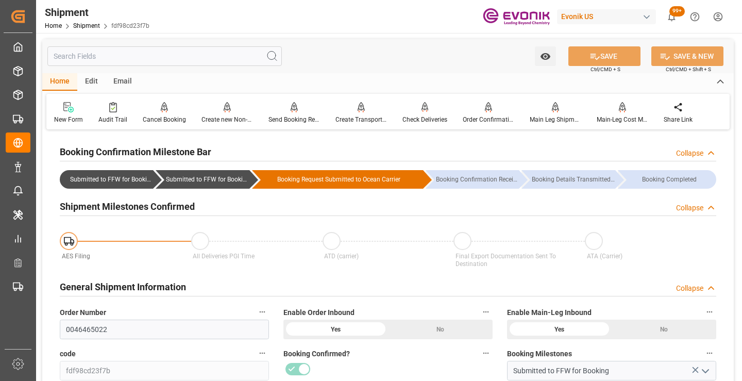
scroll to position [155, 0]
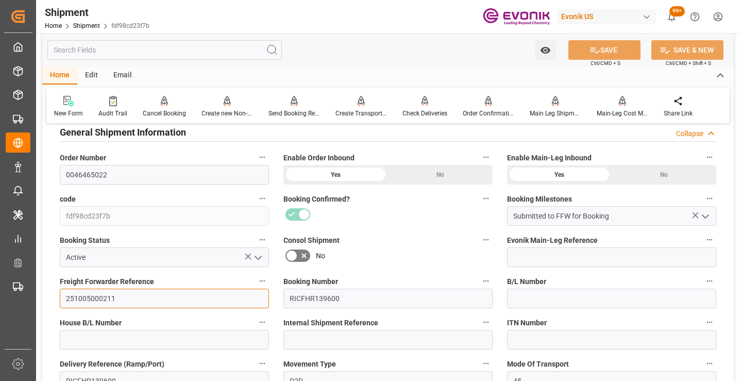
click at [105, 298] on input "251005000211" at bounding box center [164, 299] width 209 height 20
click at [183, 50] on input "text" at bounding box center [164, 50] width 235 height 20
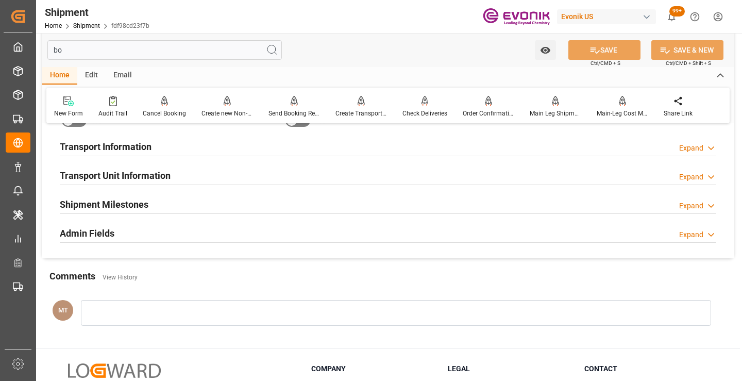
scroll to position [21, 0]
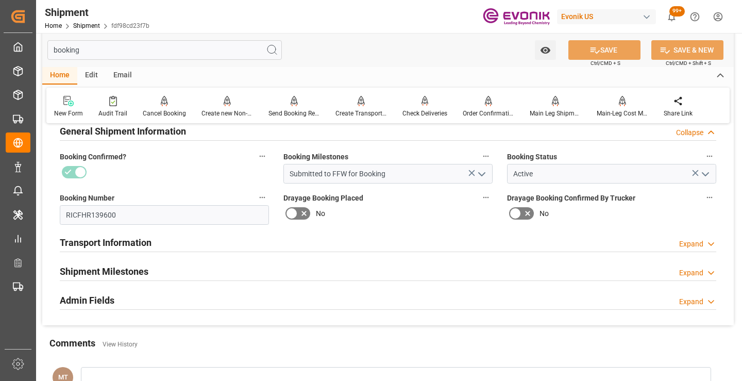
type input "booking"
click at [134, 277] on h2 "Shipment Milestones" at bounding box center [104, 271] width 89 height 14
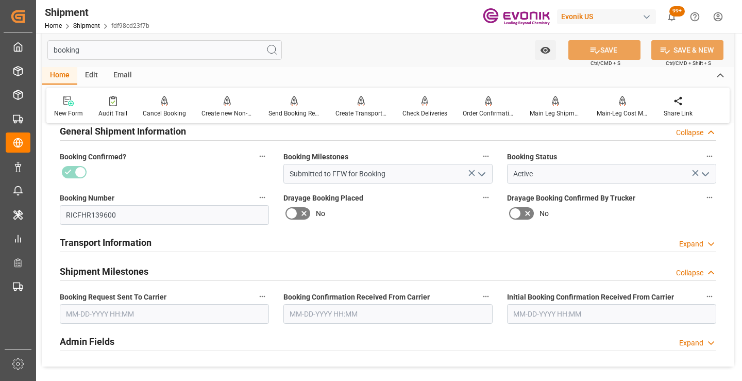
click at [139, 308] on input "text" at bounding box center [164, 314] width 209 height 20
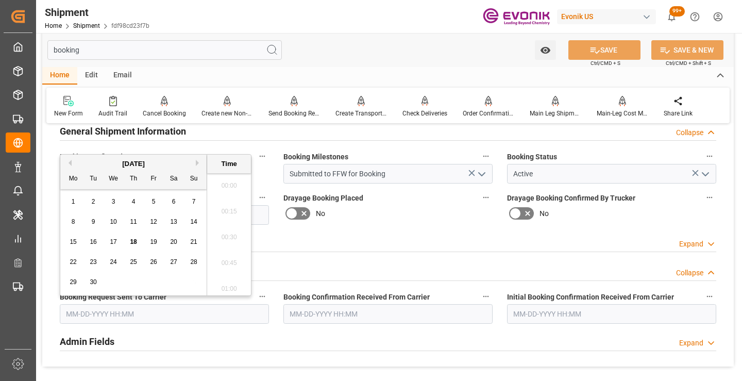
scroll to position [1344, 0]
click at [112, 243] on span "17" at bounding box center [113, 241] width 7 height 7
type input "09-17-2025 00:00"
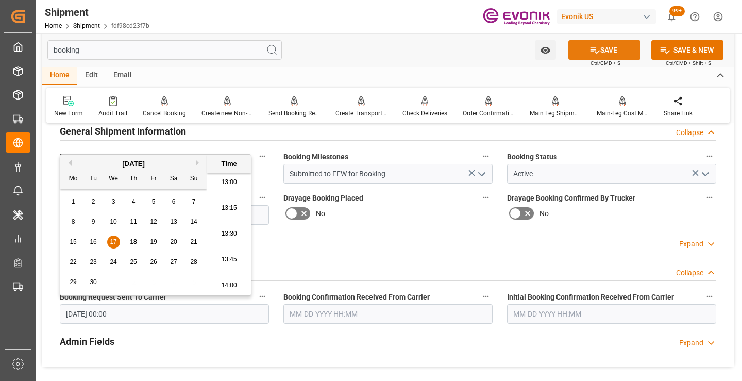
click at [590, 47] on icon at bounding box center [595, 50] width 11 height 11
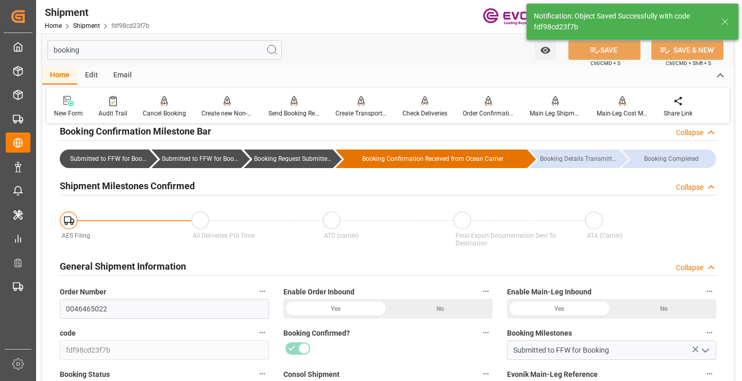
type input "Booking Request Submitted to Ocean Carrier"
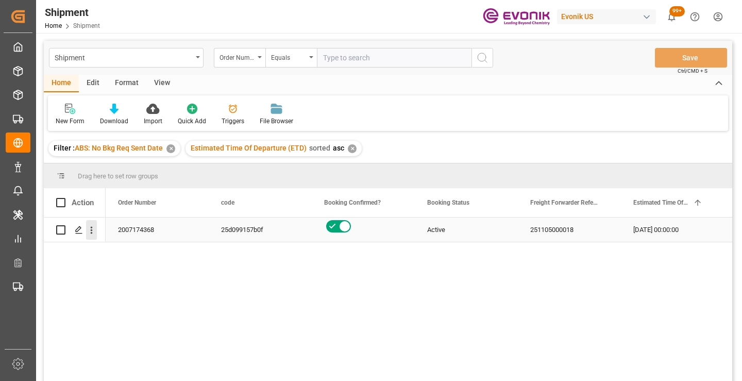
click at [90, 234] on icon "open menu" at bounding box center [91, 230] width 11 height 11
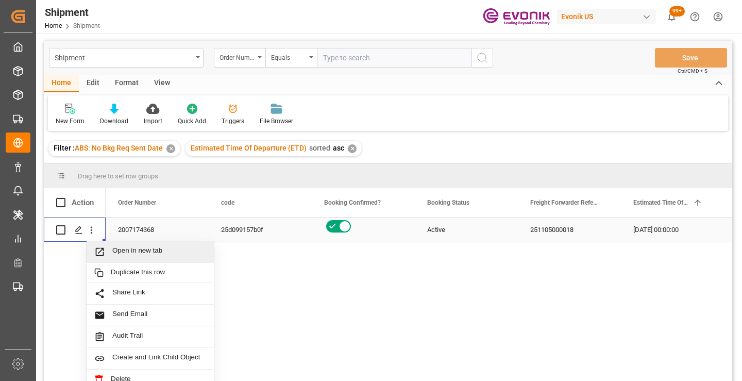
click at [126, 254] on span "Open in new tab" at bounding box center [159, 251] width 94 height 11
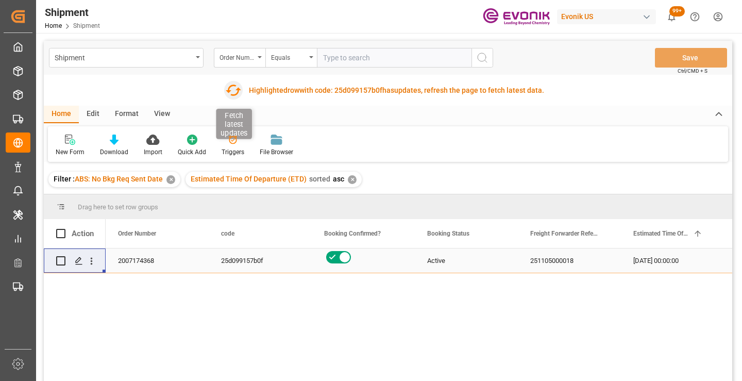
click at [231, 88] on icon "button" at bounding box center [233, 90] width 16 height 16
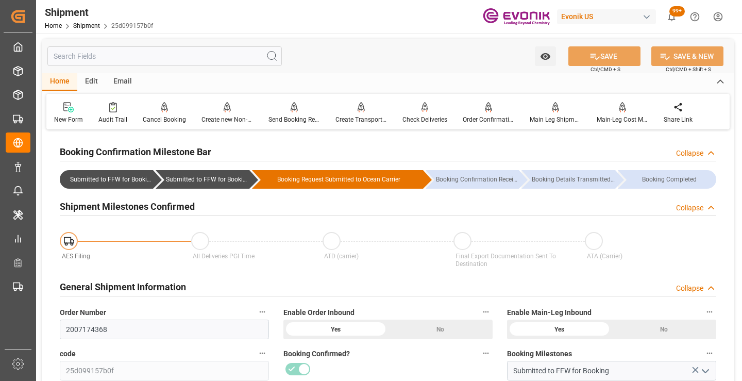
scroll to position [309, 0]
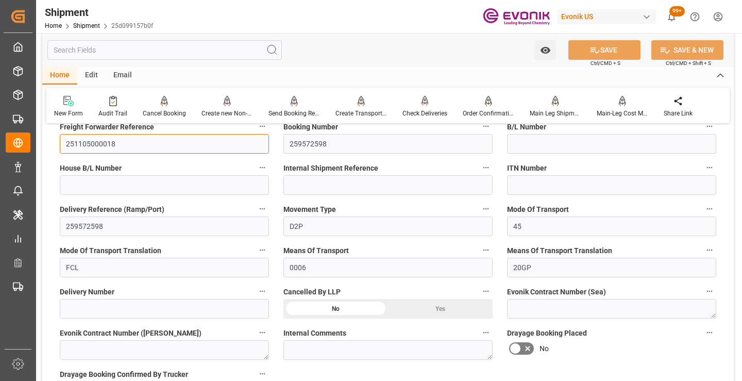
click at [102, 144] on input "251105000018" at bounding box center [164, 144] width 209 height 20
click at [131, 53] on input "text" at bounding box center [164, 50] width 235 height 20
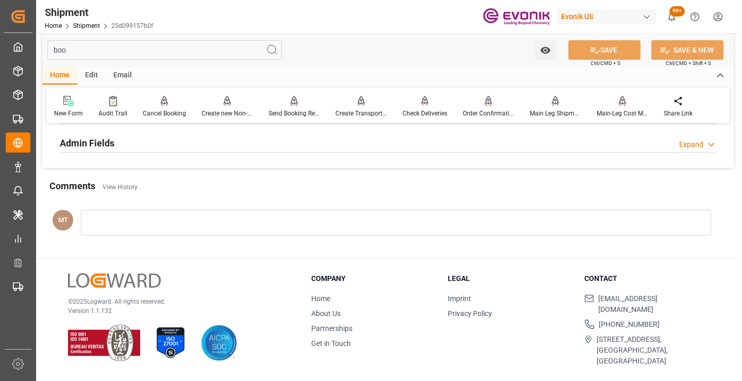
scroll to position [134, 0]
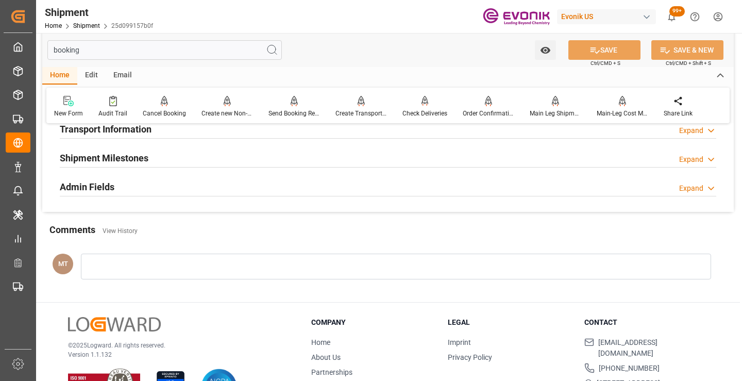
type input "booking"
click at [131, 159] on h2 "Shipment Milestones" at bounding box center [104, 158] width 89 height 14
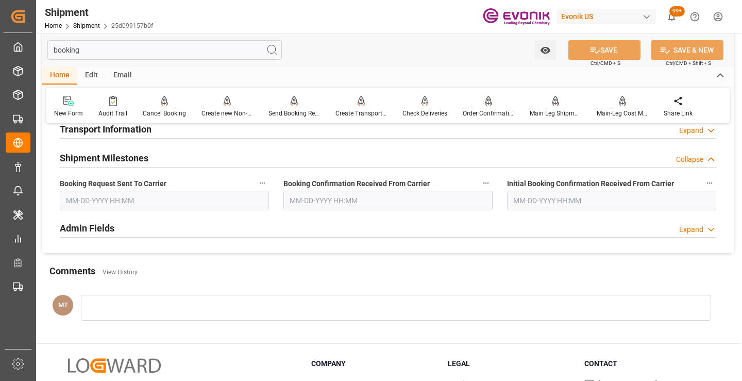
click at [140, 204] on input "text" at bounding box center [164, 201] width 209 height 20
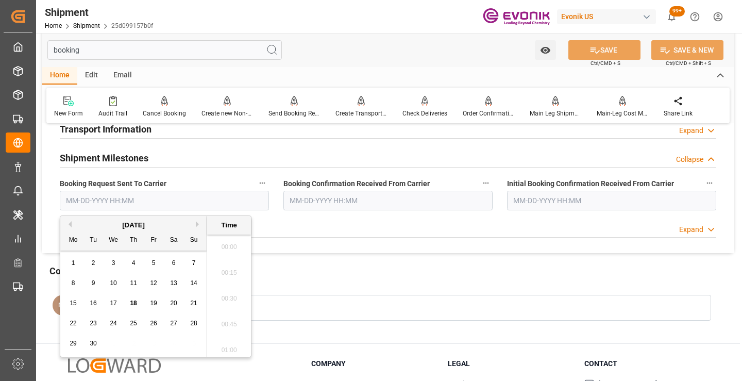
scroll to position [1344, 0]
click at [75, 302] on span "15" at bounding box center [73, 303] width 7 height 7
type input "09-15-2025 00:00"
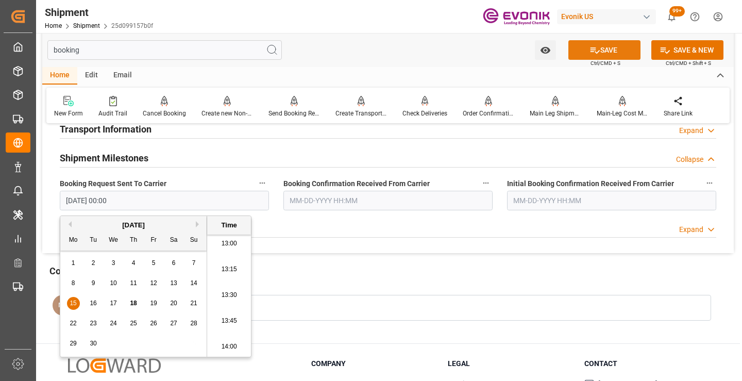
click at [601, 57] on button "SAVE" at bounding box center [605, 50] width 72 height 20
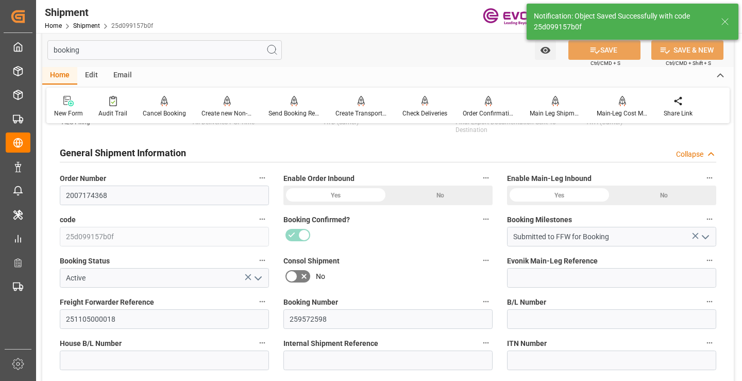
type input "Booking Request Submitted to Ocean Carrier"
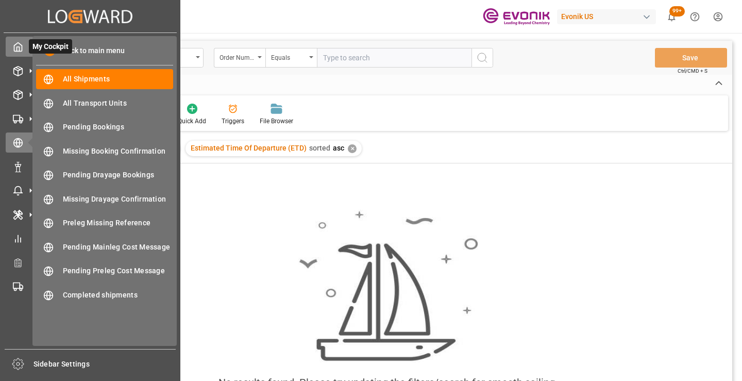
click at [18, 48] on icon at bounding box center [18, 47] width 10 height 10
